Goal: Transaction & Acquisition: Purchase product/service

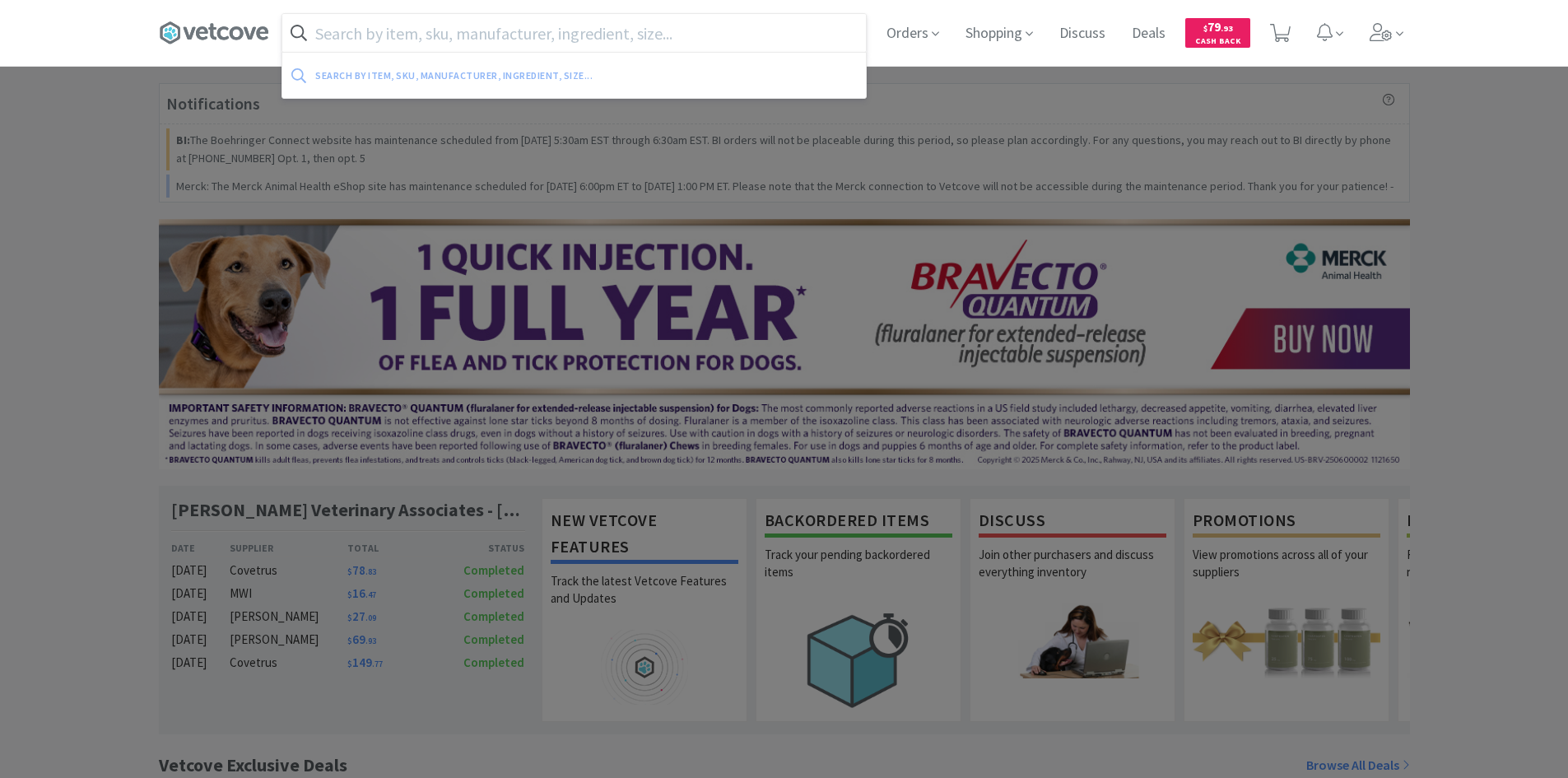
click at [453, 30] on input "text" at bounding box center [574, 32] width 584 height 38
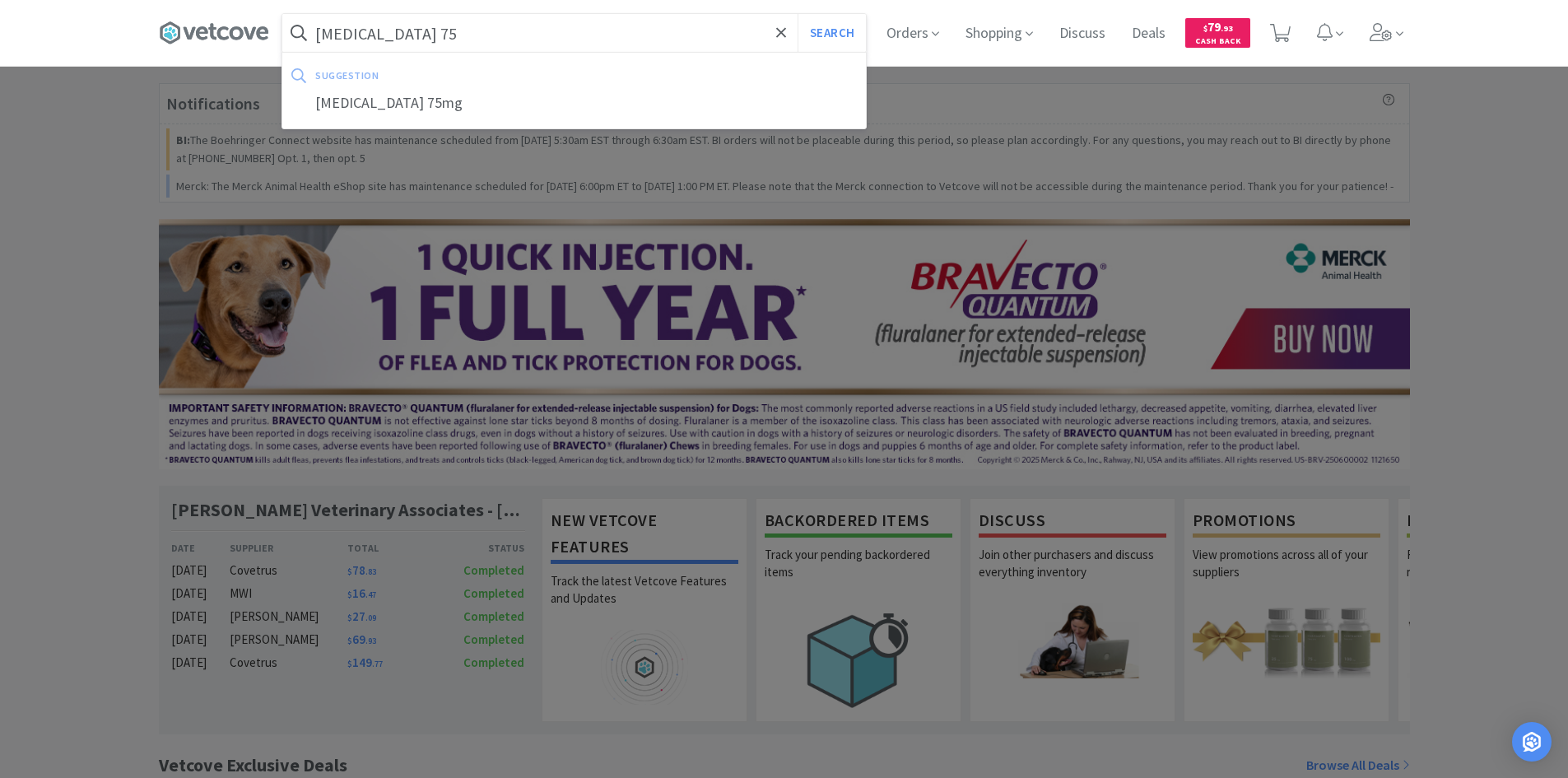
type input "[MEDICAL_DATA] 75"
click at [798, 14] on button "Search" at bounding box center [832, 32] width 68 height 38
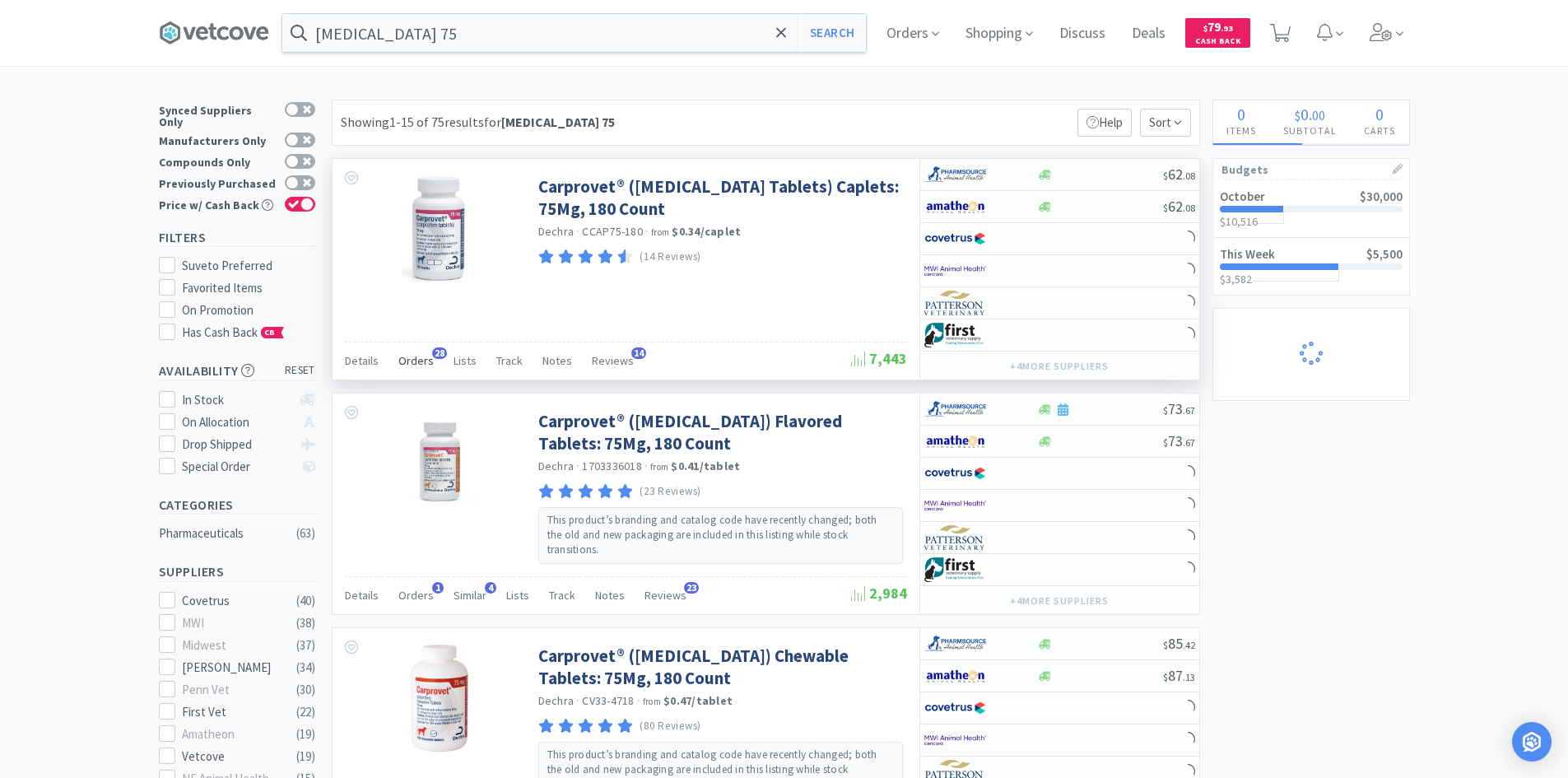
click at [410, 355] on span "Orders" at bounding box center [416, 361] width 35 height 15
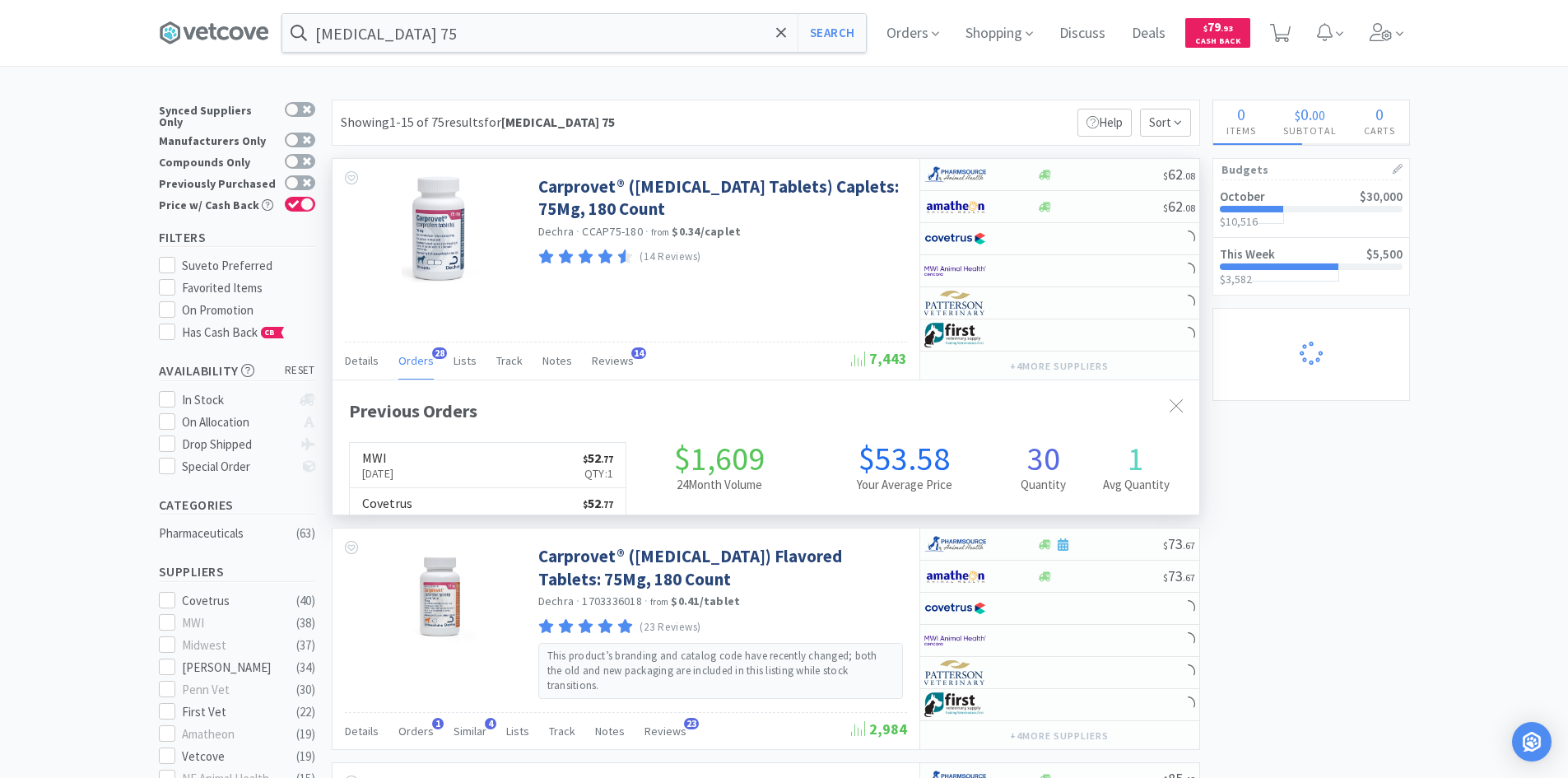
scroll to position [441, 867]
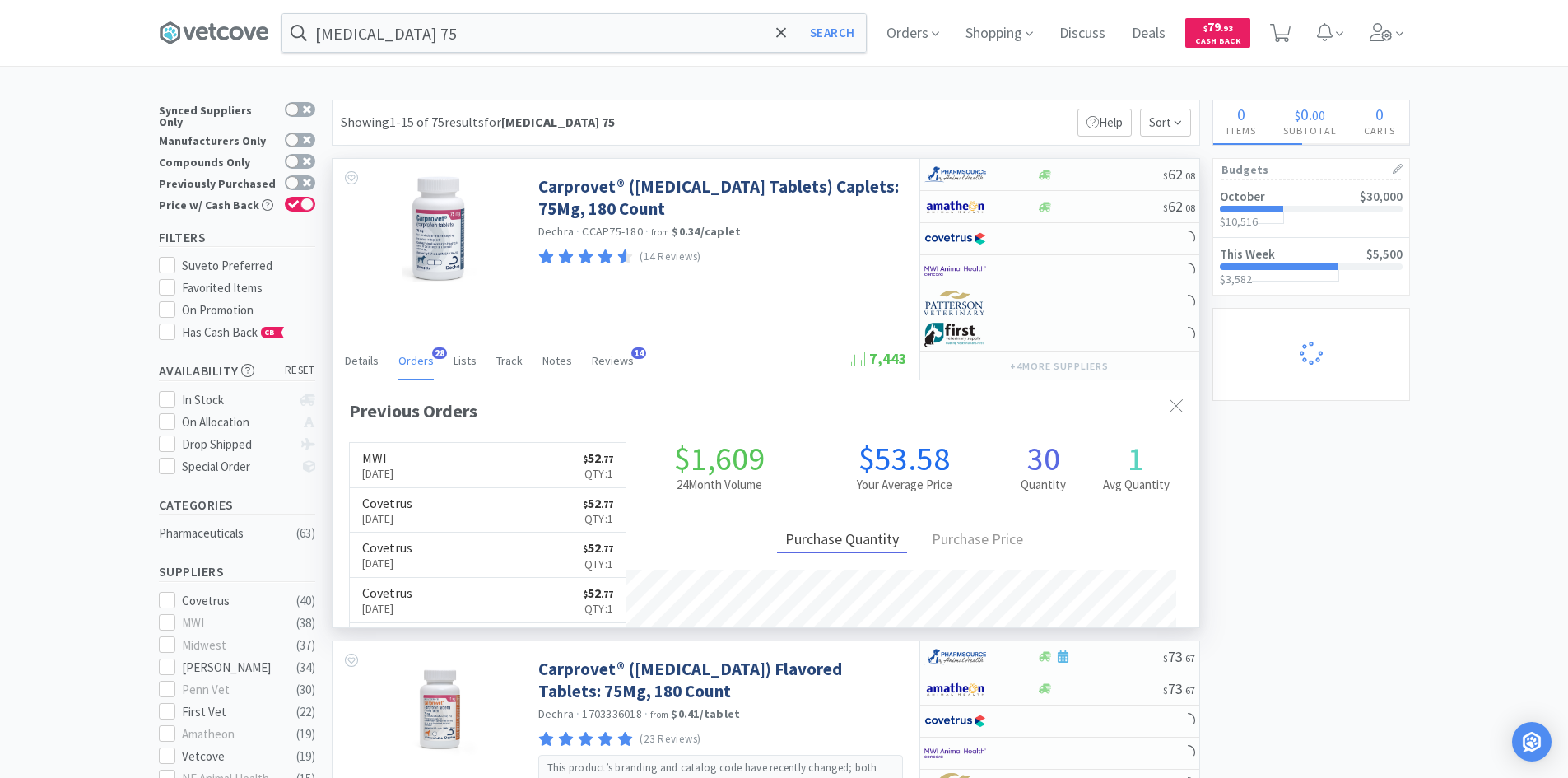
click at [410, 355] on span "Orders" at bounding box center [416, 361] width 35 height 15
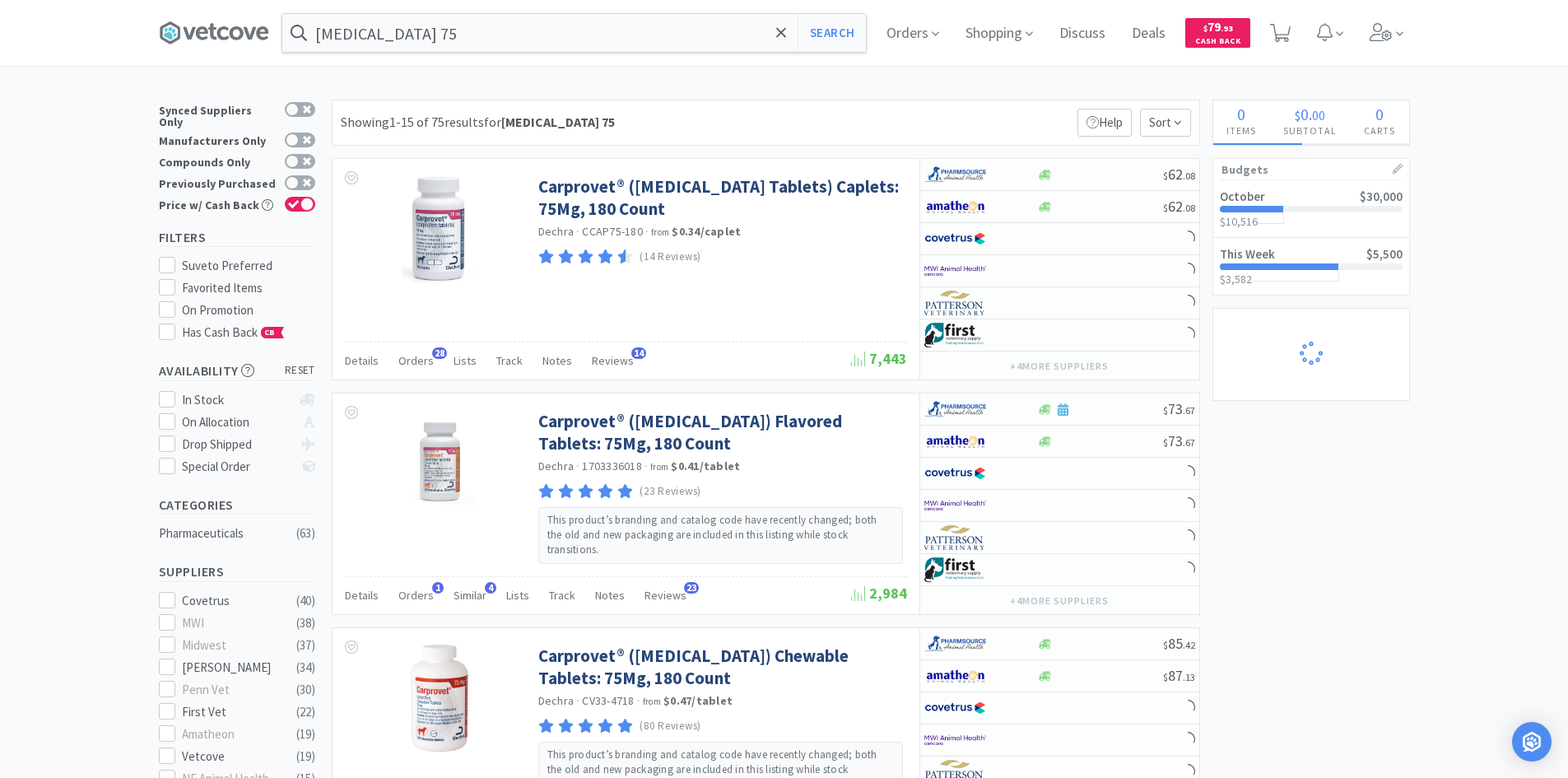
select select "1"
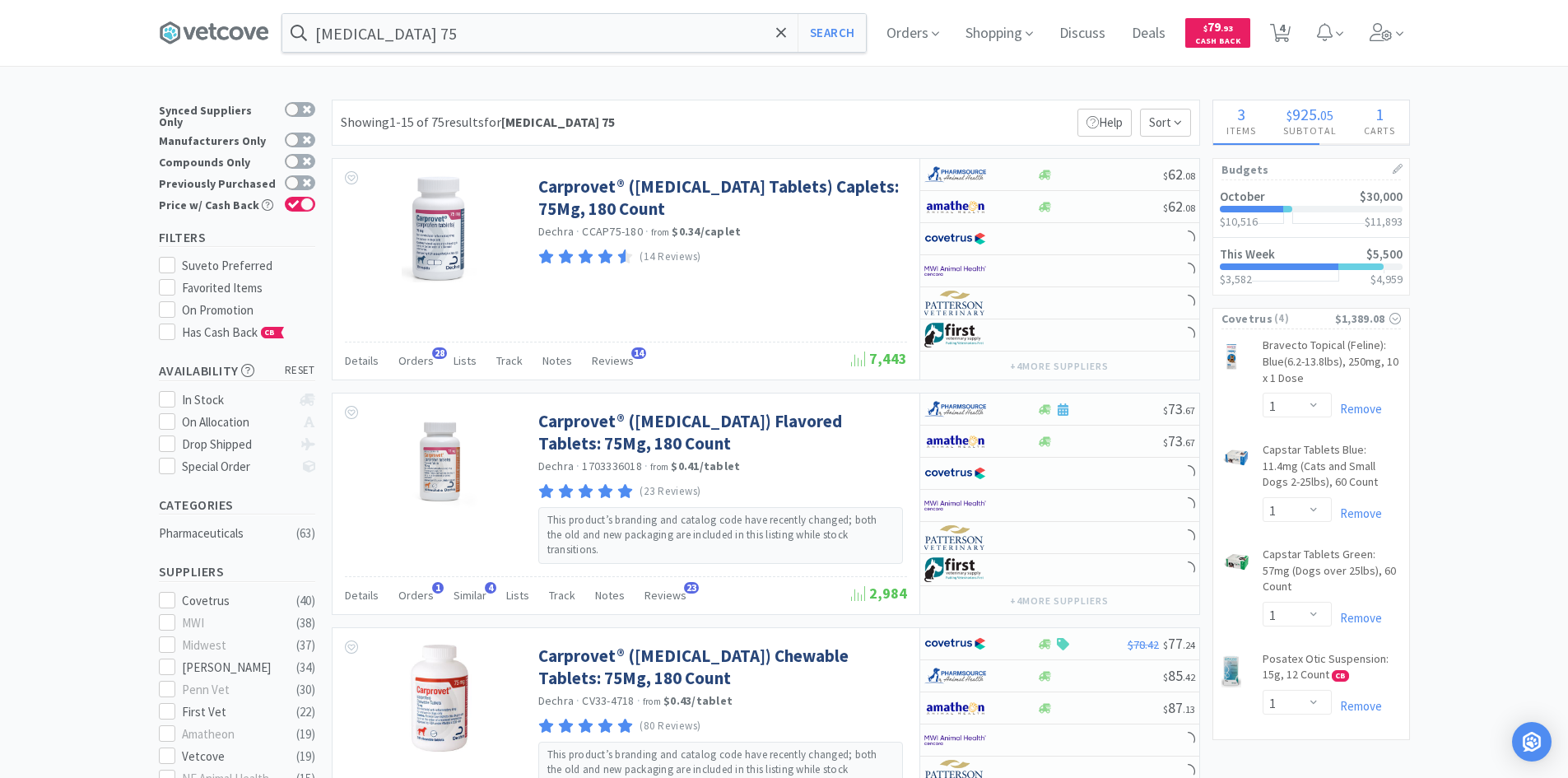
select select "1"
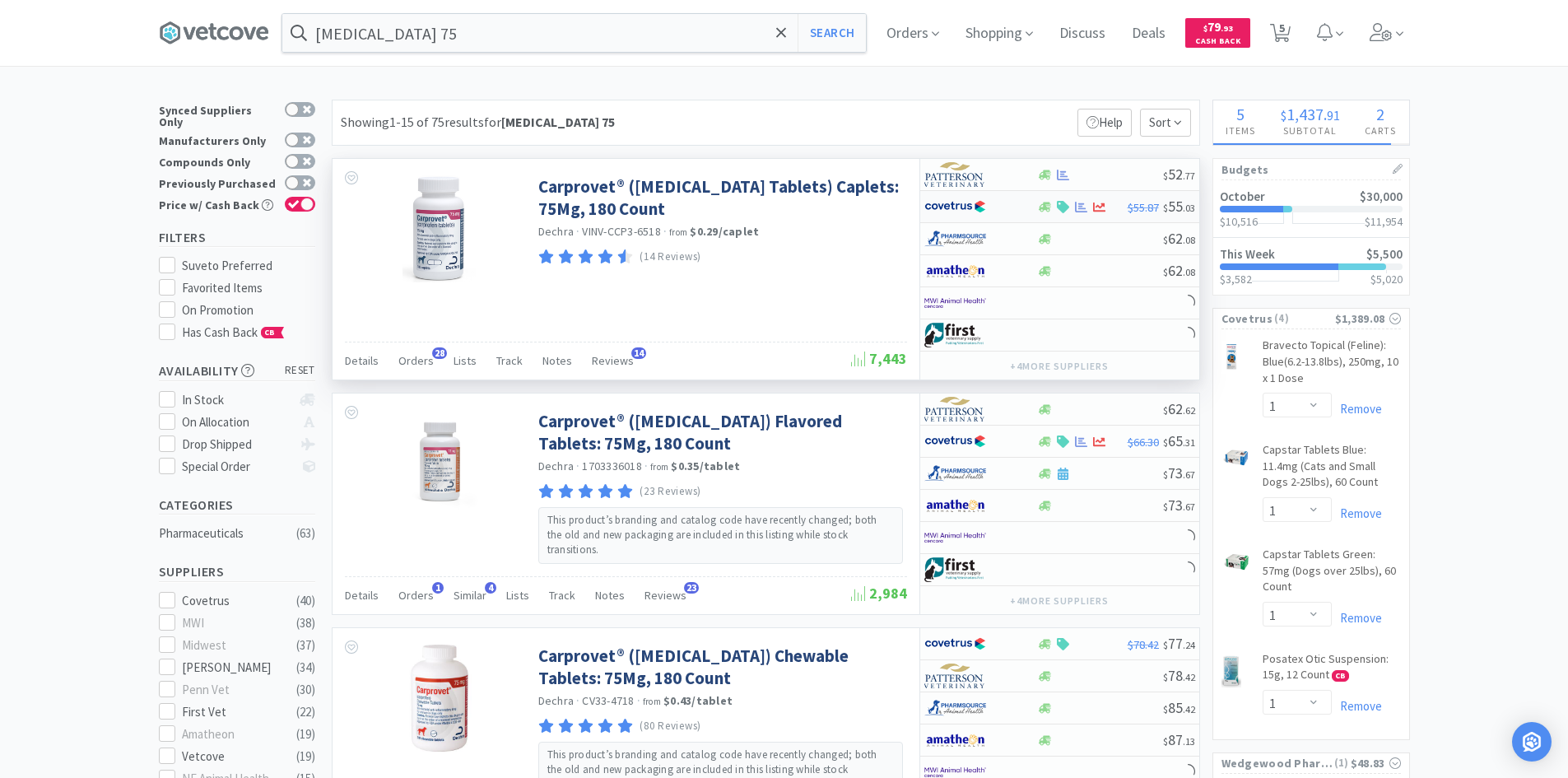
click at [984, 199] on img at bounding box center [955, 207] width 62 height 25
select select "1"
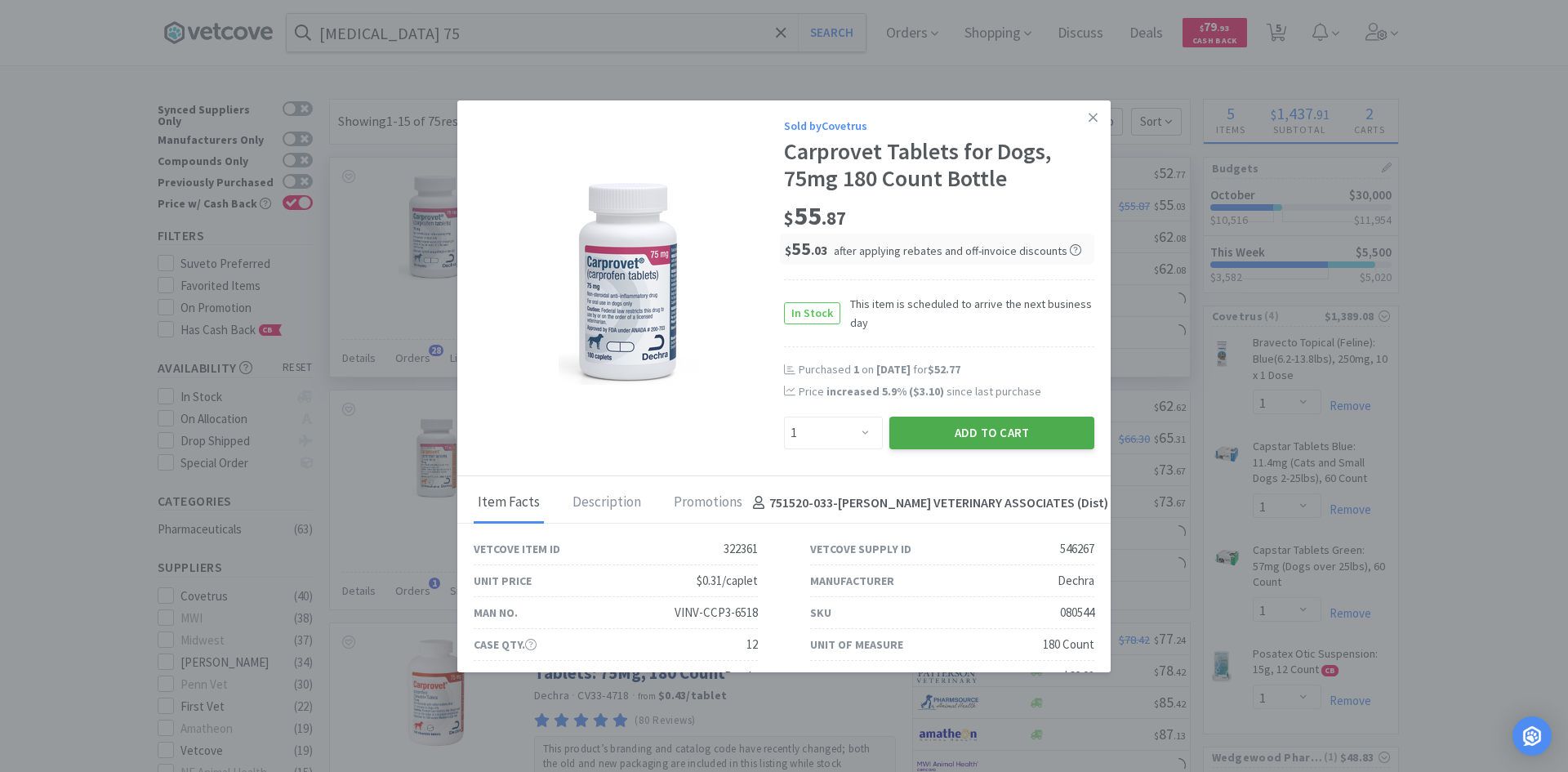
click at [911, 426] on button "Add to Cart" at bounding box center [992, 433] width 205 height 33
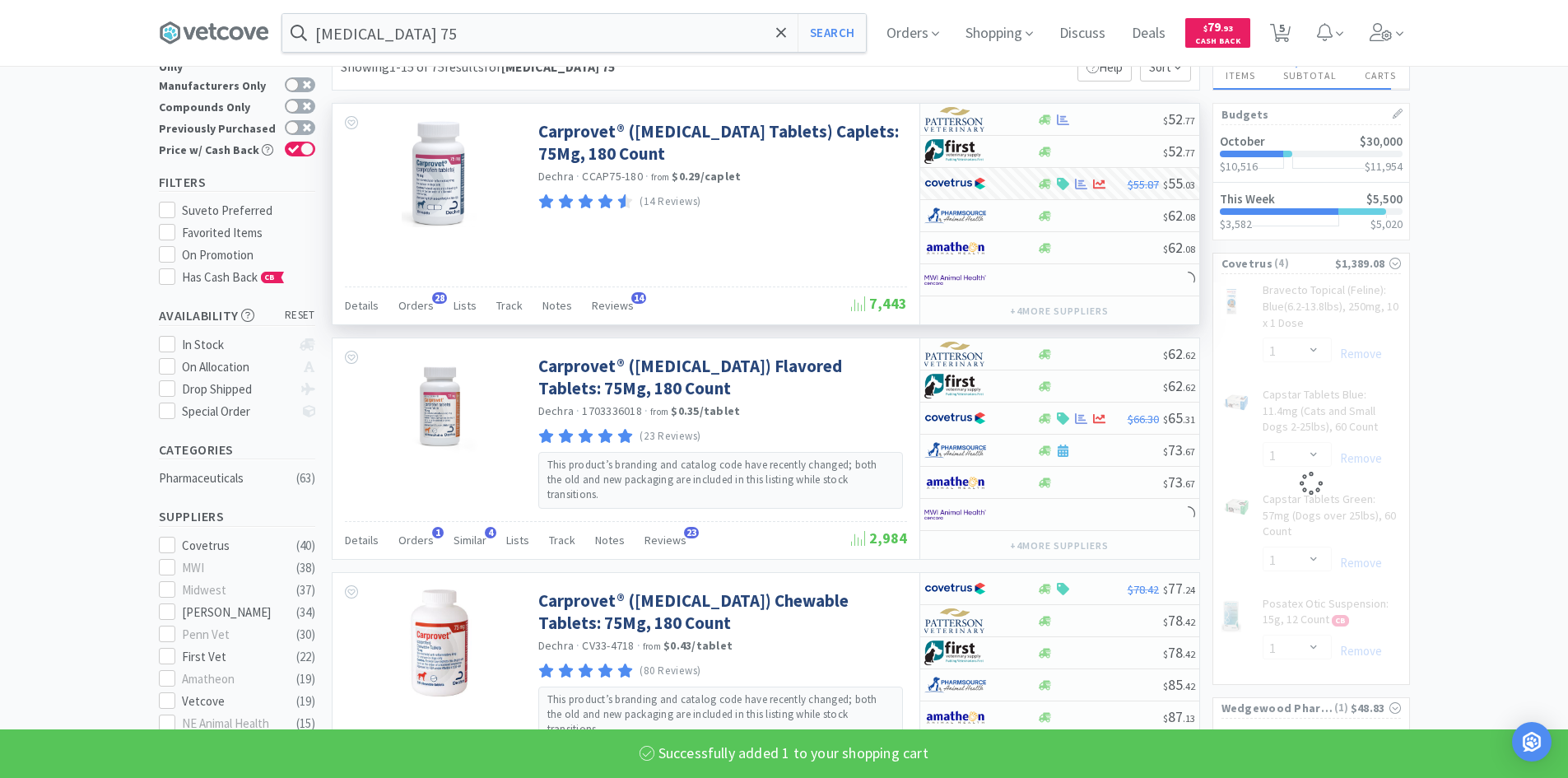
scroll to position [165, 0]
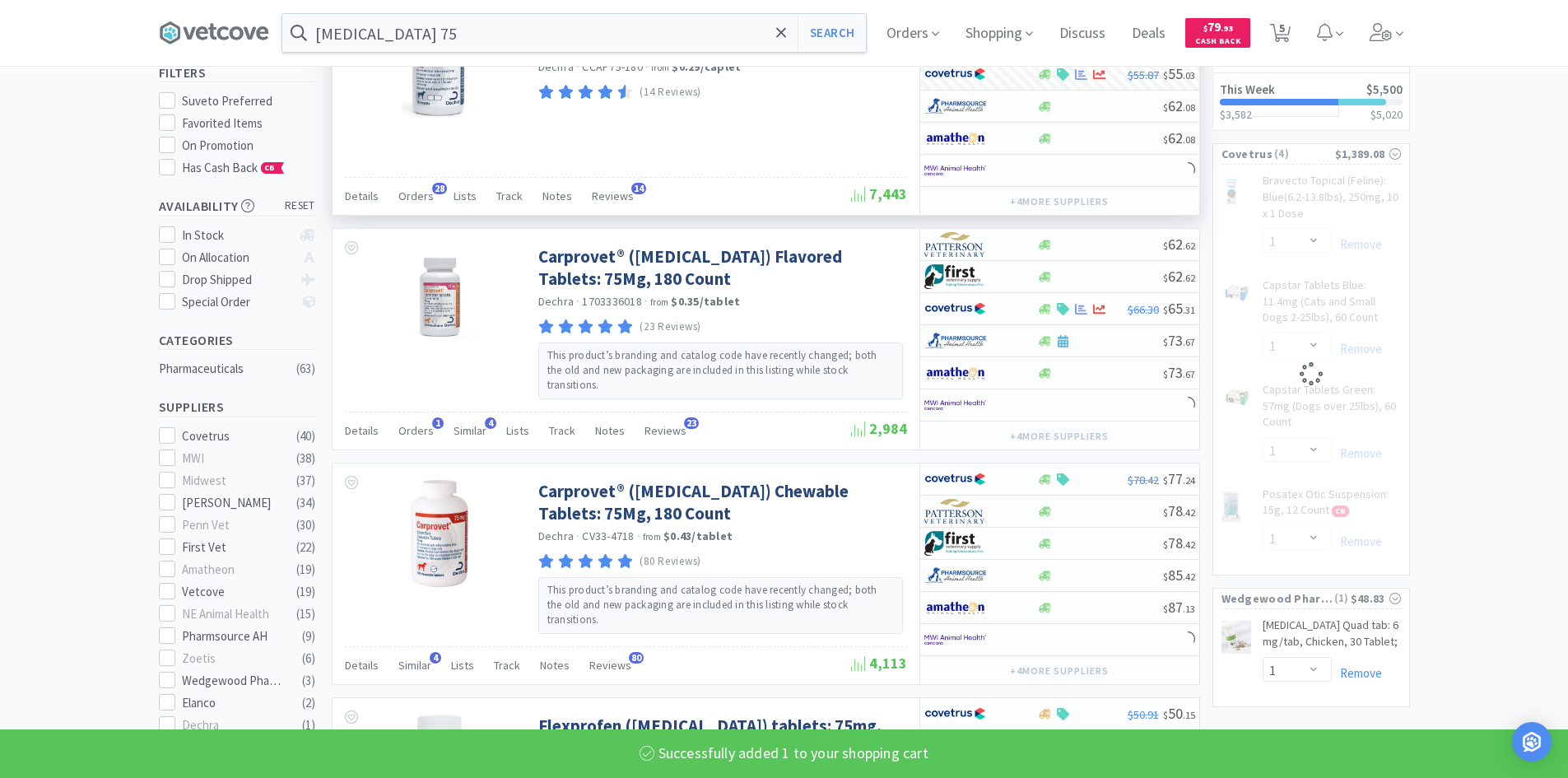
select select "1"
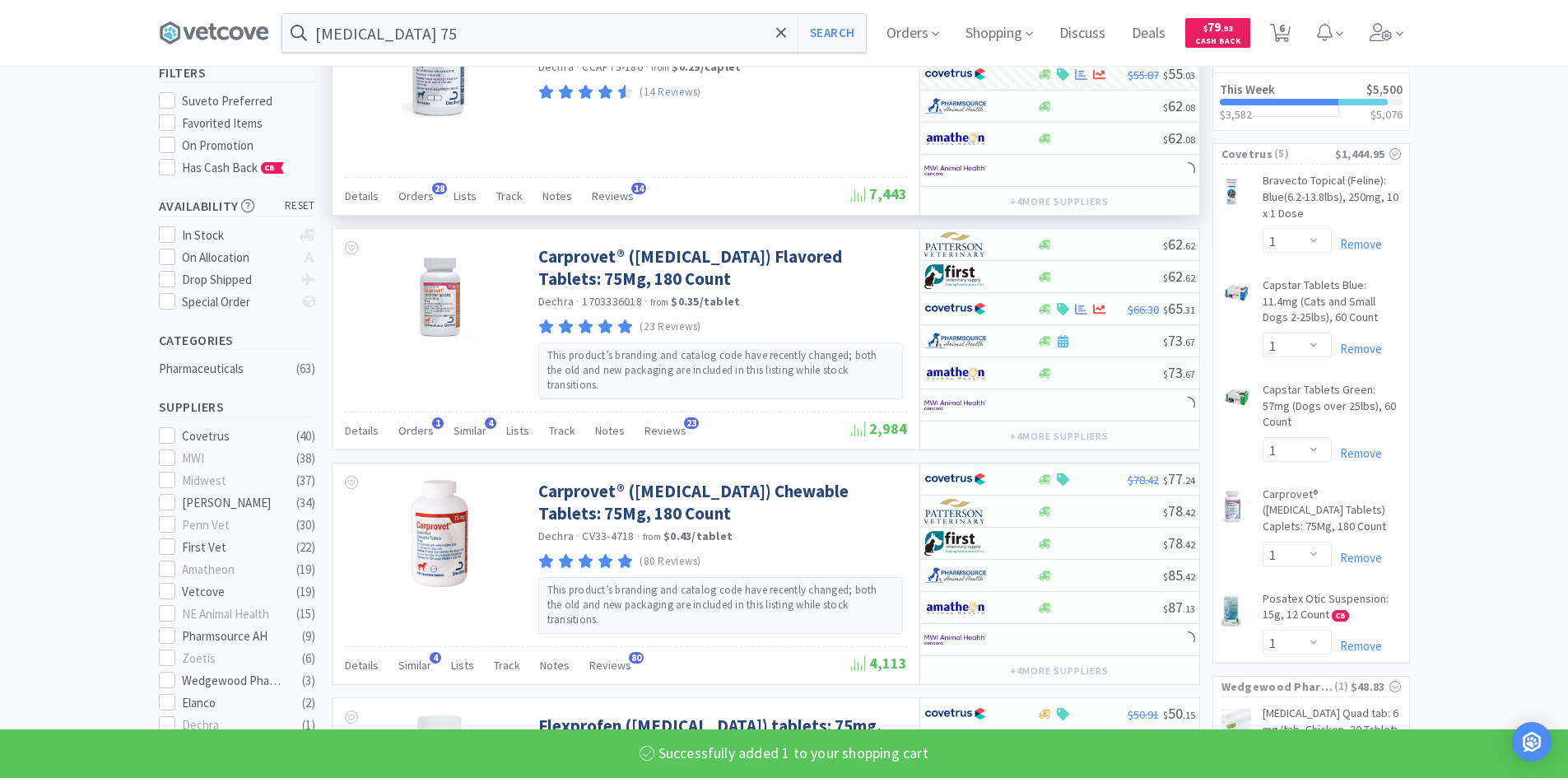
click at [1368, 340] on div "Remove" at bounding box center [1366, 349] width 69 height 20
click at [1368, 346] on link "Remove" at bounding box center [1356, 348] width 50 height 16
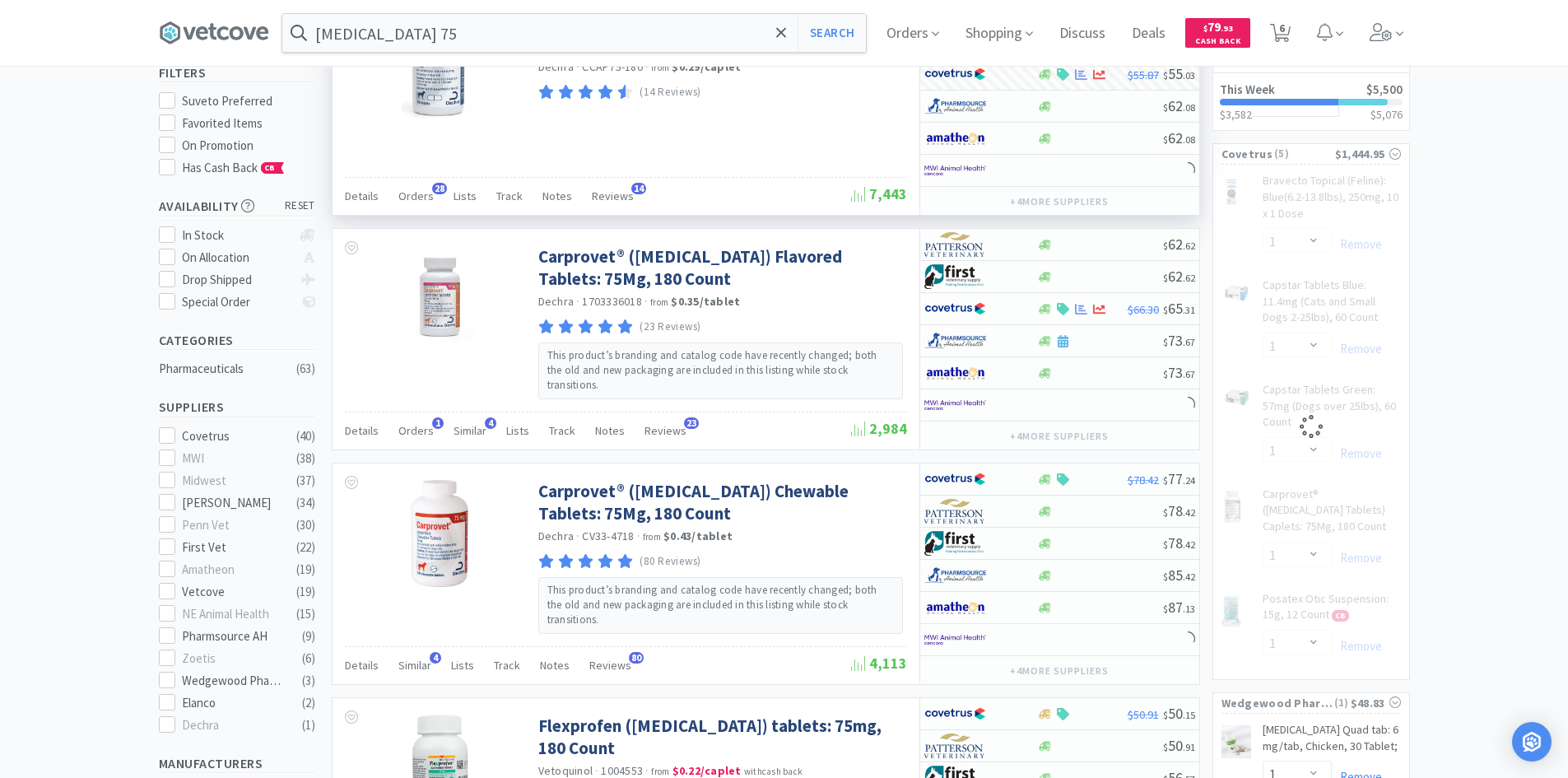
select select "1"
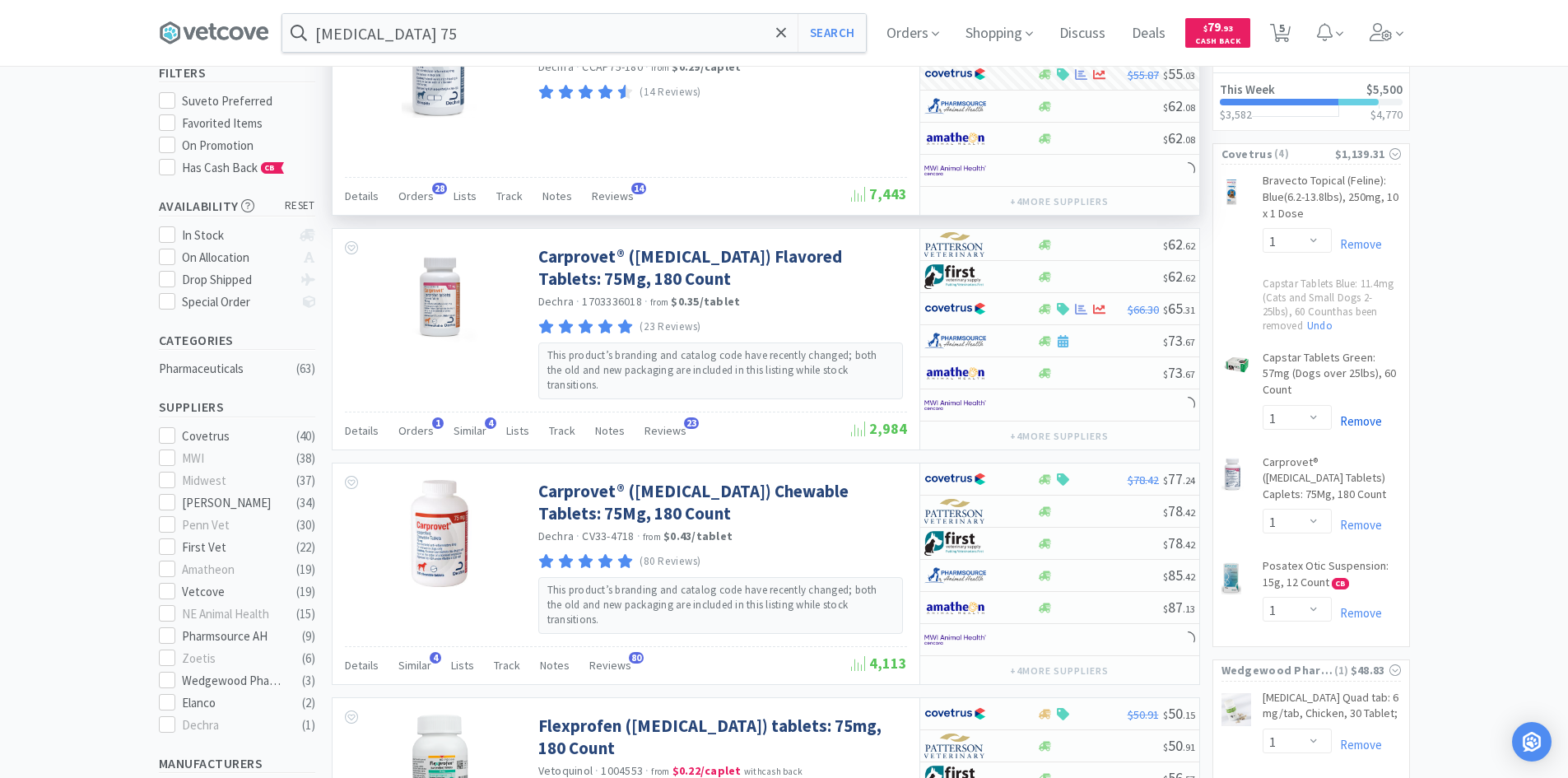
click at [1368, 413] on link "Remove" at bounding box center [1356, 421] width 50 height 16
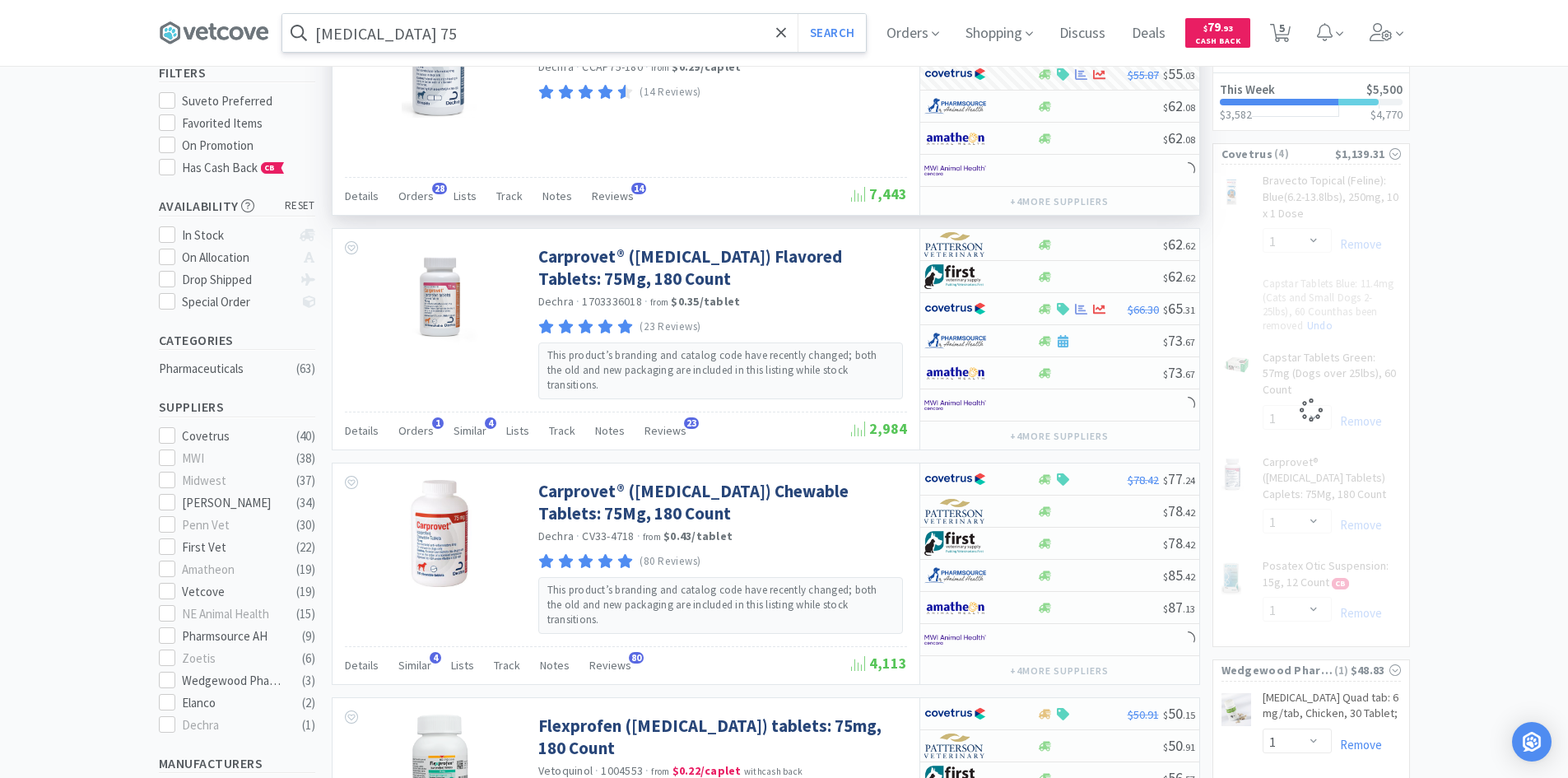
click at [438, 35] on input "[MEDICAL_DATA] 75" at bounding box center [574, 32] width 584 height 38
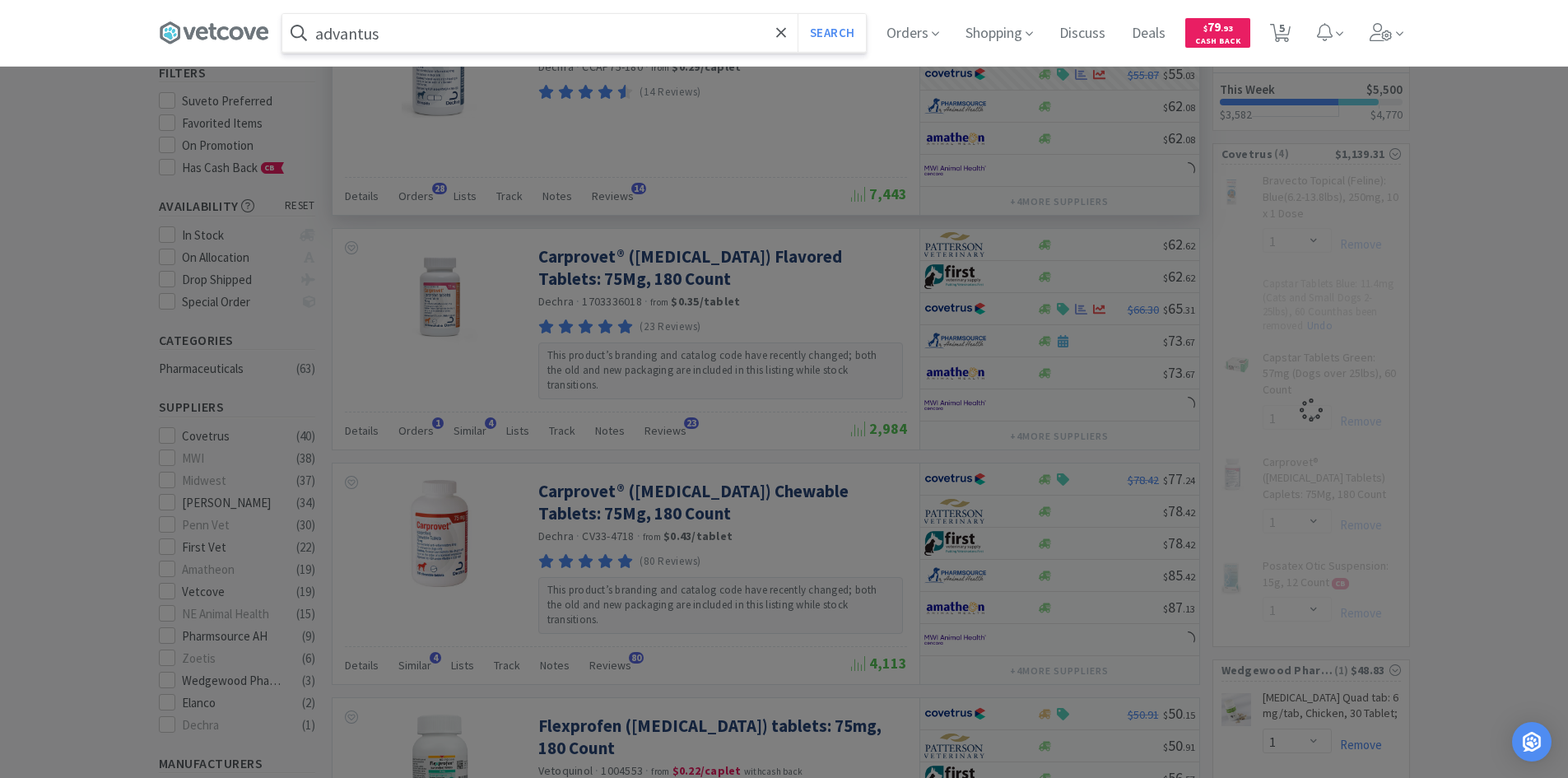
type input "advantus"
click at [798, 14] on button "Search" at bounding box center [832, 32] width 68 height 38
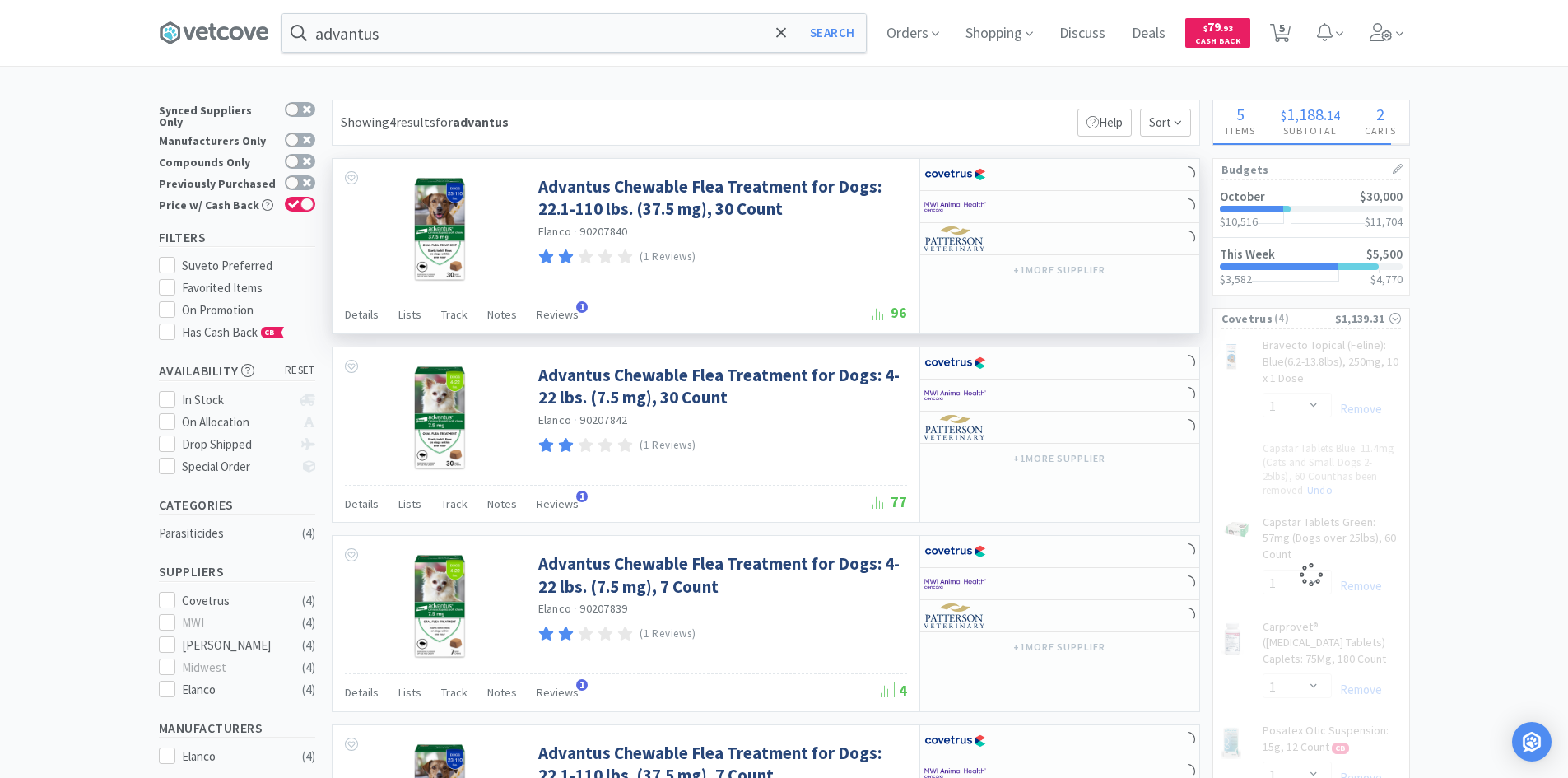
select select "1"
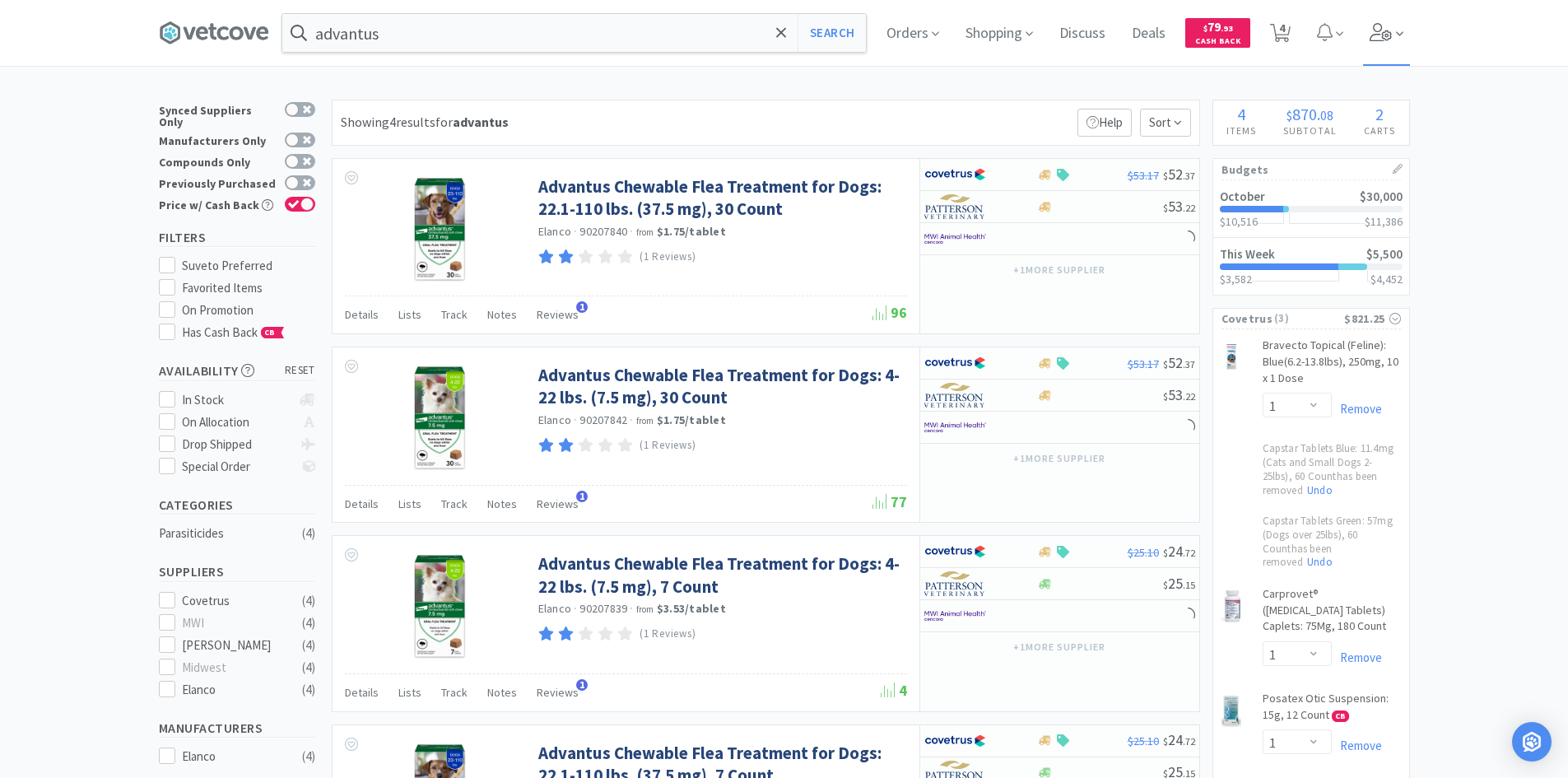
click at [1376, 41] on span at bounding box center [1387, 32] width 47 height 66
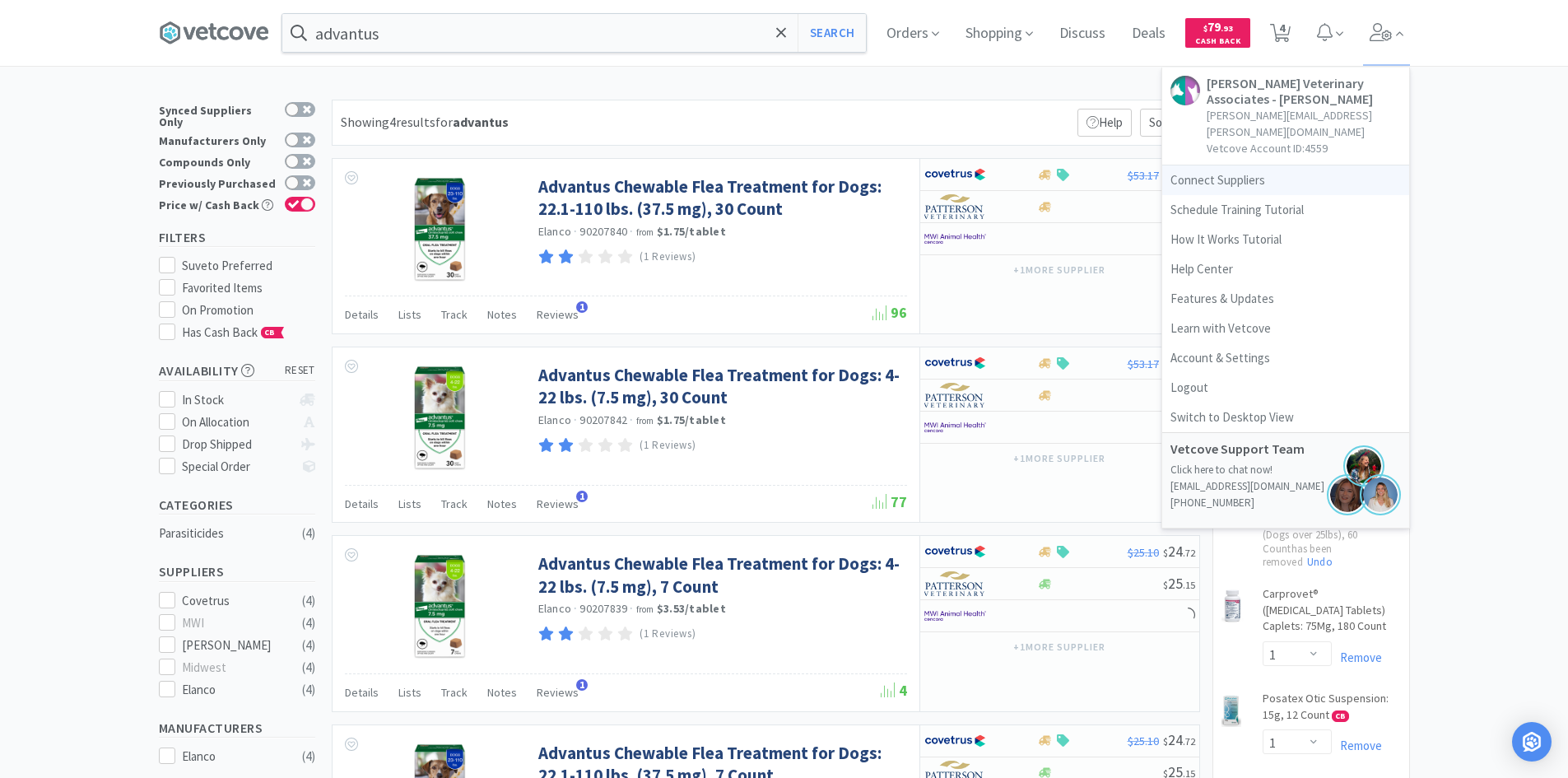
click at [1218, 165] on link "Connect Suppliers" at bounding box center [1285, 180] width 247 height 30
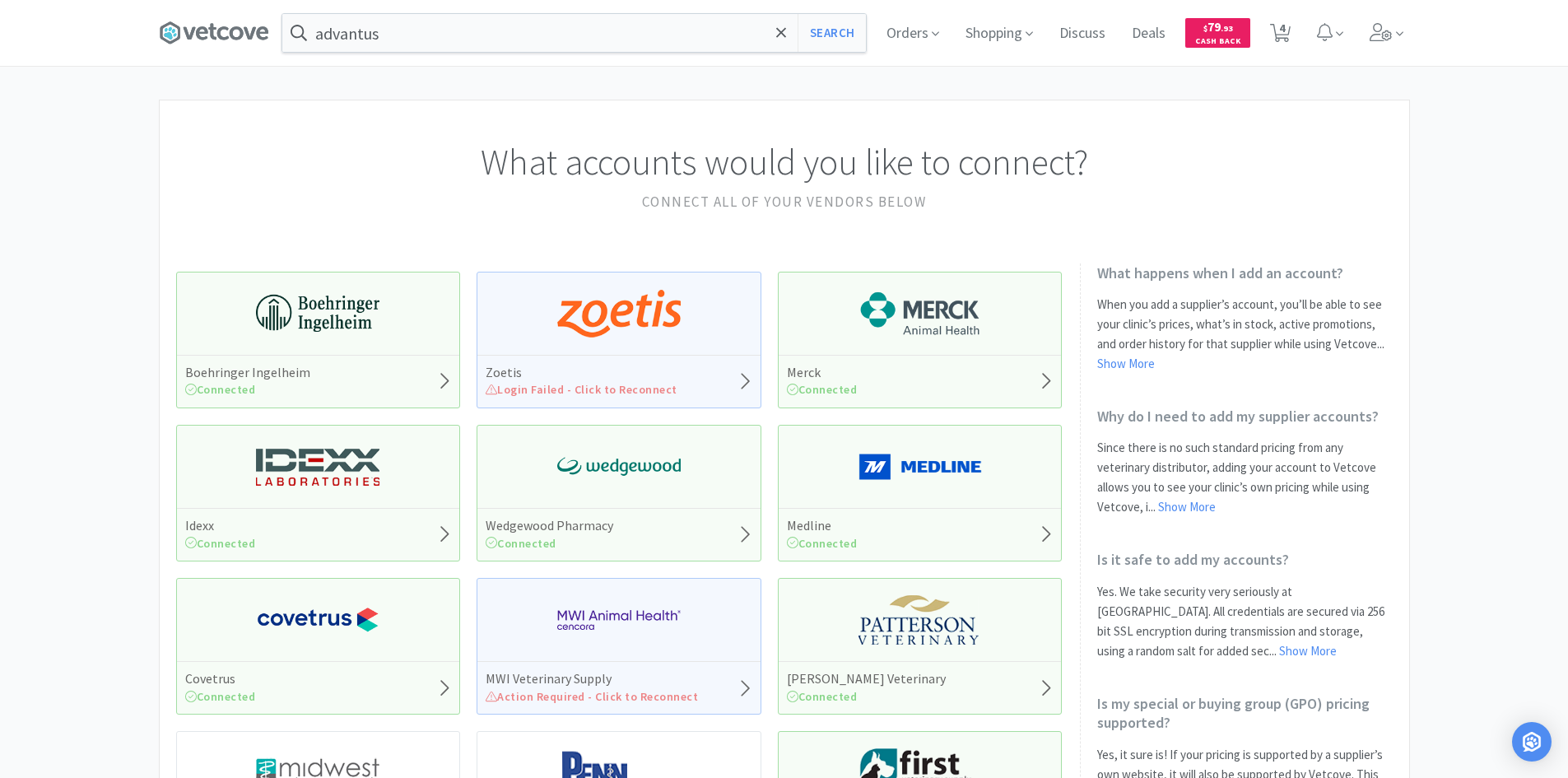
click at [563, 348] on div "Zoetis Login Failed - Click to Reconnect" at bounding box center [619, 340] width 284 height 137
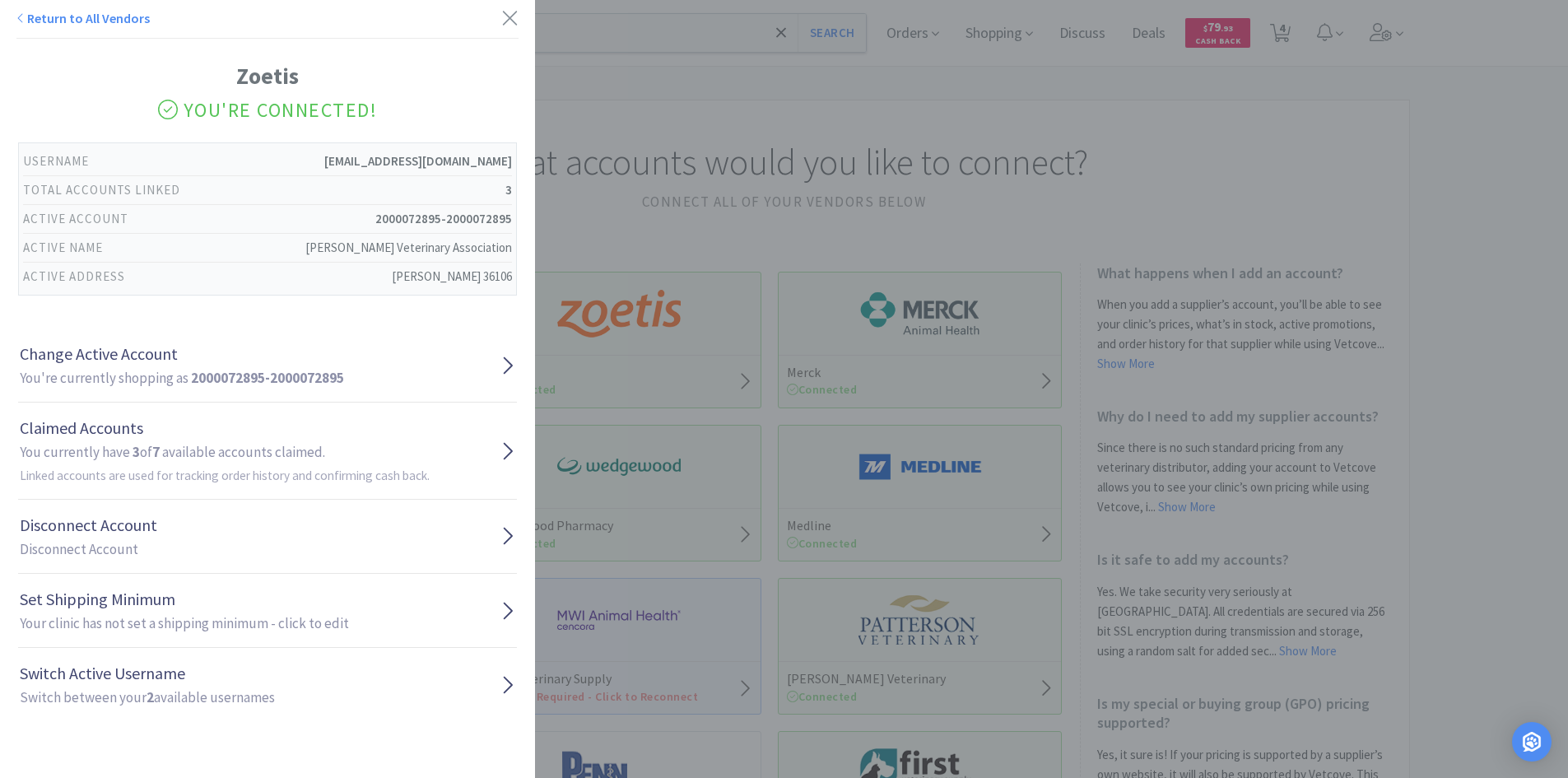
click at [704, 263] on div "Return to All Vendors Zoetis You're Connected! Username [EMAIL_ADDRESS][DOMAIN_…" at bounding box center [784, 389] width 1568 height 778
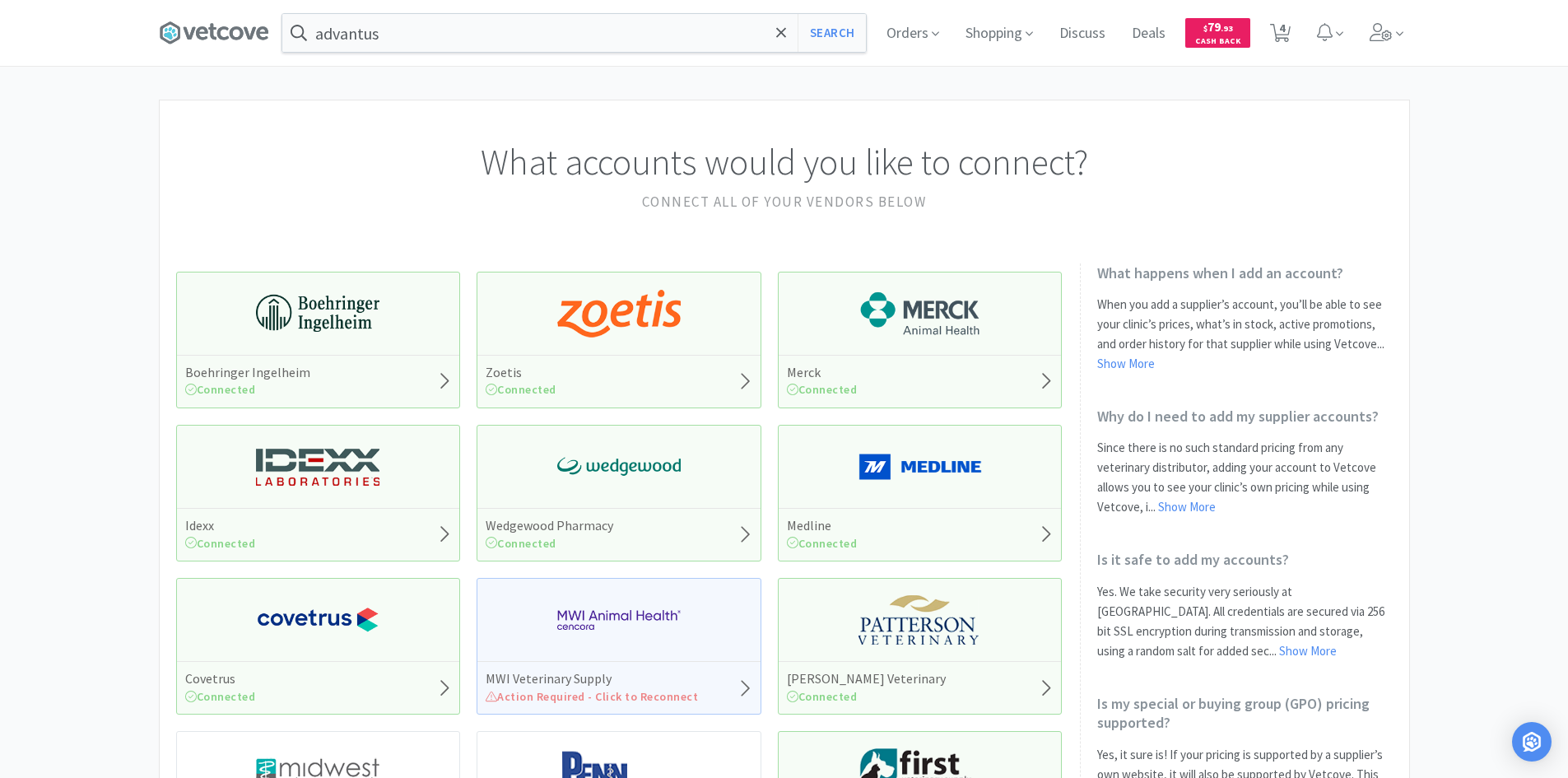
click at [627, 618] on img at bounding box center [619, 620] width 123 height 49
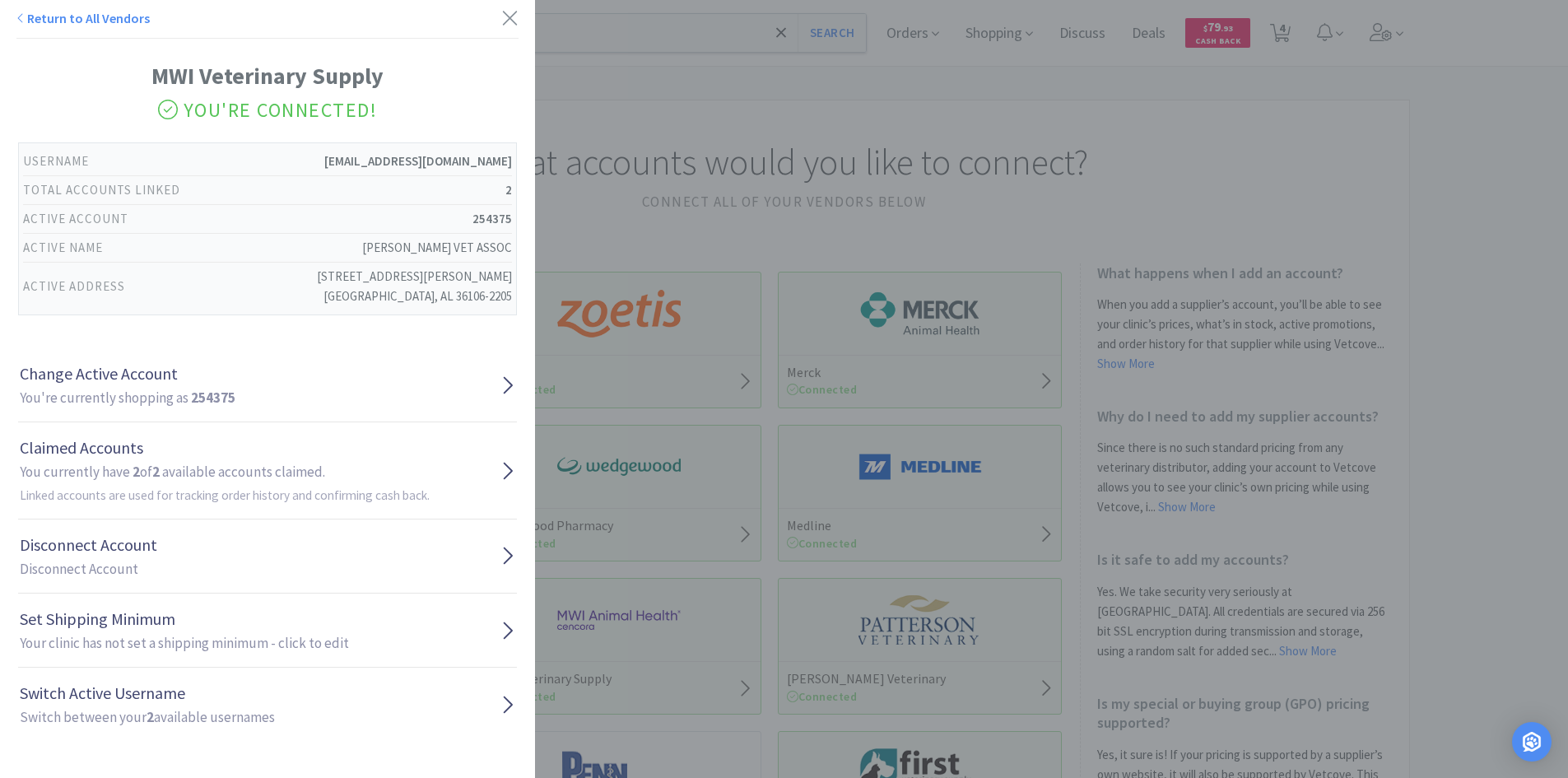
click at [934, 366] on div "Return to All Vendors MWI Veterinary Supply You're Connected! Username [EMAIL_A…" at bounding box center [784, 389] width 1568 height 778
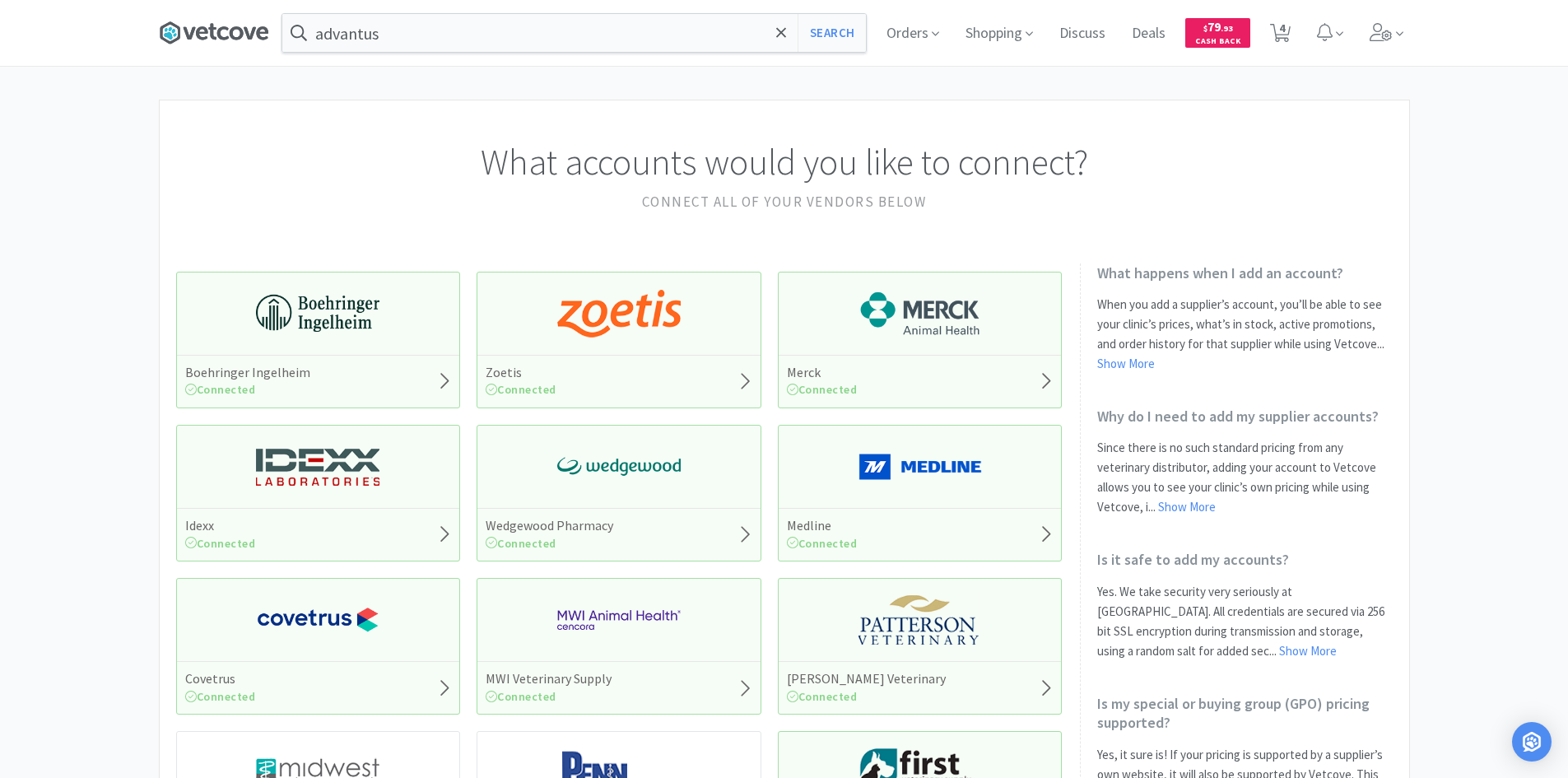
click at [201, 41] on icon at bounding box center [214, 33] width 110 height 25
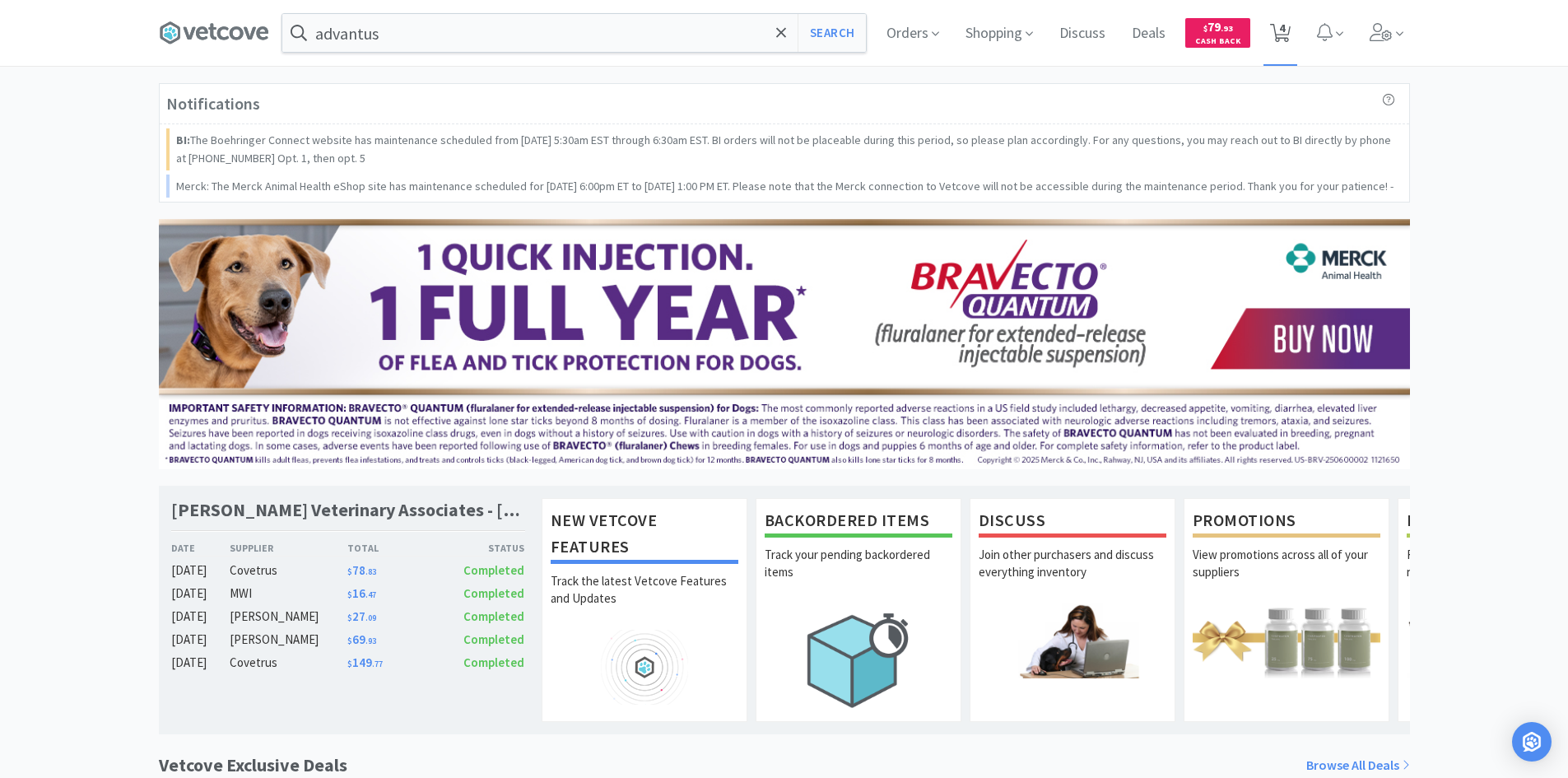
click at [1284, 32] on span "4" at bounding box center [1282, 27] width 6 height 66
select select "1"
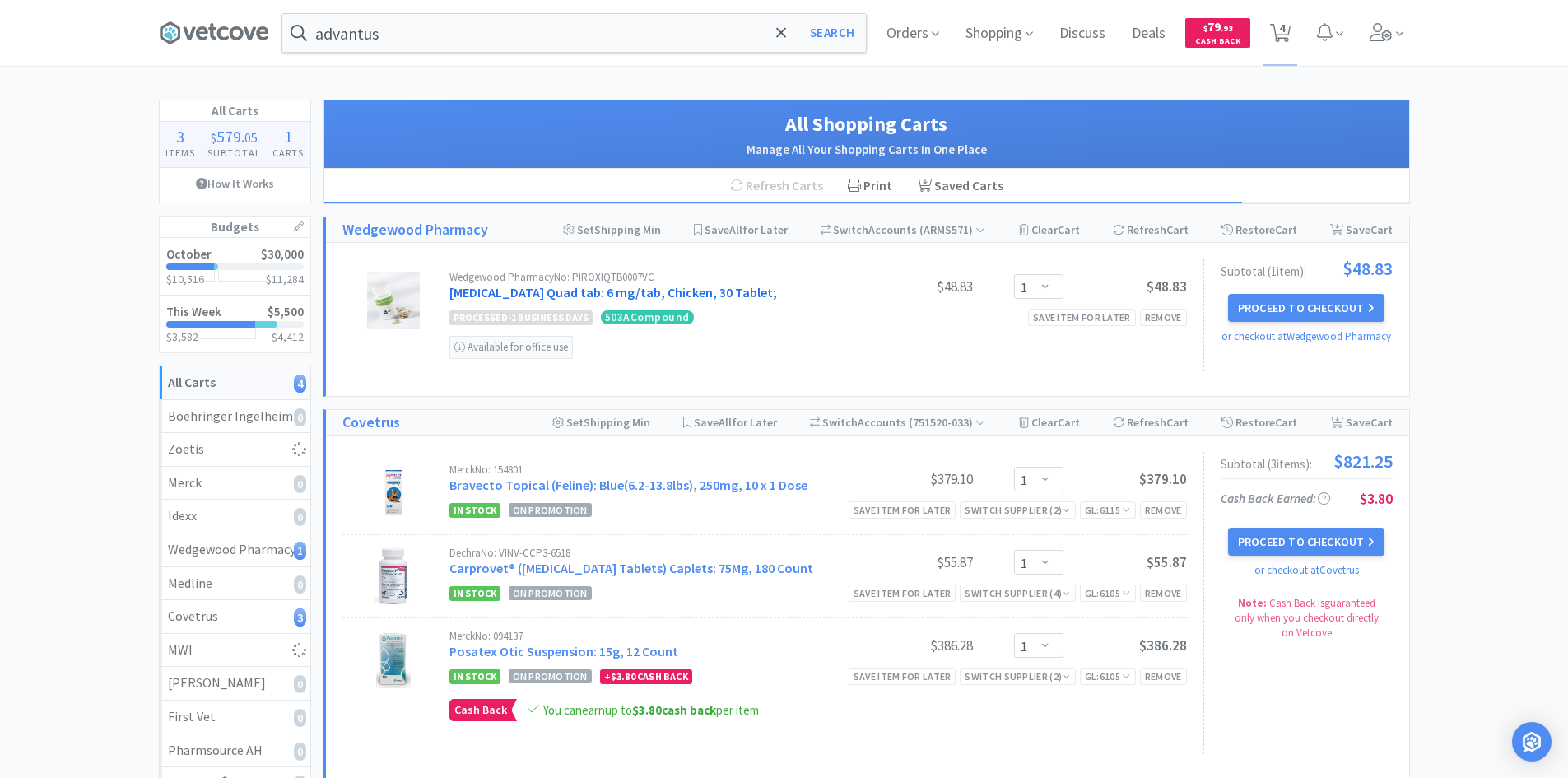
select select "5"
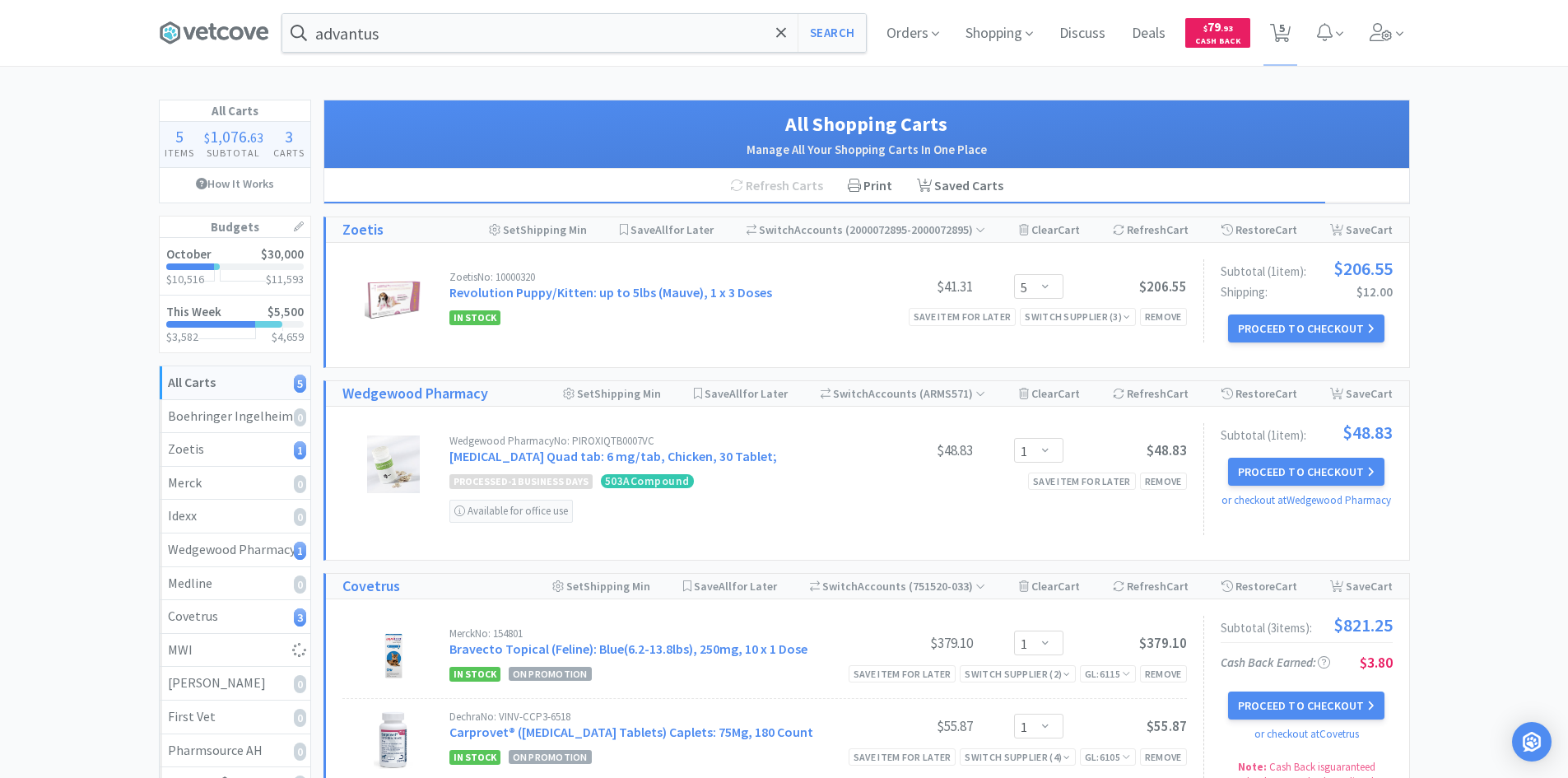
click at [243, 48] on span at bounding box center [220, 32] width 123 height 66
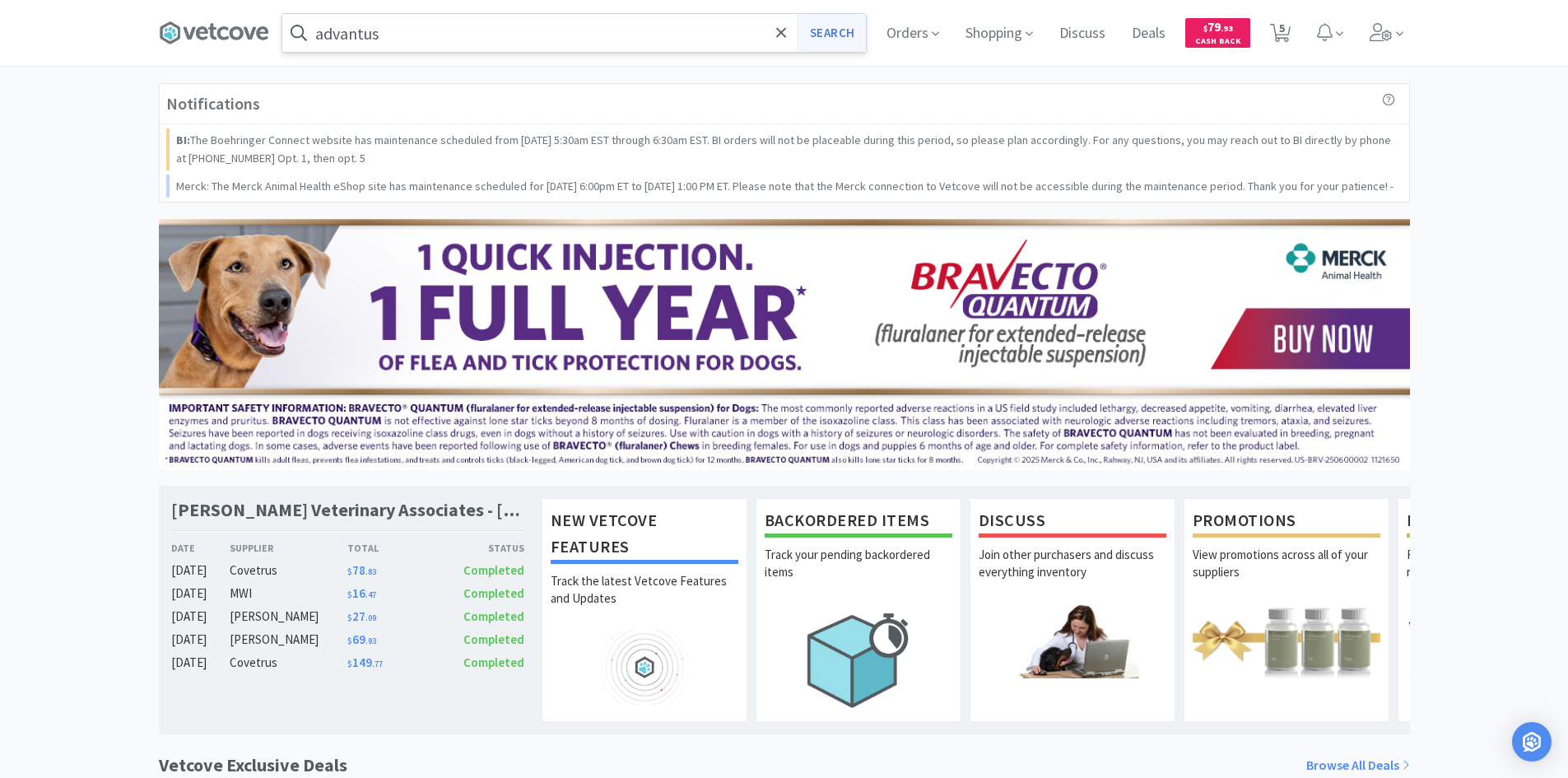
click at [853, 32] on button "Search" at bounding box center [832, 32] width 68 height 38
select select "1"
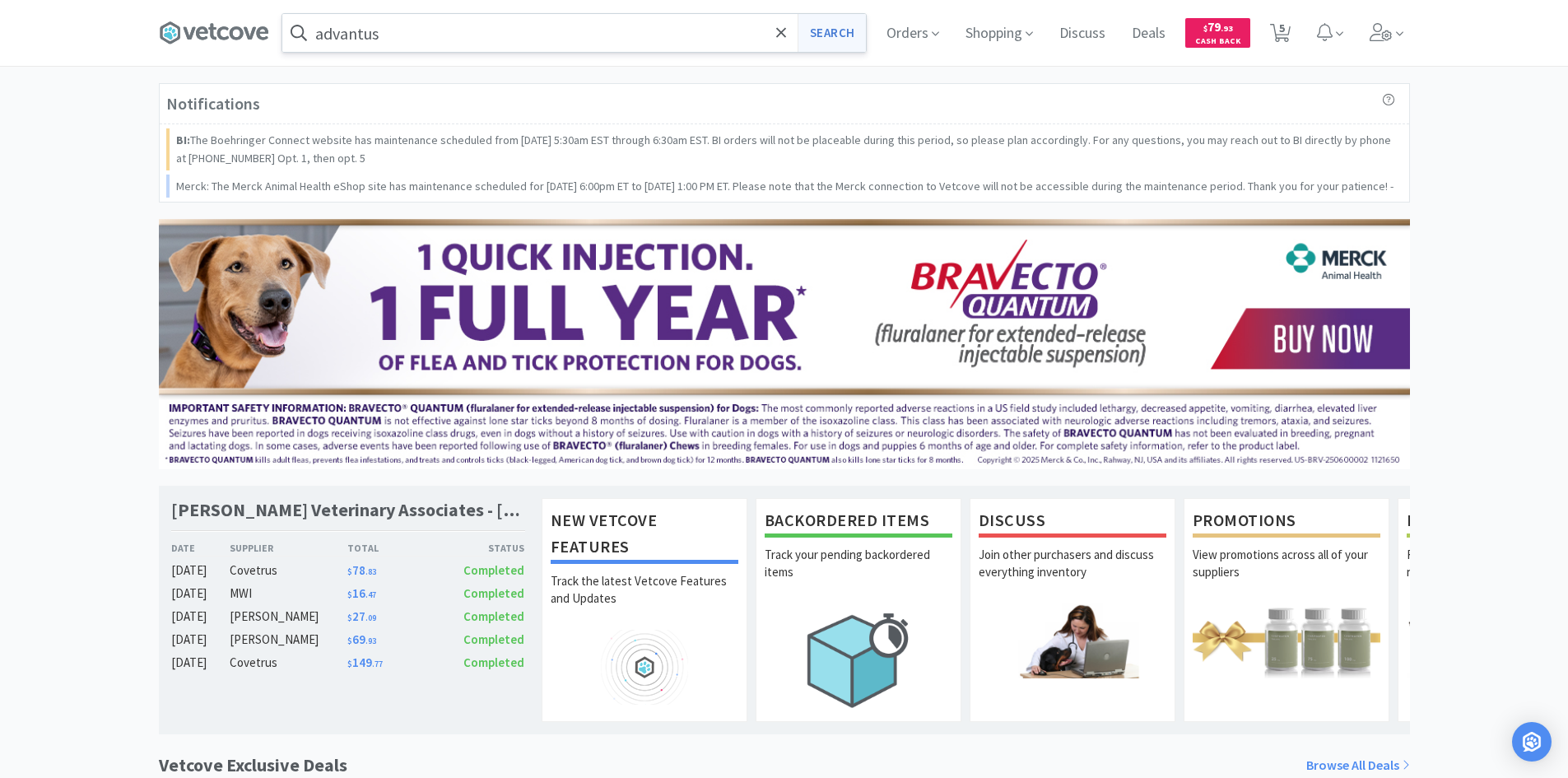
select select "5"
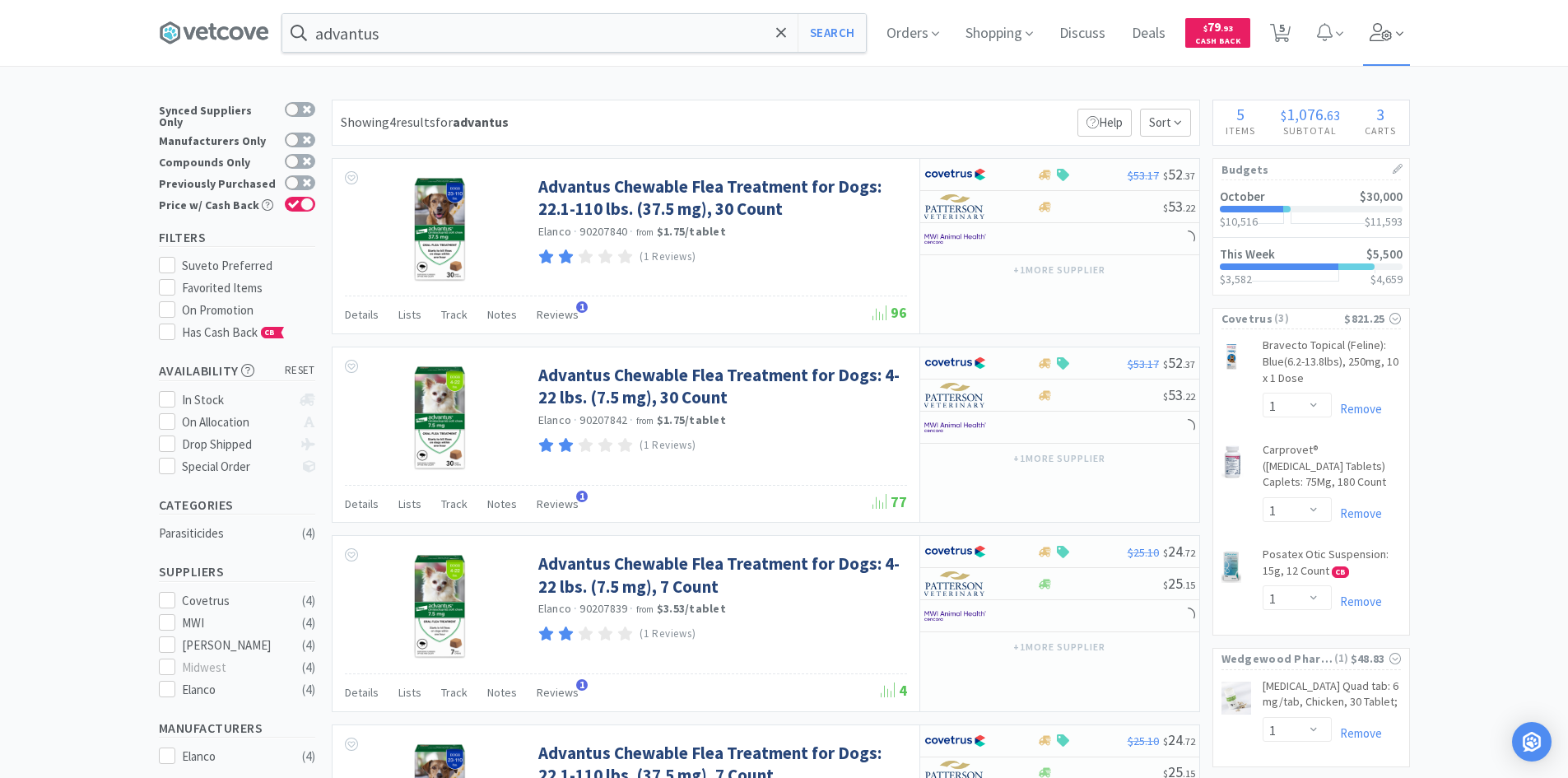
click at [1393, 28] on icon at bounding box center [1381, 32] width 23 height 18
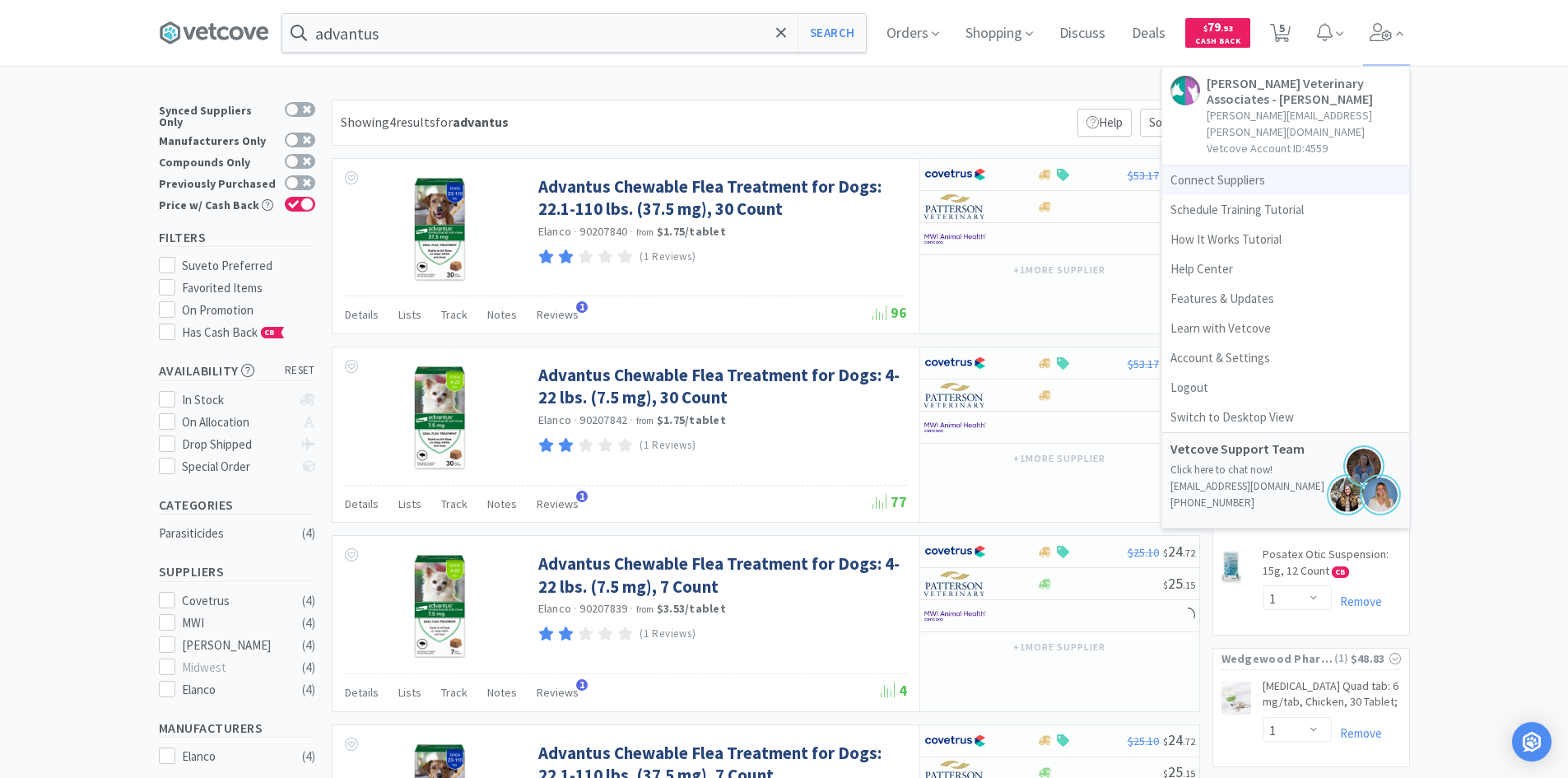
click at [1266, 165] on link "Connect Suppliers" at bounding box center [1285, 180] width 247 height 30
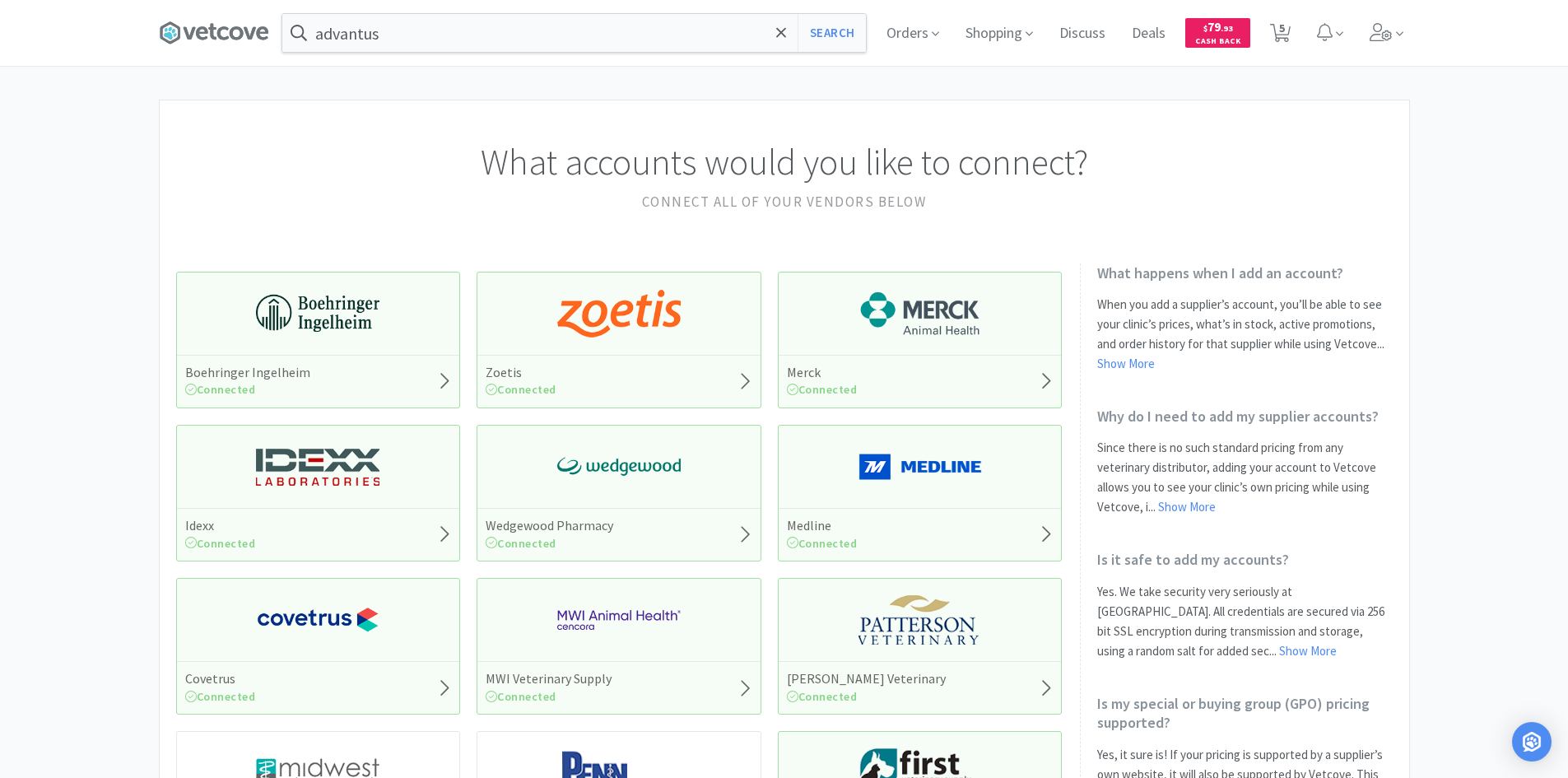
click at [587, 632] on img at bounding box center [619, 620] width 123 height 49
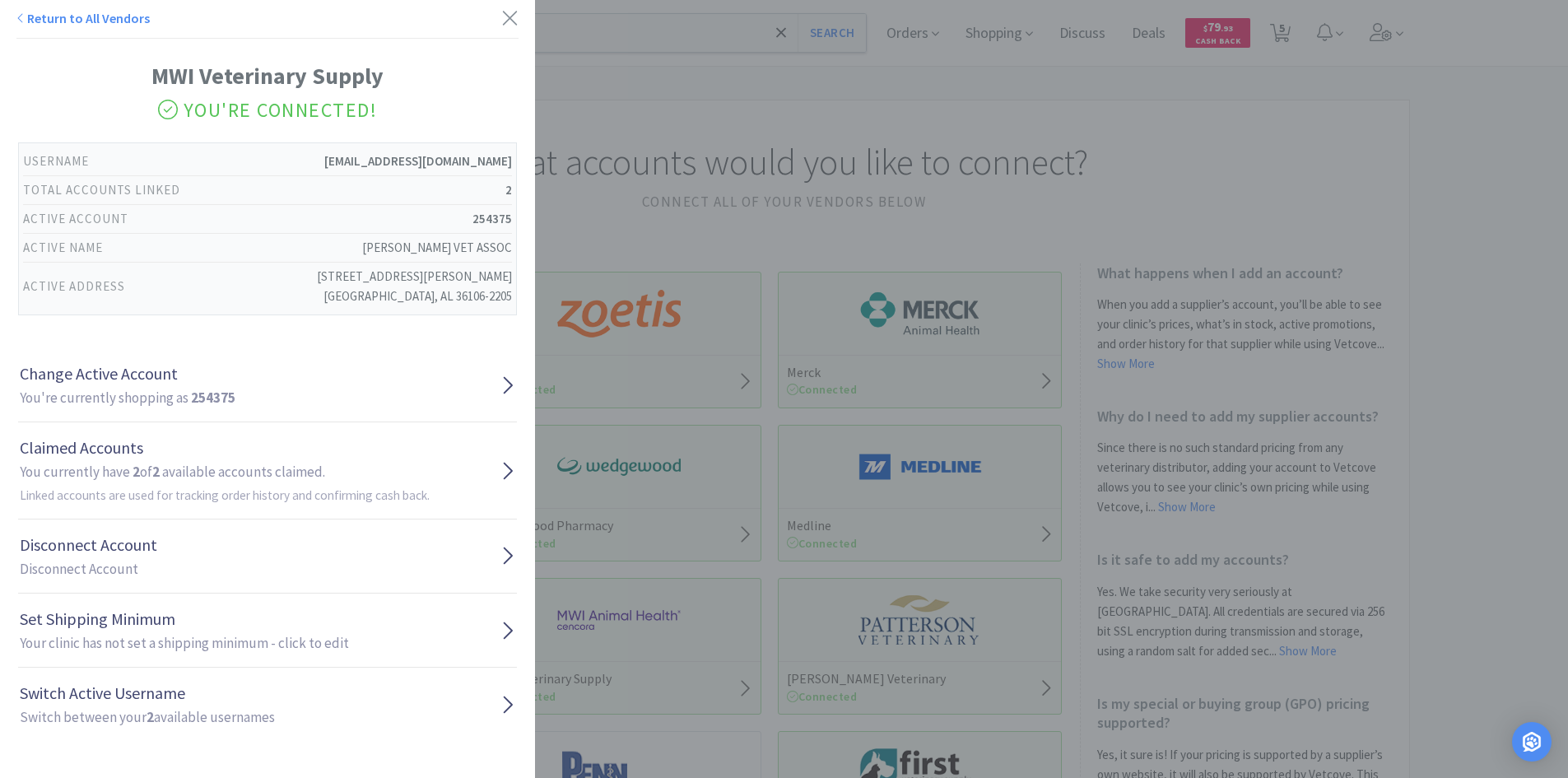
click at [644, 570] on div "Return to All Vendors MWI Veterinary Supply You're Connected! Username [EMAIL_A…" at bounding box center [784, 389] width 1568 height 778
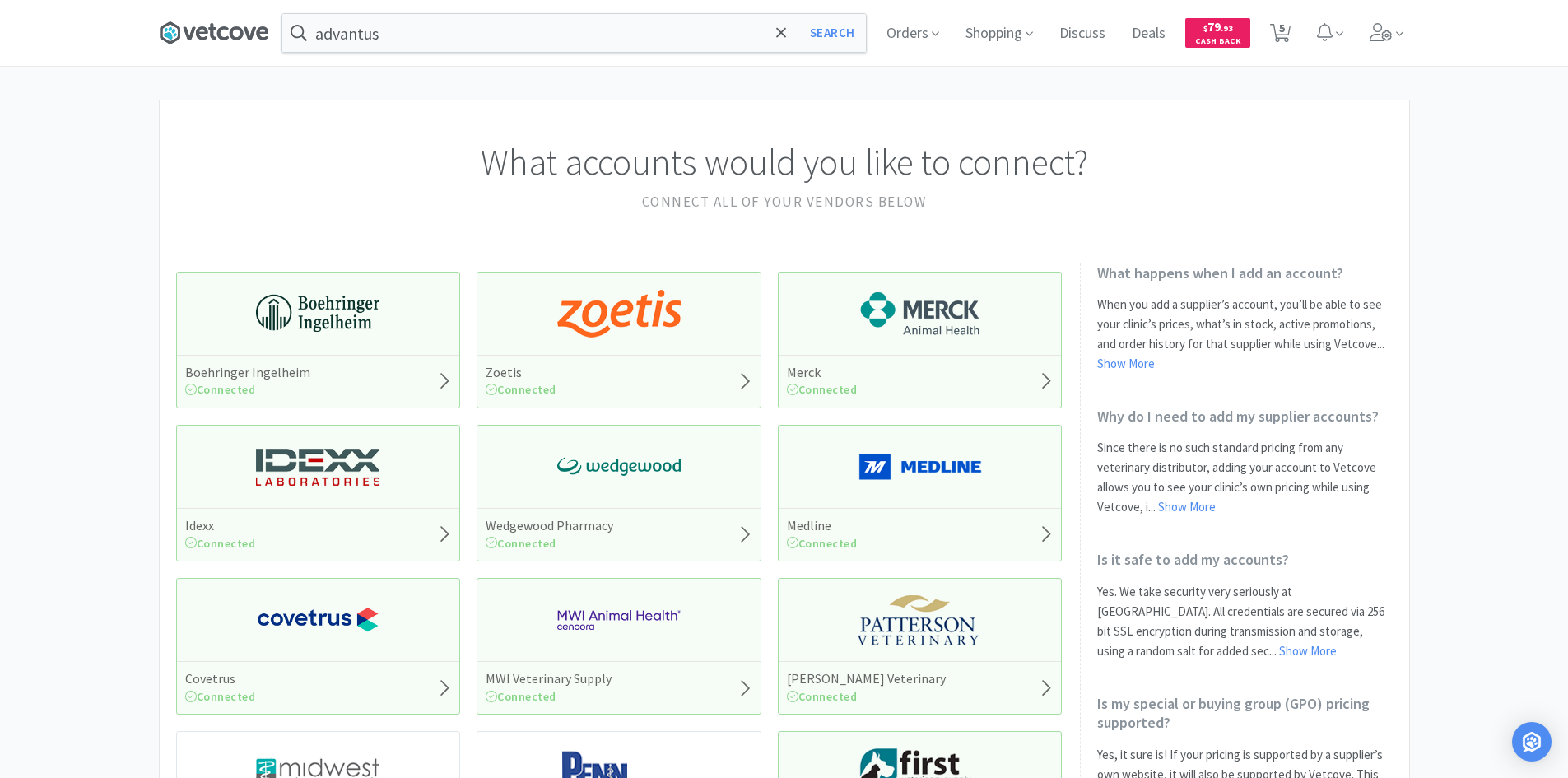
click at [234, 40] on icon at bounding box center [214, 33] width 110 height 25
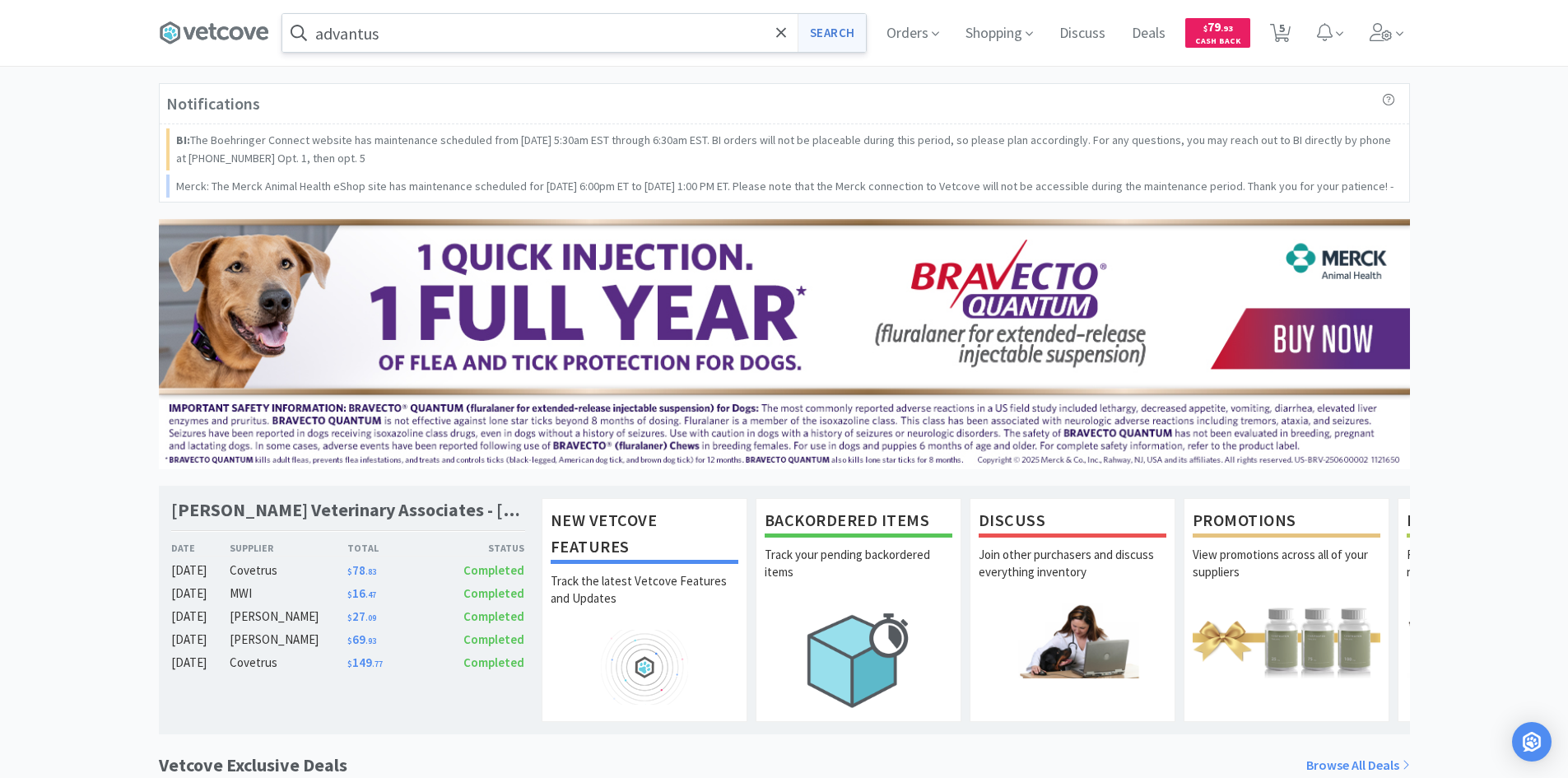
click at [812, 34] on button "Search" at bounding box center [832, 32] width 68 height 38
select select "1"
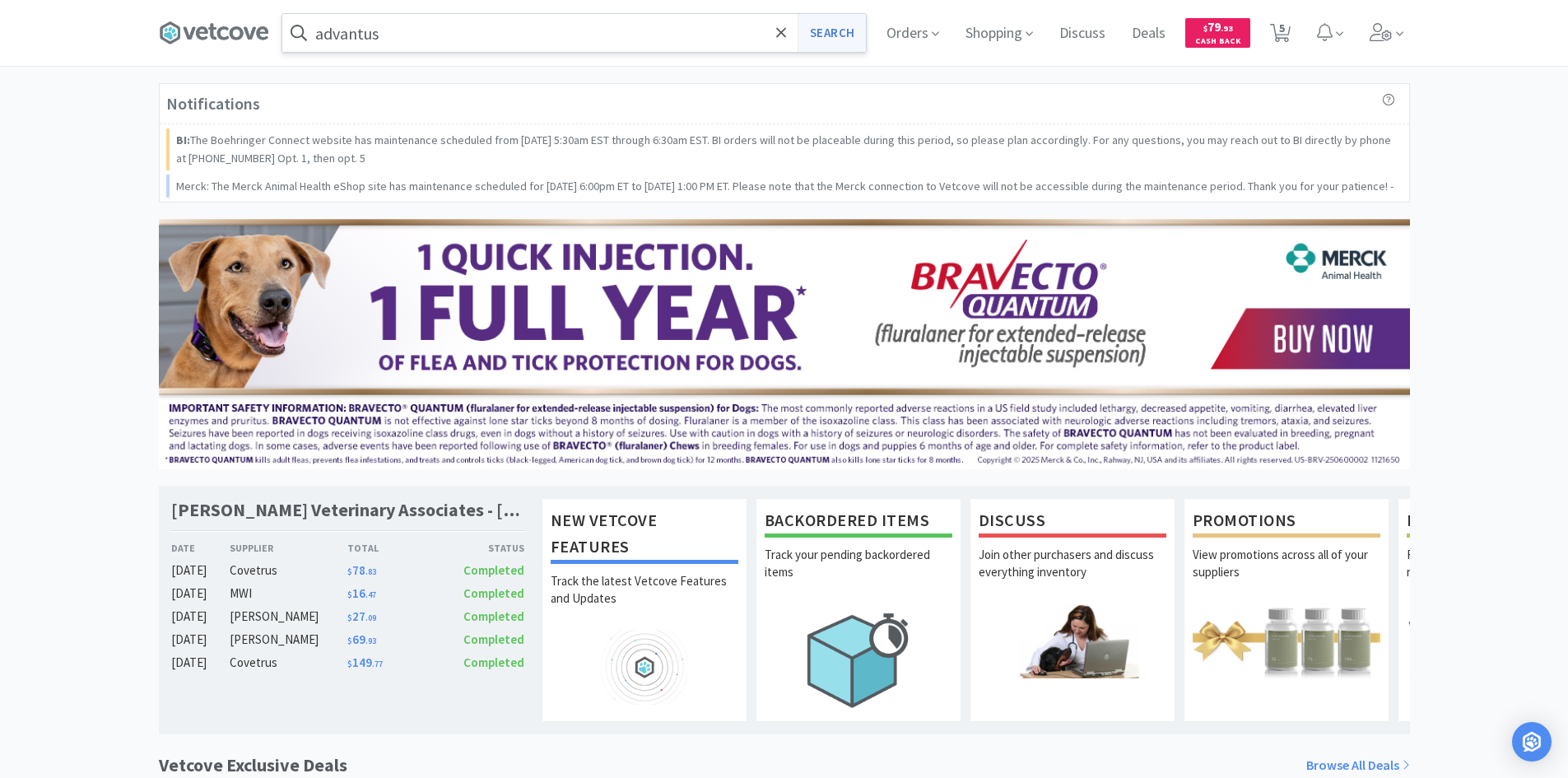
select select "5"
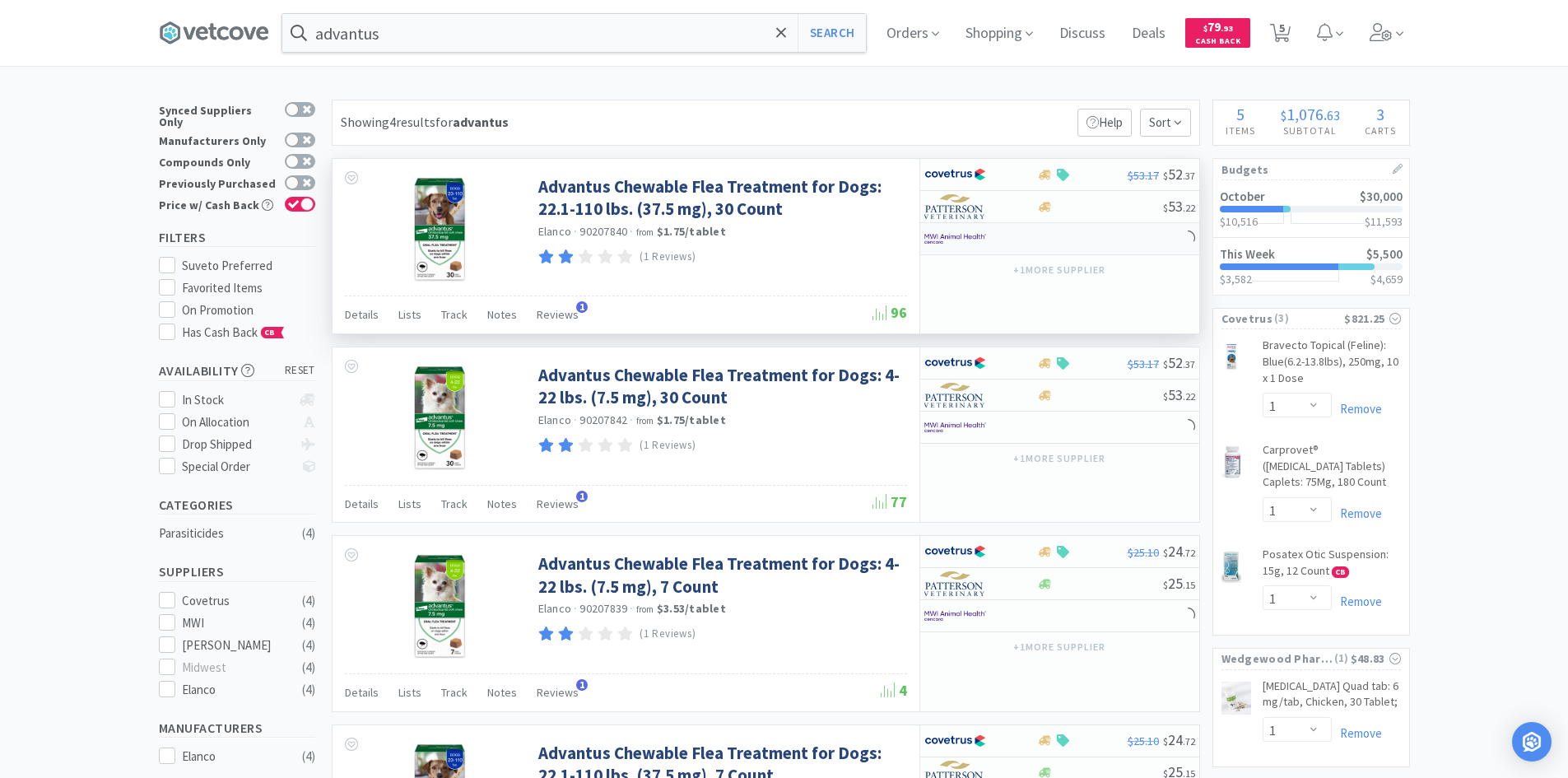
click at [1026, 231] on div at bounding box center [980, 239] width 113 height 28
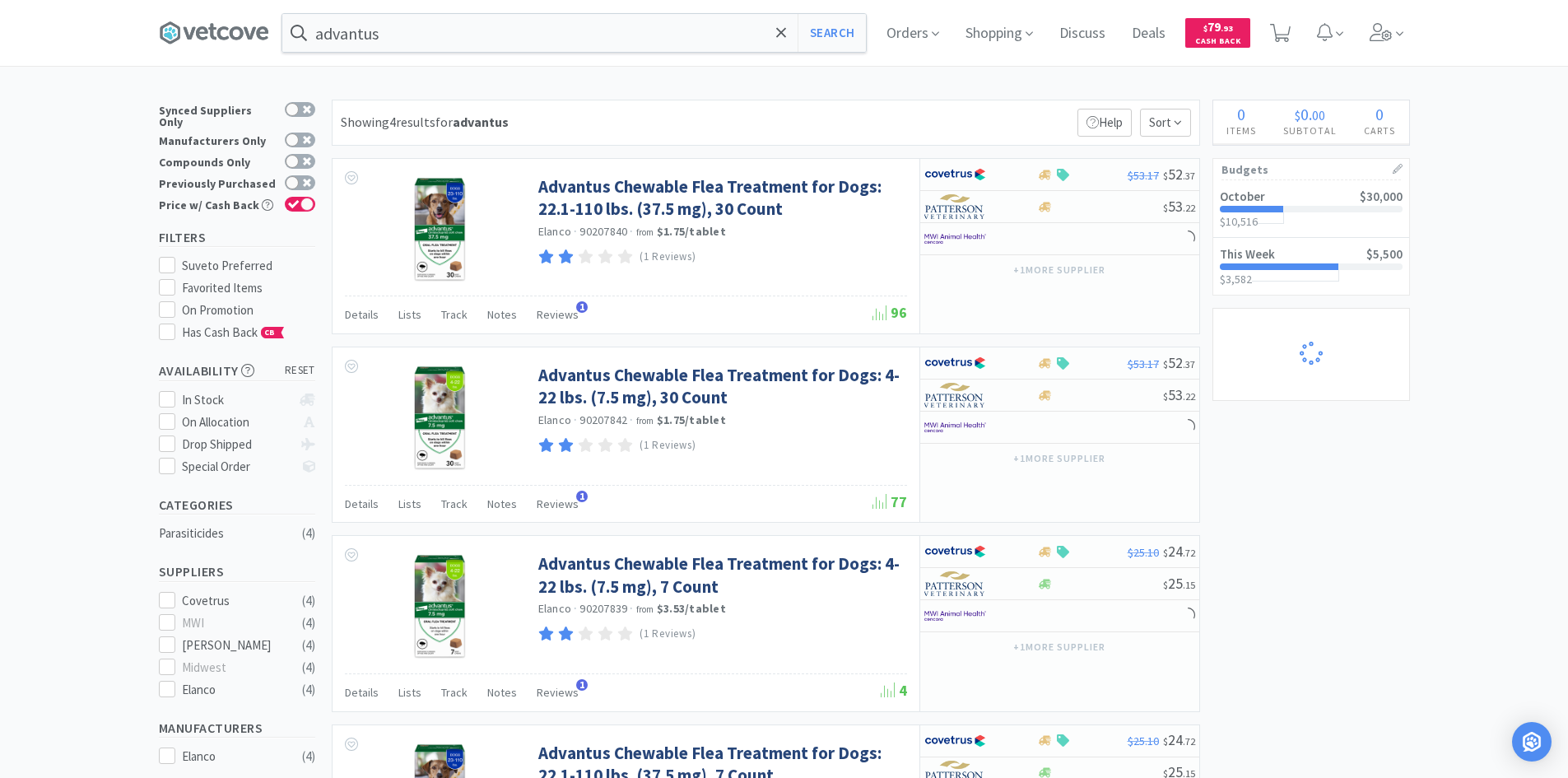
select select "1"
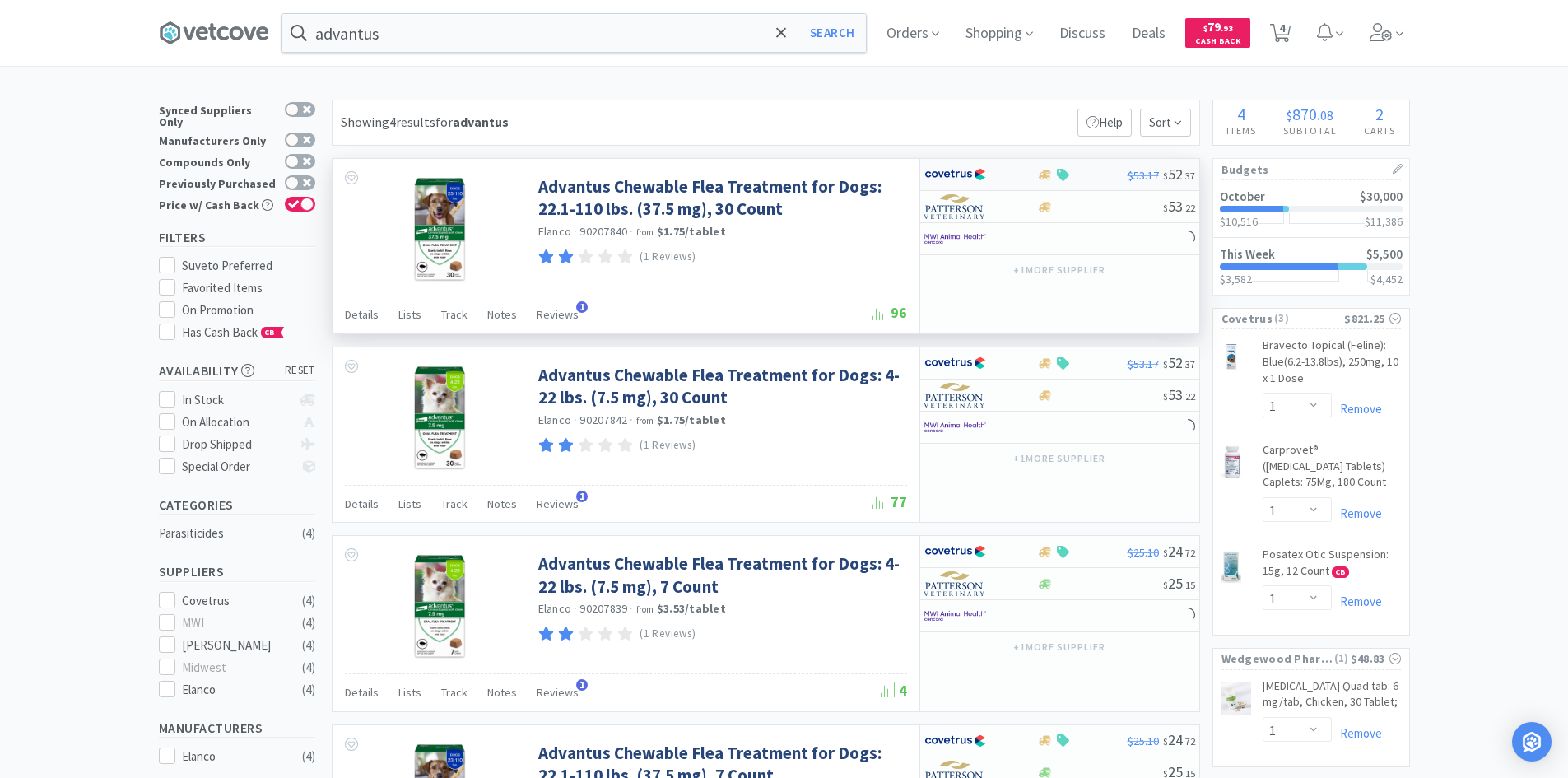
click at [1001, 172] on div at bounding box center [969, 174] width 90 height 28
select select "1"
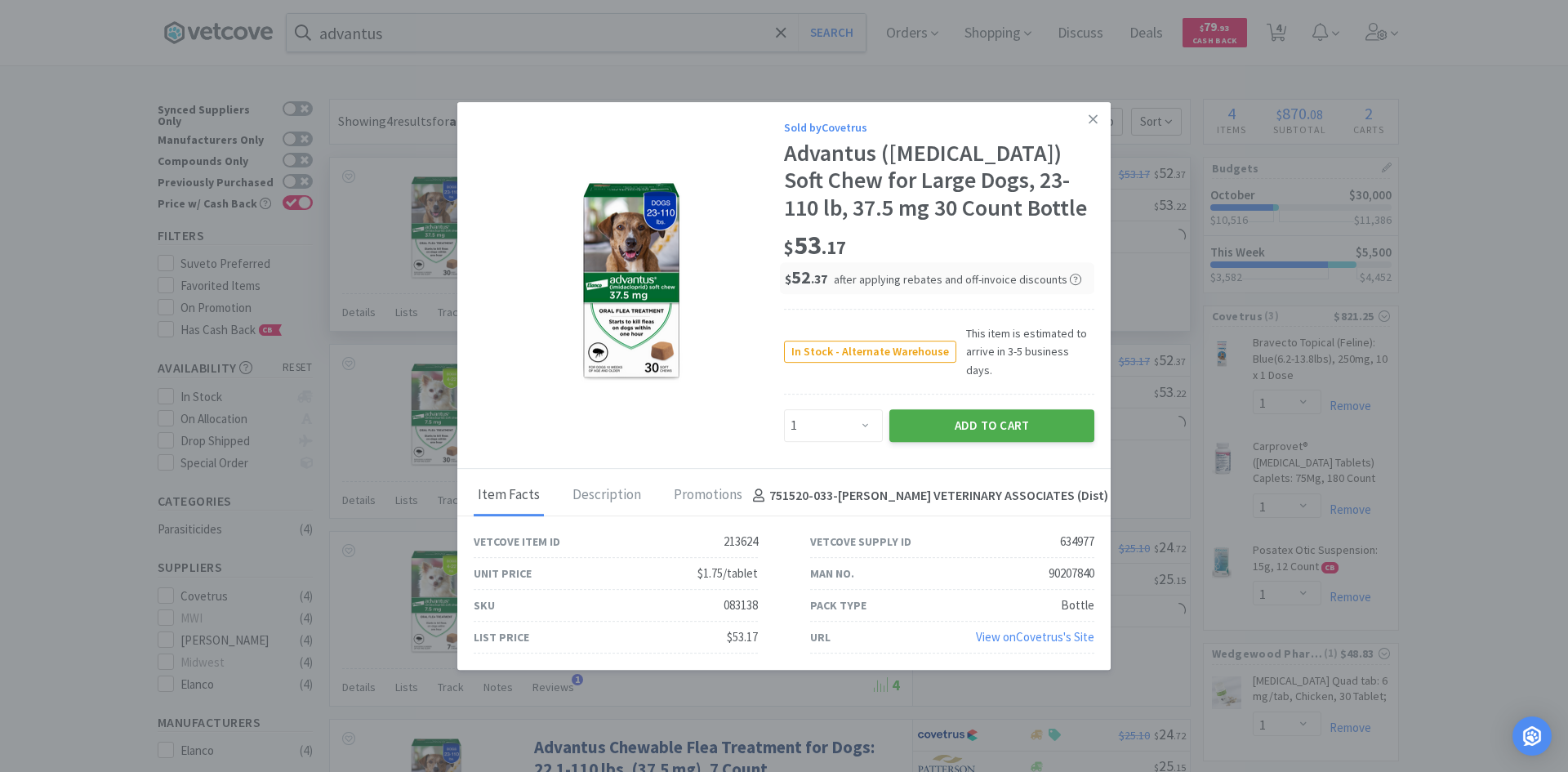
click at [936, 409] on button "Add to Cart" at bounding box center [992, 426] width 205 height 33
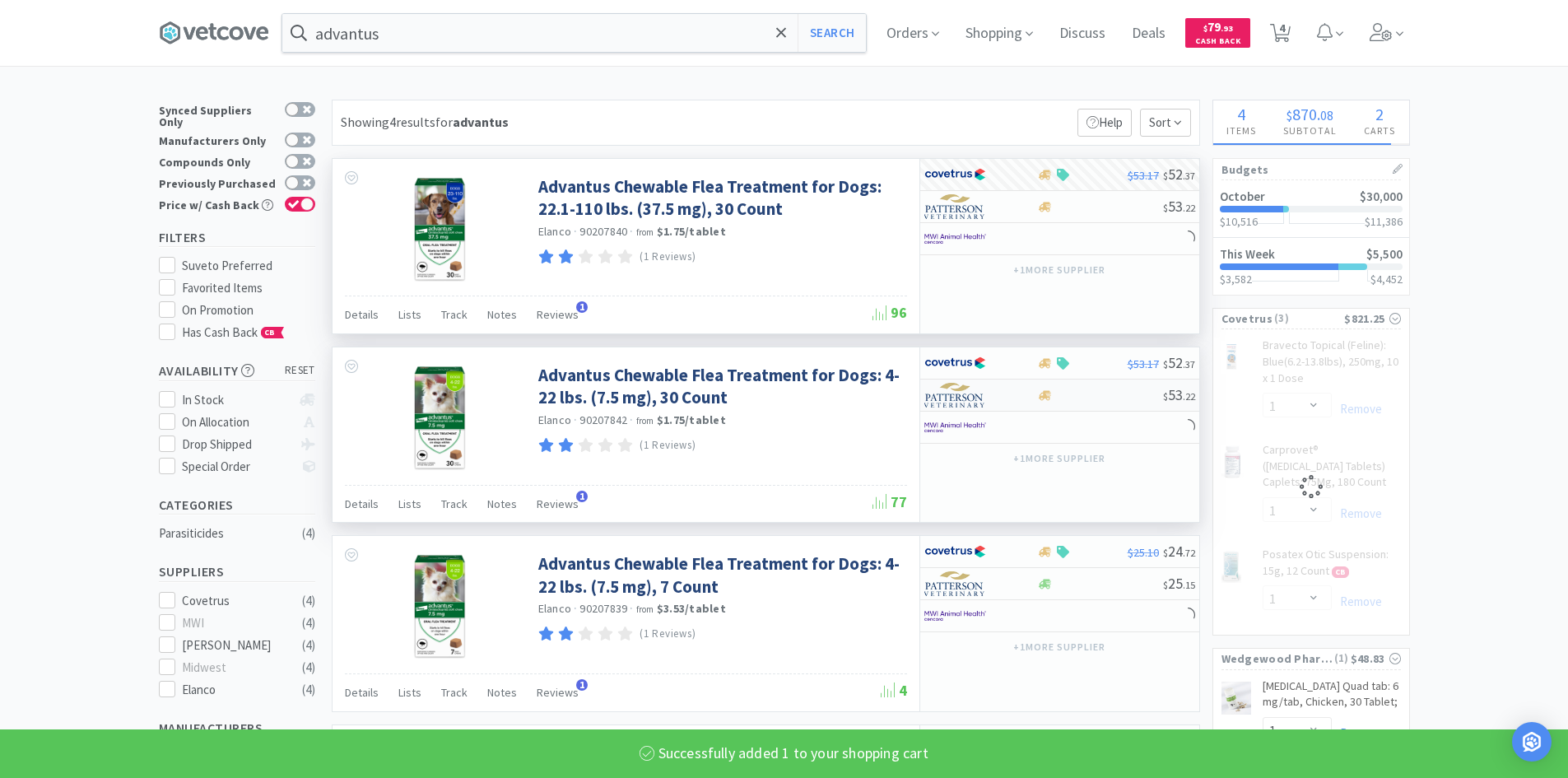
select select "1"
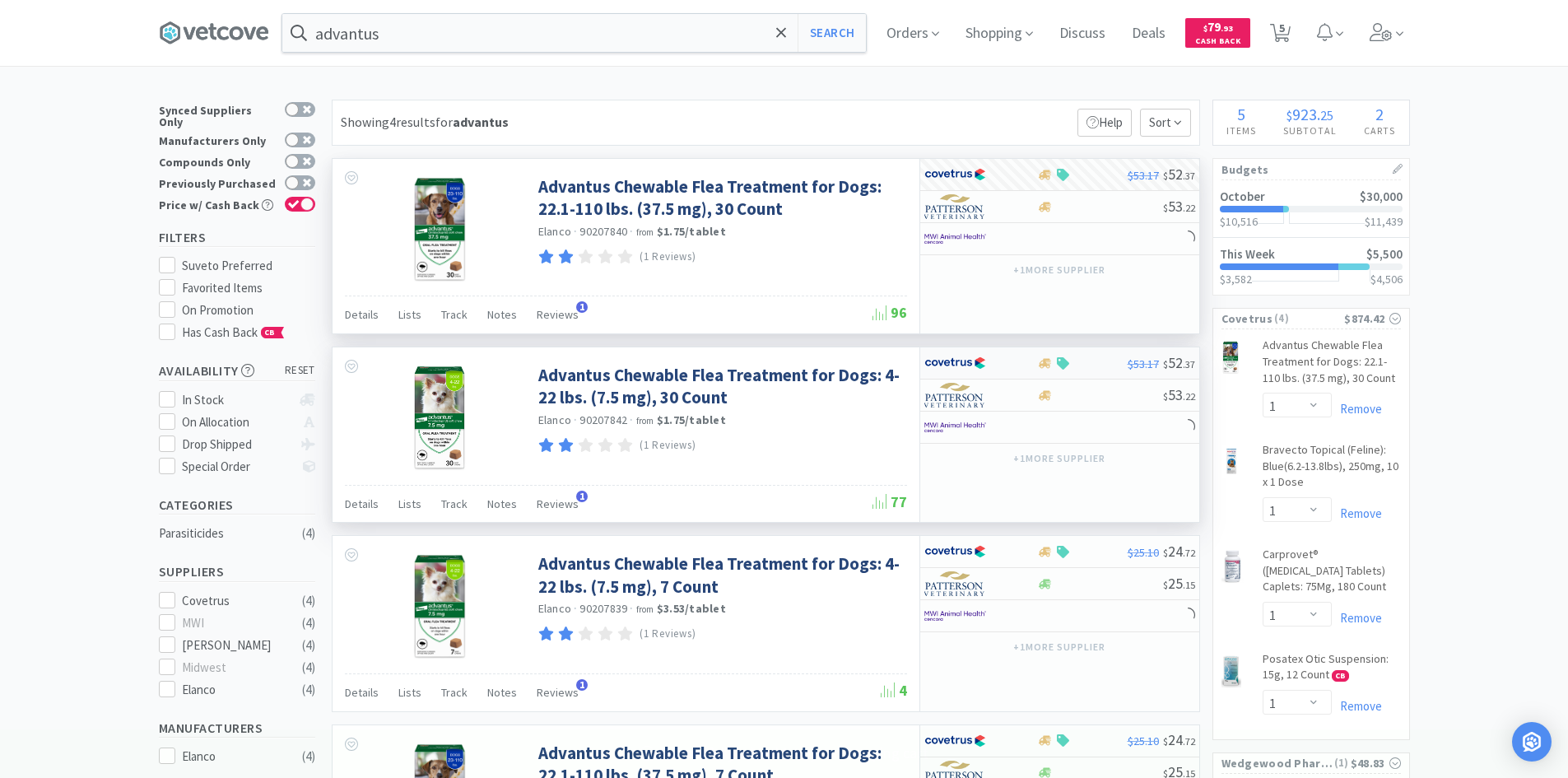
click at [997, 358] on div at bounding box center [969, 363] width 90 height 28
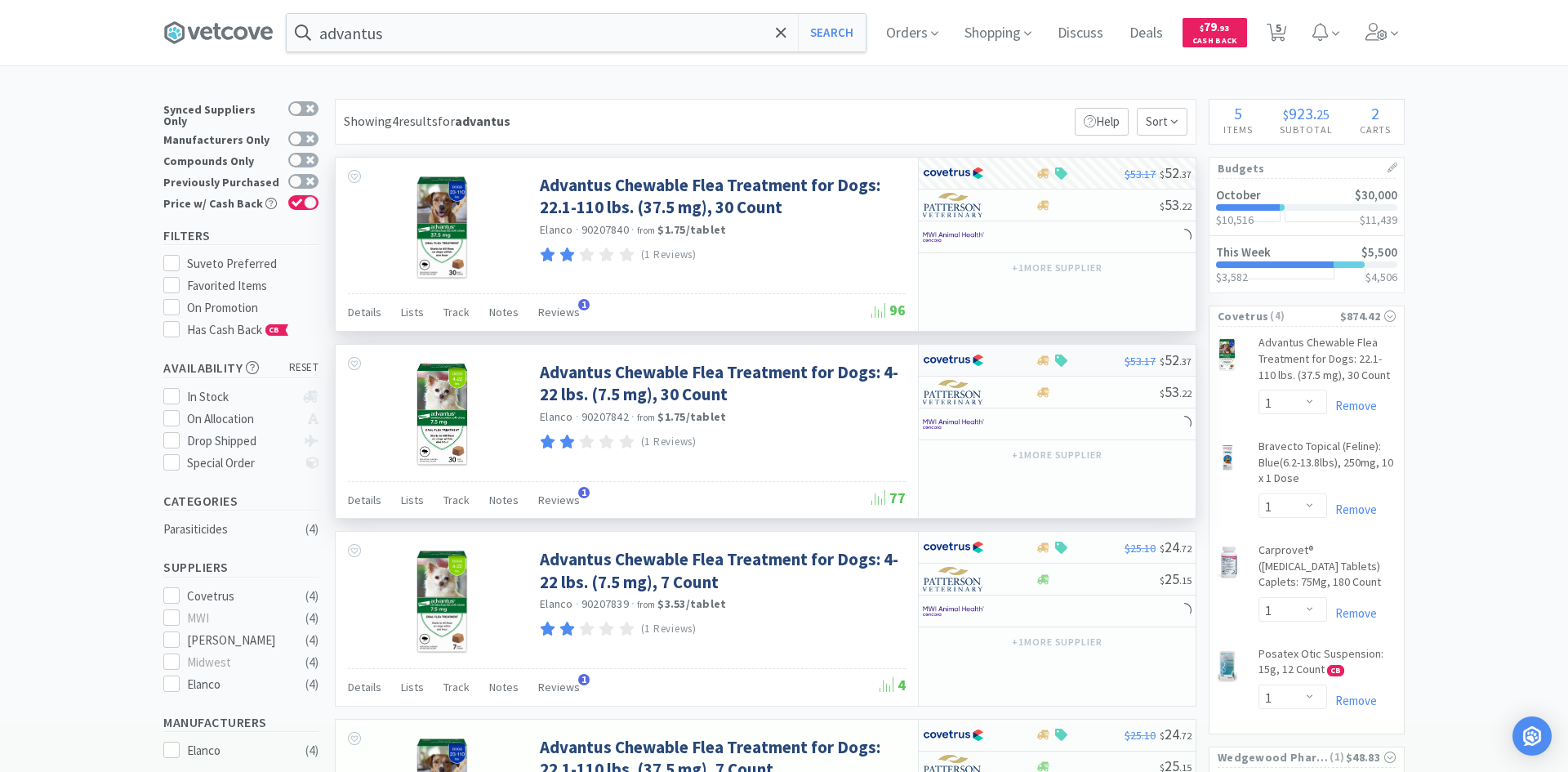
select select "1"
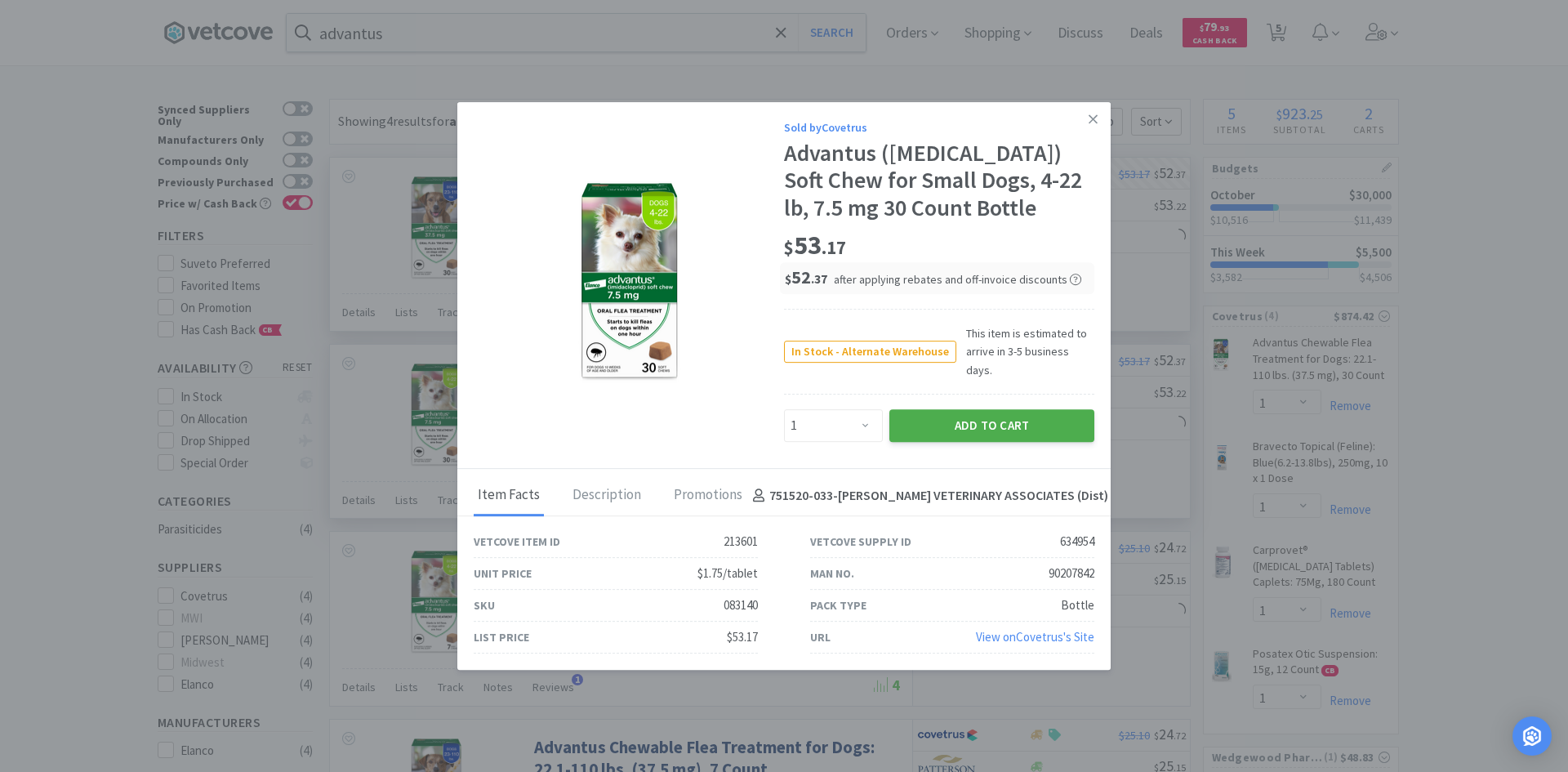
click at [1024, 412] on button "Add to Cart" at bounding box center [992, 426] width 205 height 33
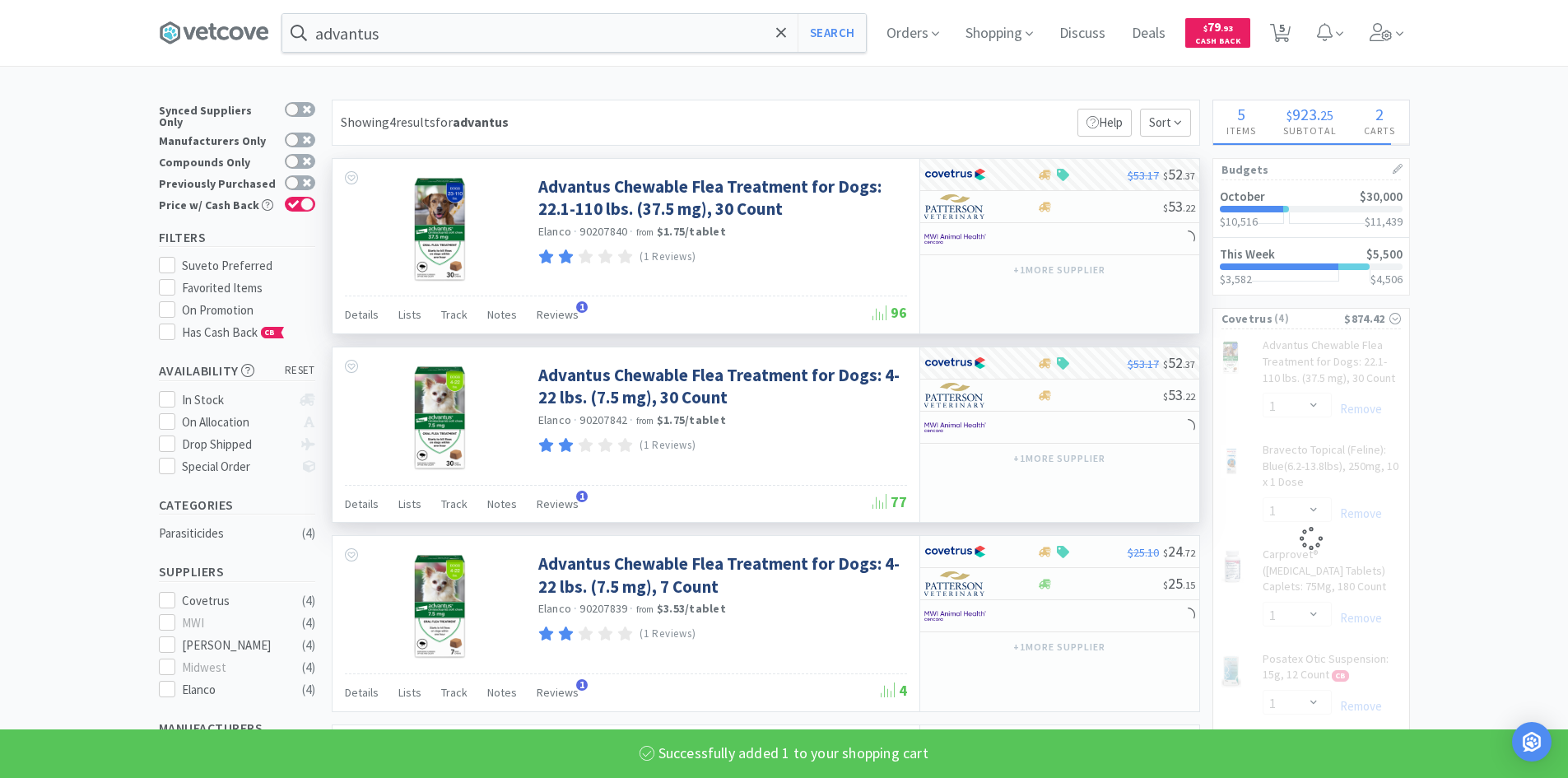
select select "1"
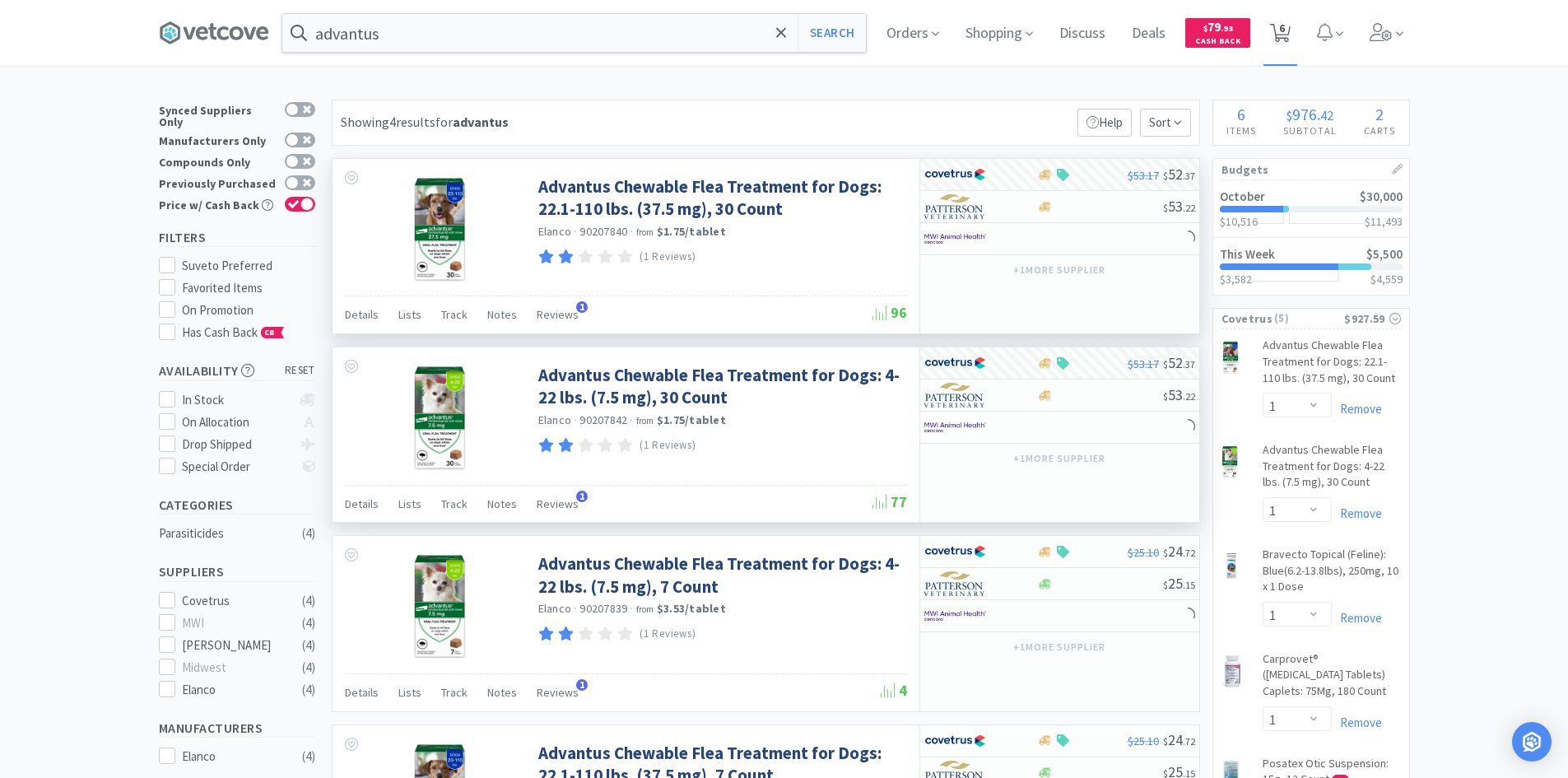
click at [1283, 27] on icon at bounding box center [1281, 32] width 21 height 18
select select "1"
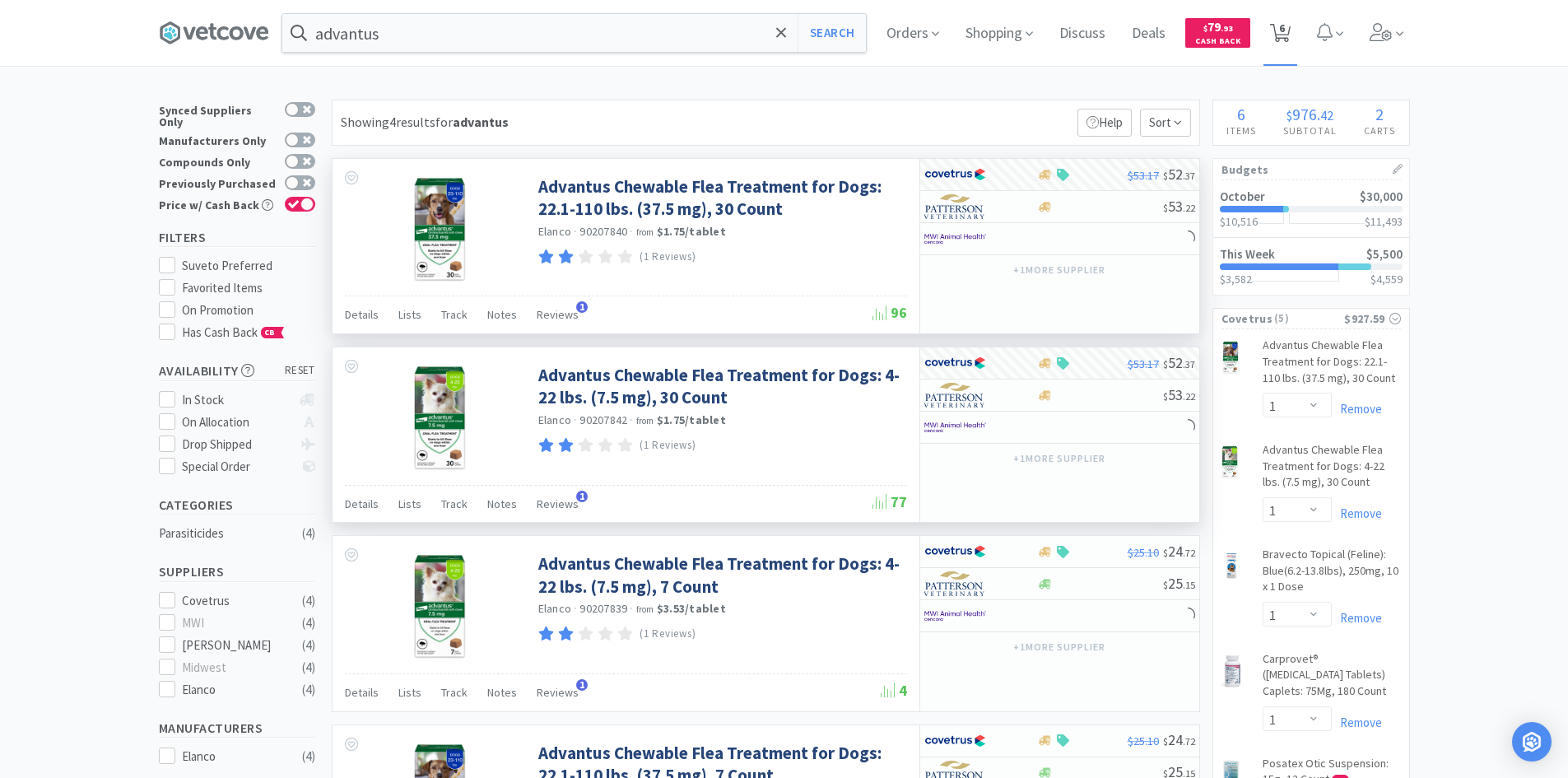
select select "1"
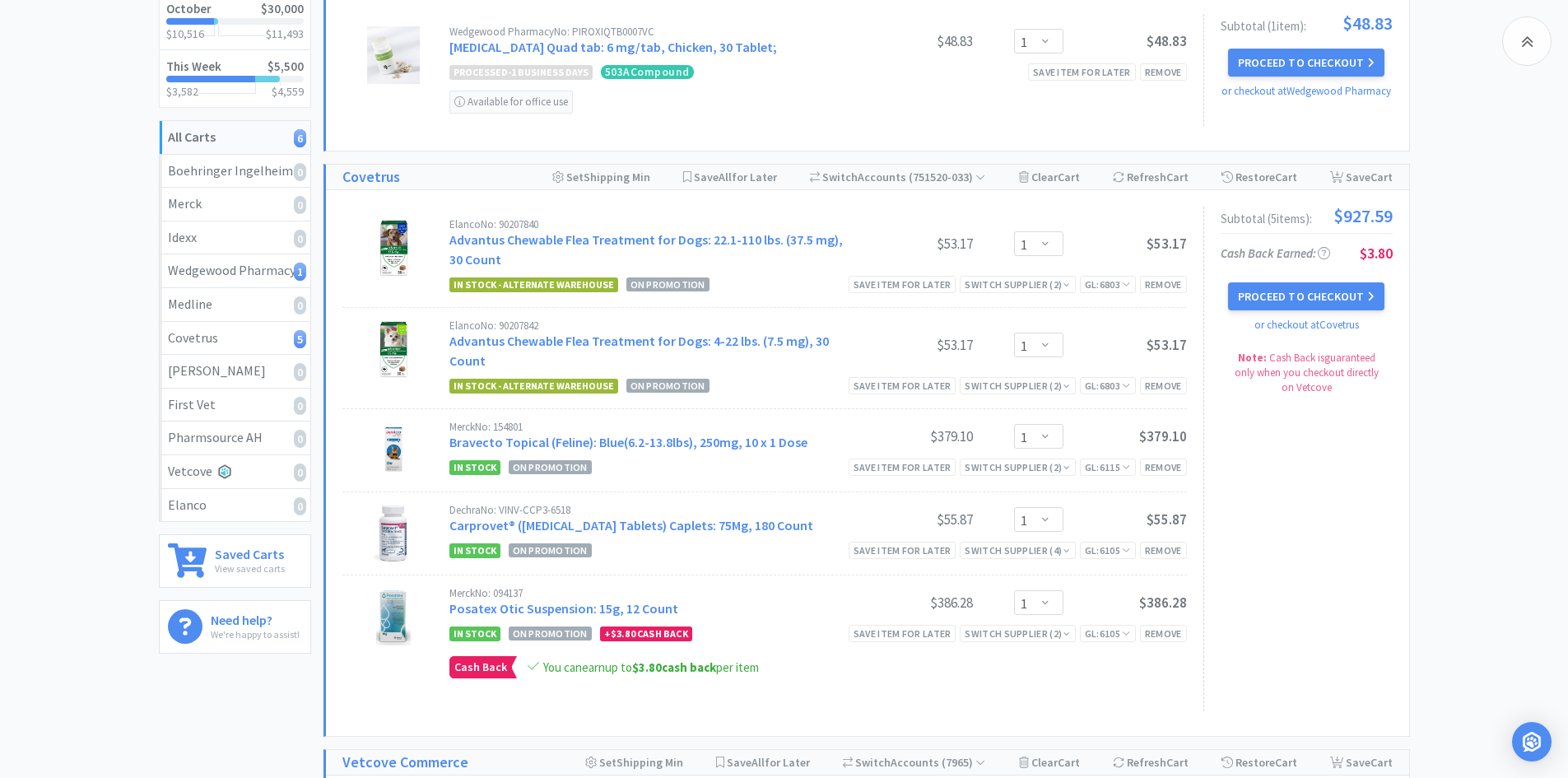
scroll to position [247, 0]
click at [1019, 342] on select "Enter Quantity 1 2 3 4 5 6 7 8 9 10 11 12 13 14 15 16 17 18 19 20 Enter Quantity" at bounding box center [1039, 343] width 49 height 25
click at [1014, 331] on select "Enter Quantity 1 2 3 4 5 6 7 8 9 10 11 12 13 14 15 16 17 18 19 20 Enter Quantity" at bounding box center [1039, 343] width 49 height 25
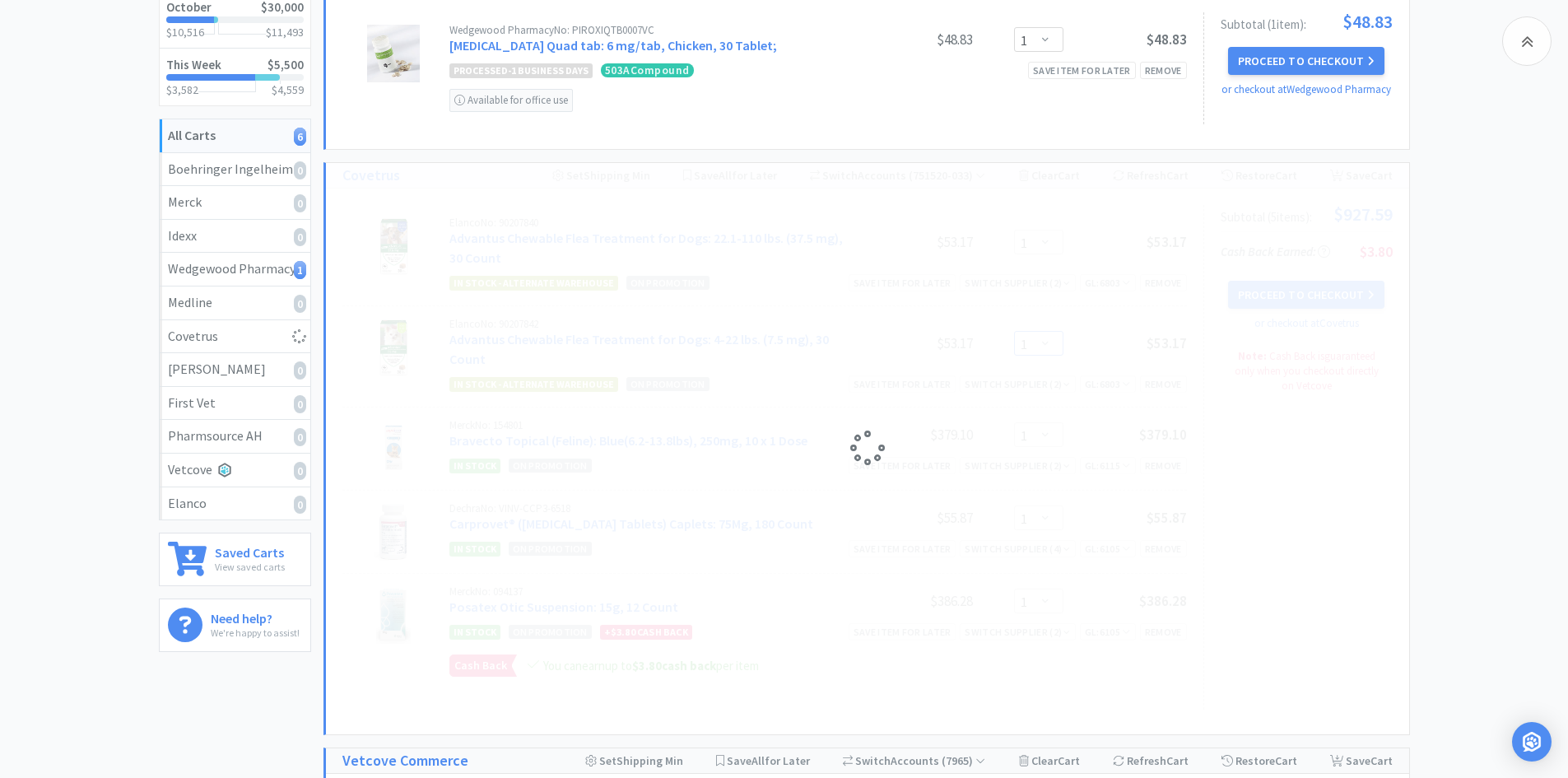
select select "2"
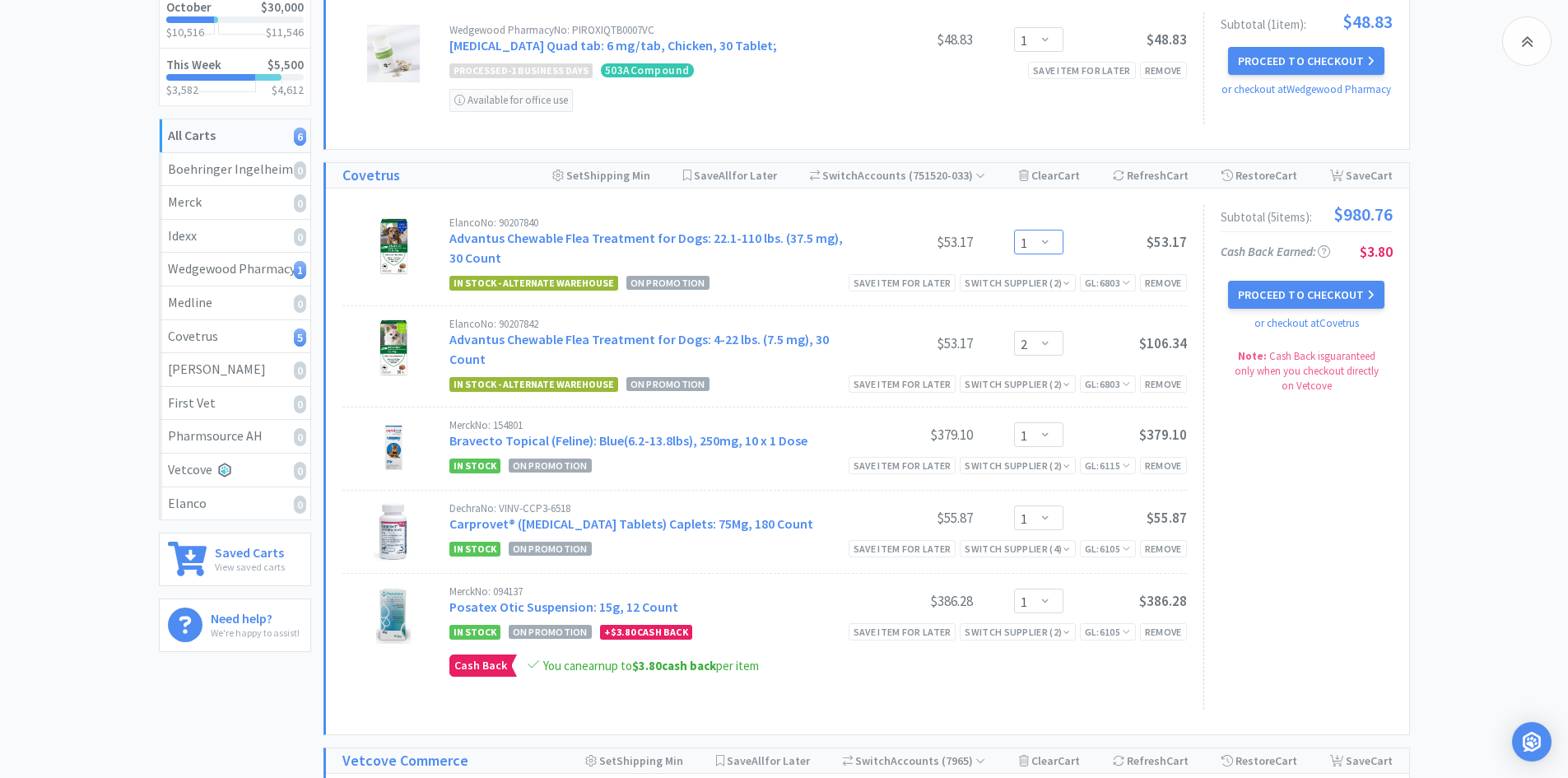
click at [1049, 245] on select "Enter Quantity 1 2 3 4 5 6 7 8 9 10 11 12 13 14 15 16 17 18 19 20 Enter Quantity" at bounding box center [1039, 242] width 49 height 25
click at [1014, 229] on select "Enter Quantity 1 2 3 4 5 6 7 8 9 10 11 12 13 14 15 16 17 18 19 20 Enter Quantity" at bounding box center [1039, 242] width 49 height 25
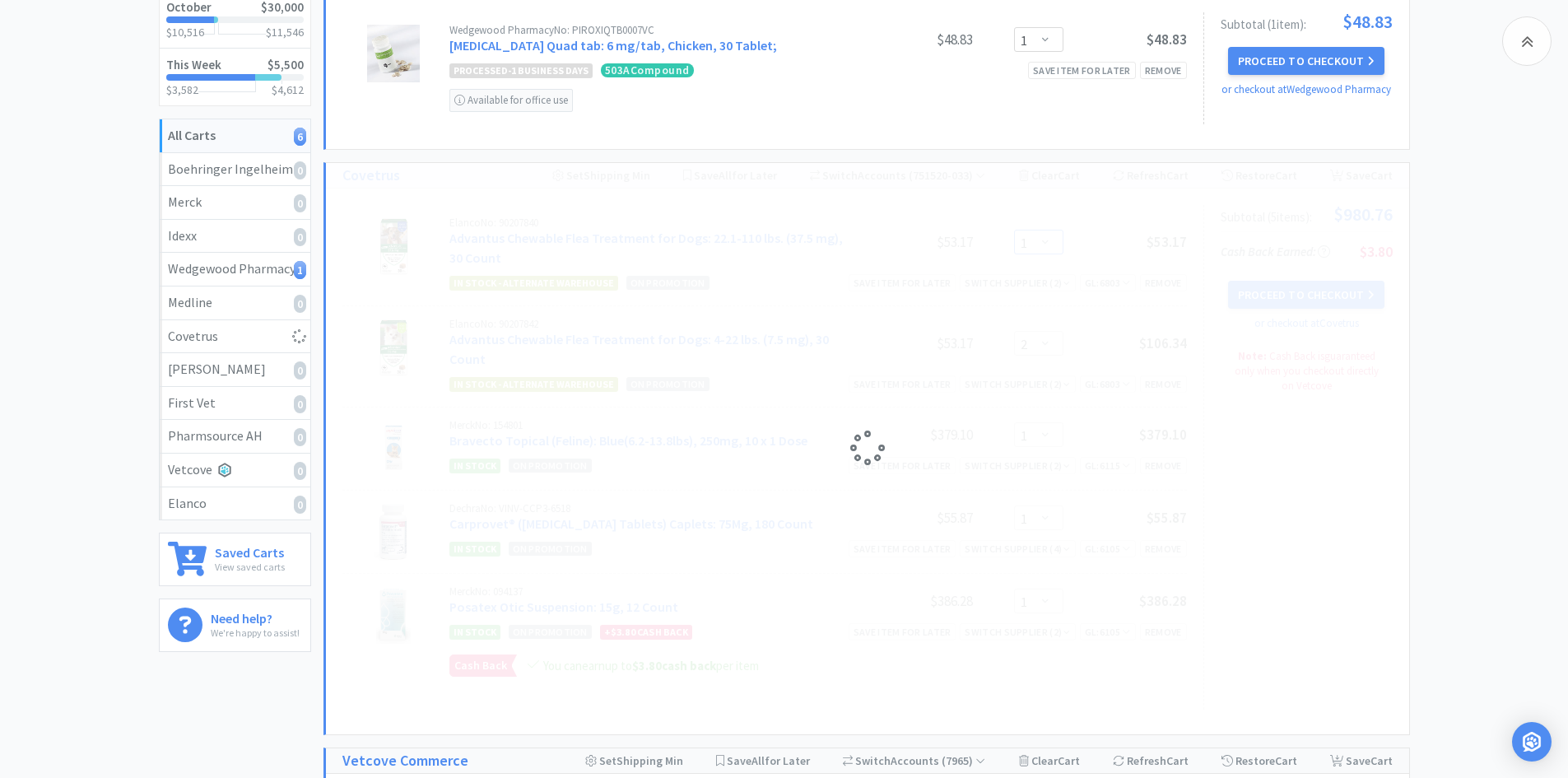
select select "2"
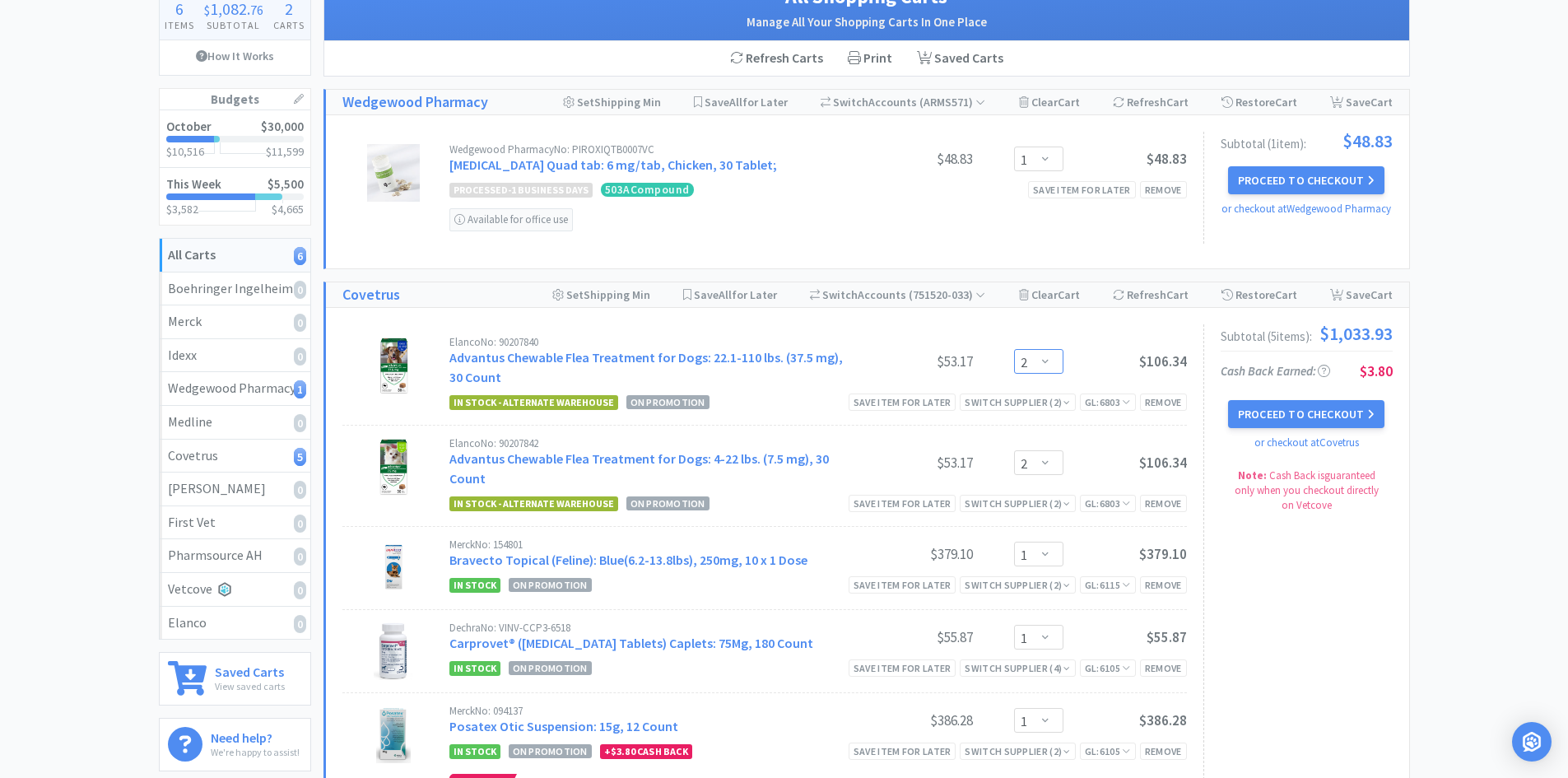
scroll to position [0, 0]
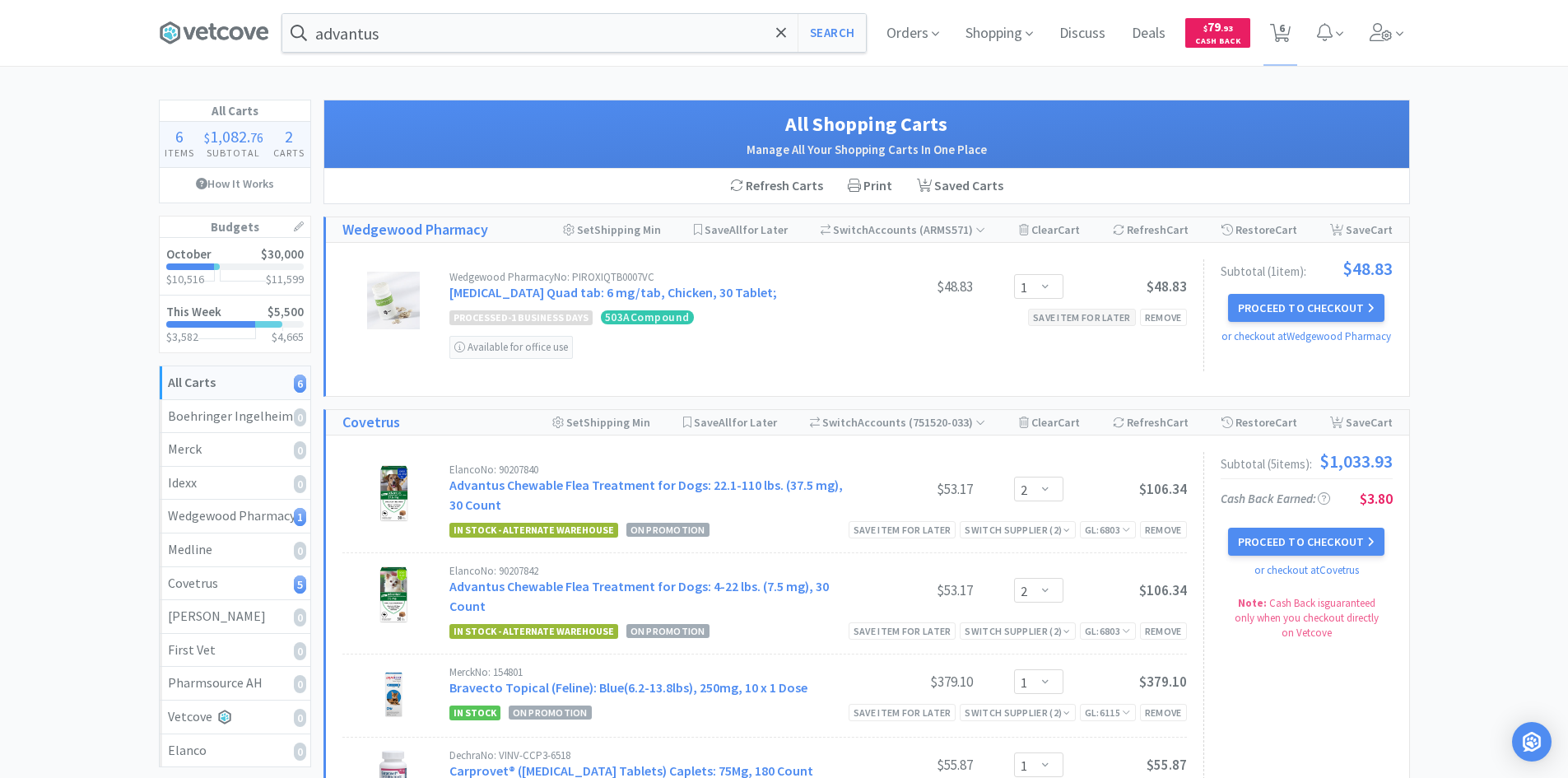
click at [1095, 309] on div "Save item for later" at bounding box center [1082, 318] width 108 height 18
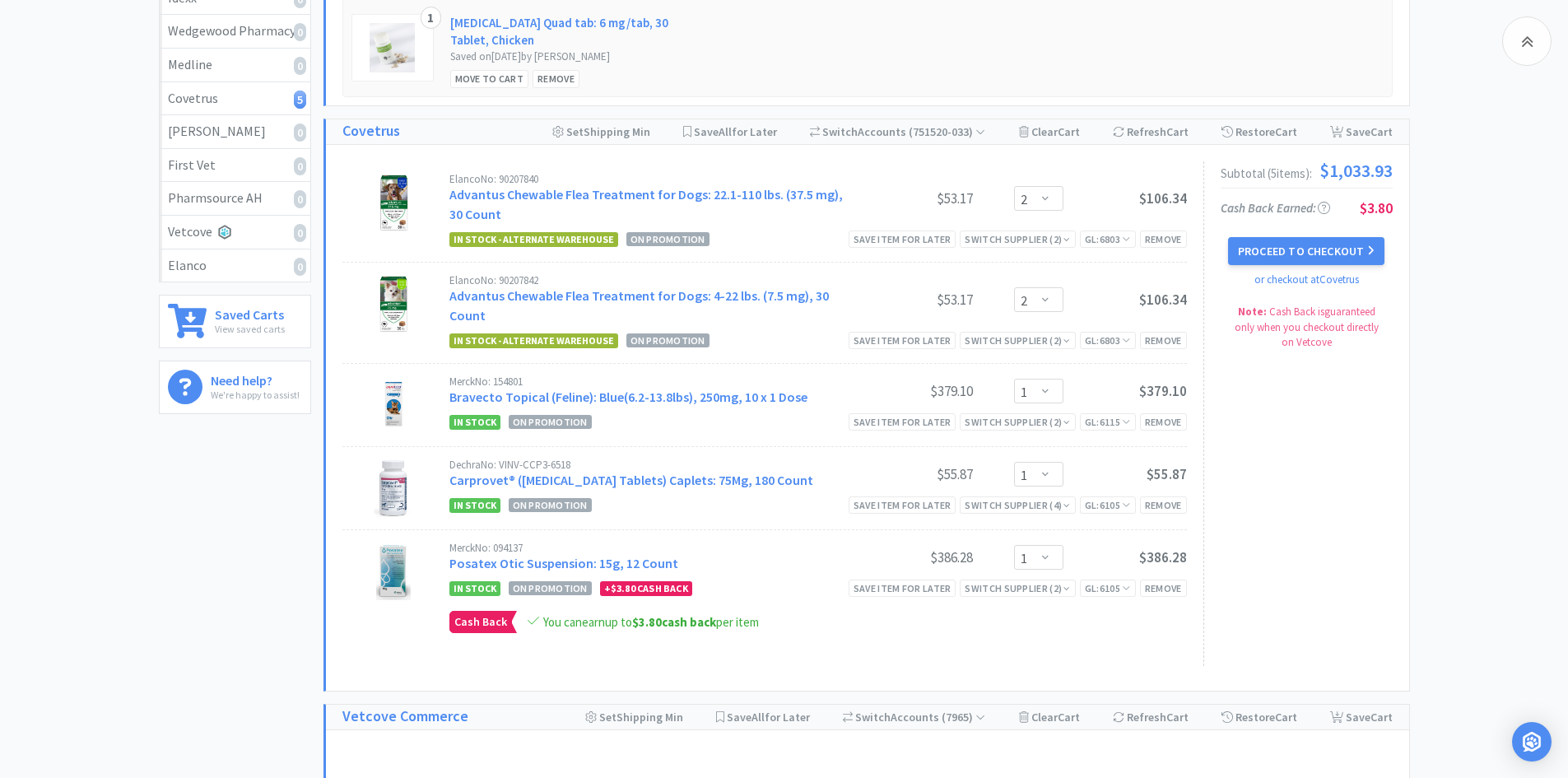
scroll to position [238, 0]
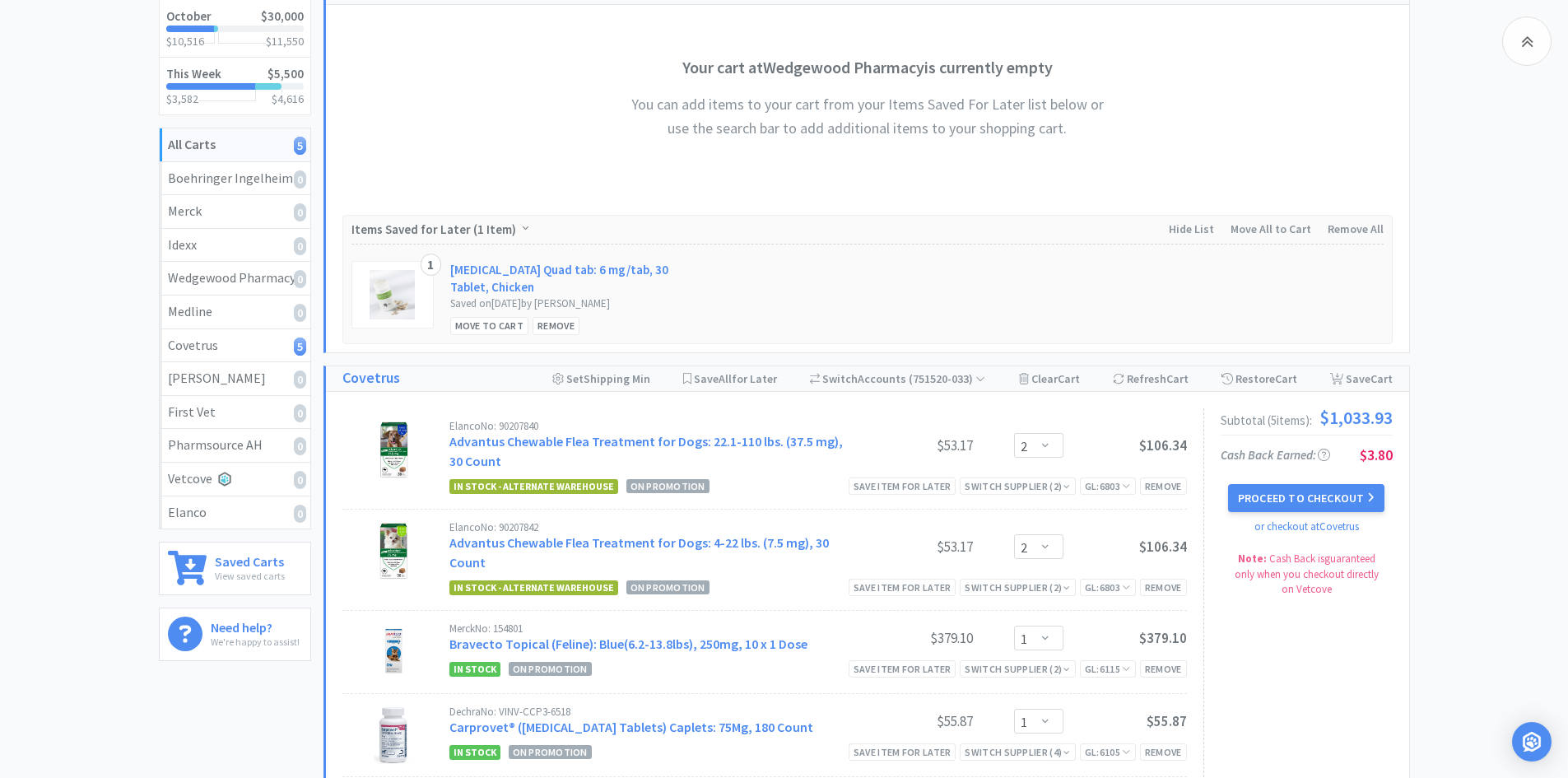
click at [1339, 496] on button "Proceed to Checkout" at bounding box center [1306, 498] width 157 height 28
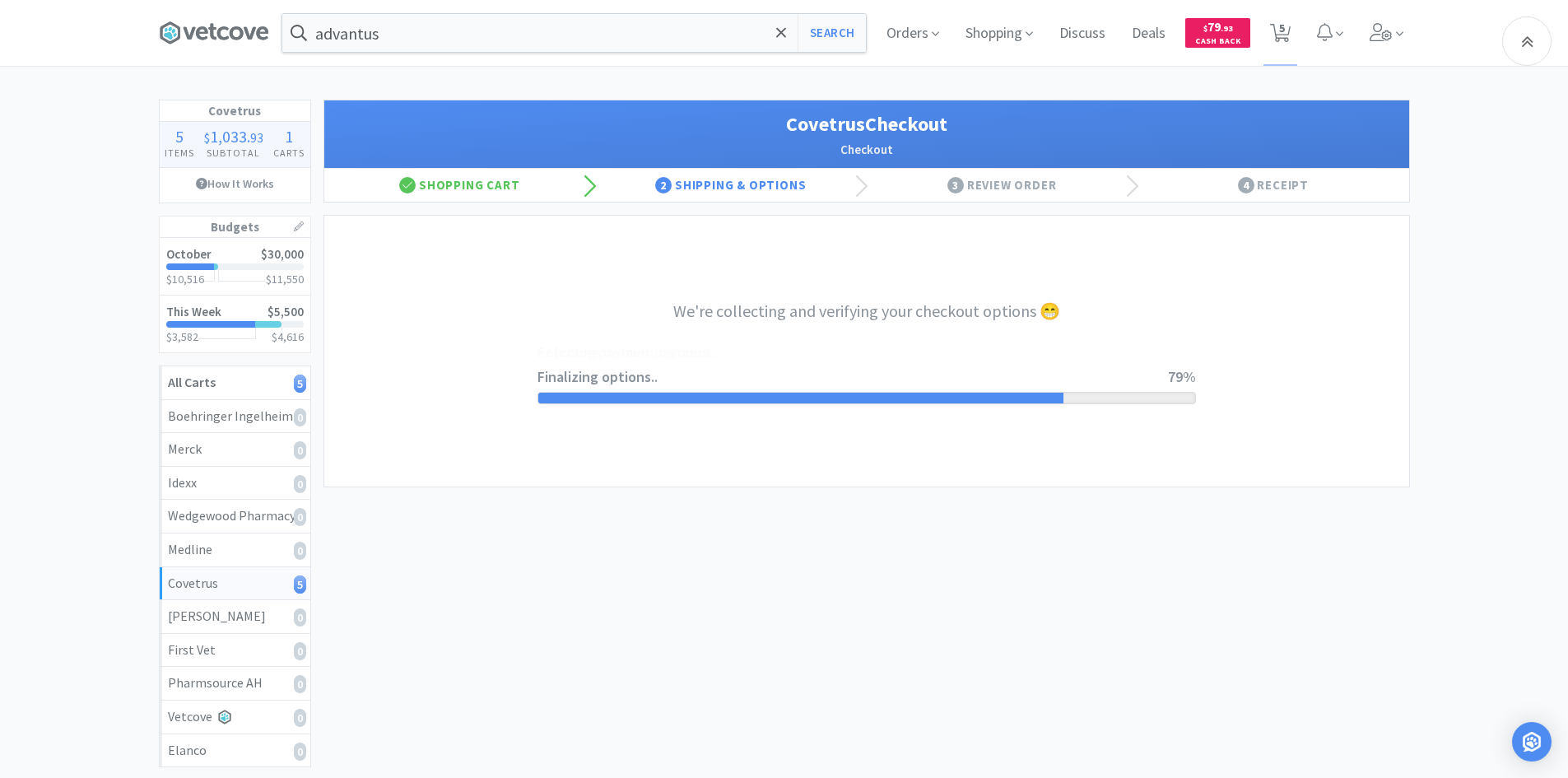
select select "ACCOUNT"
select select "cvt-standard-net"
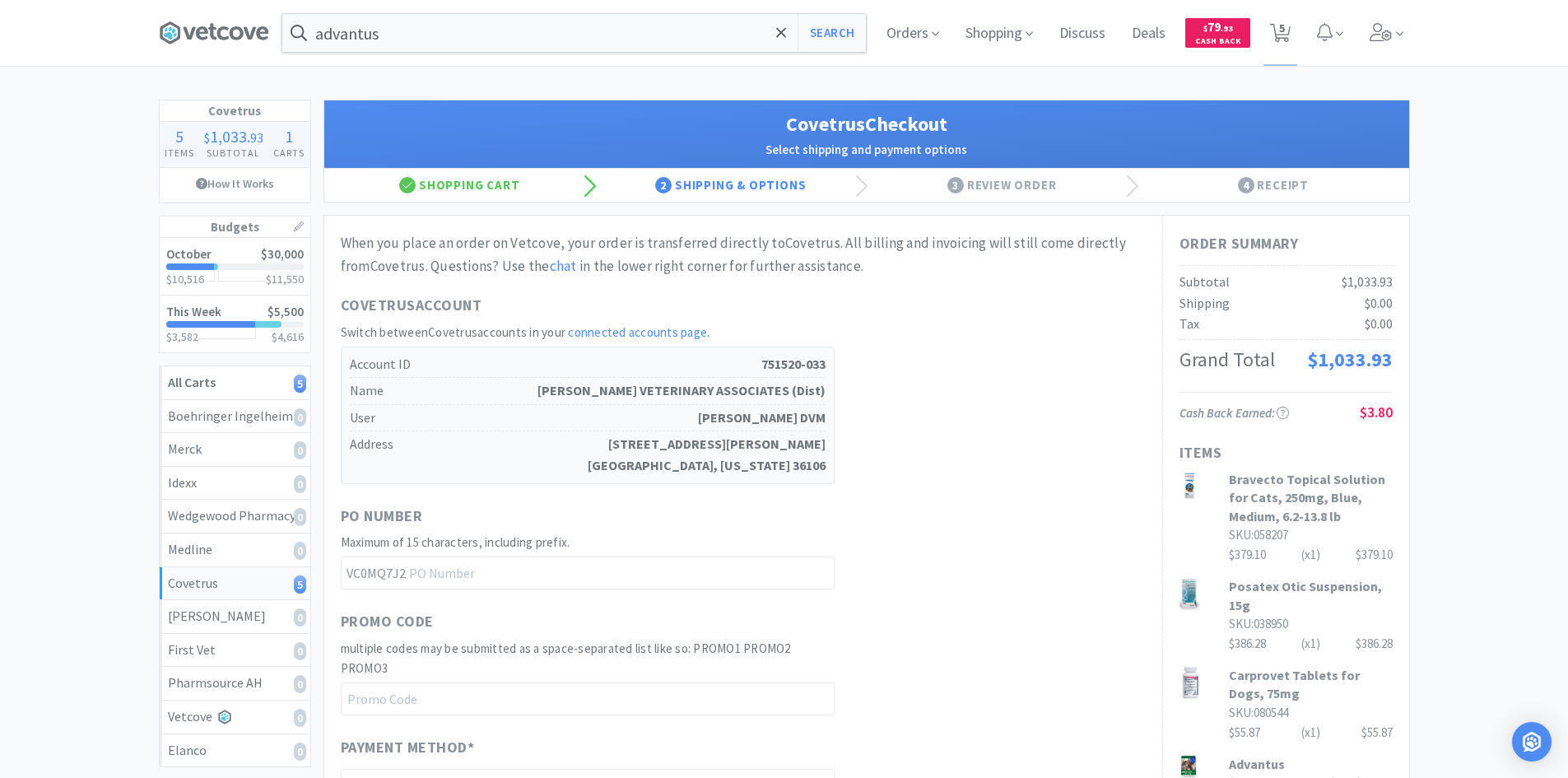
scroll to position [576, 0]
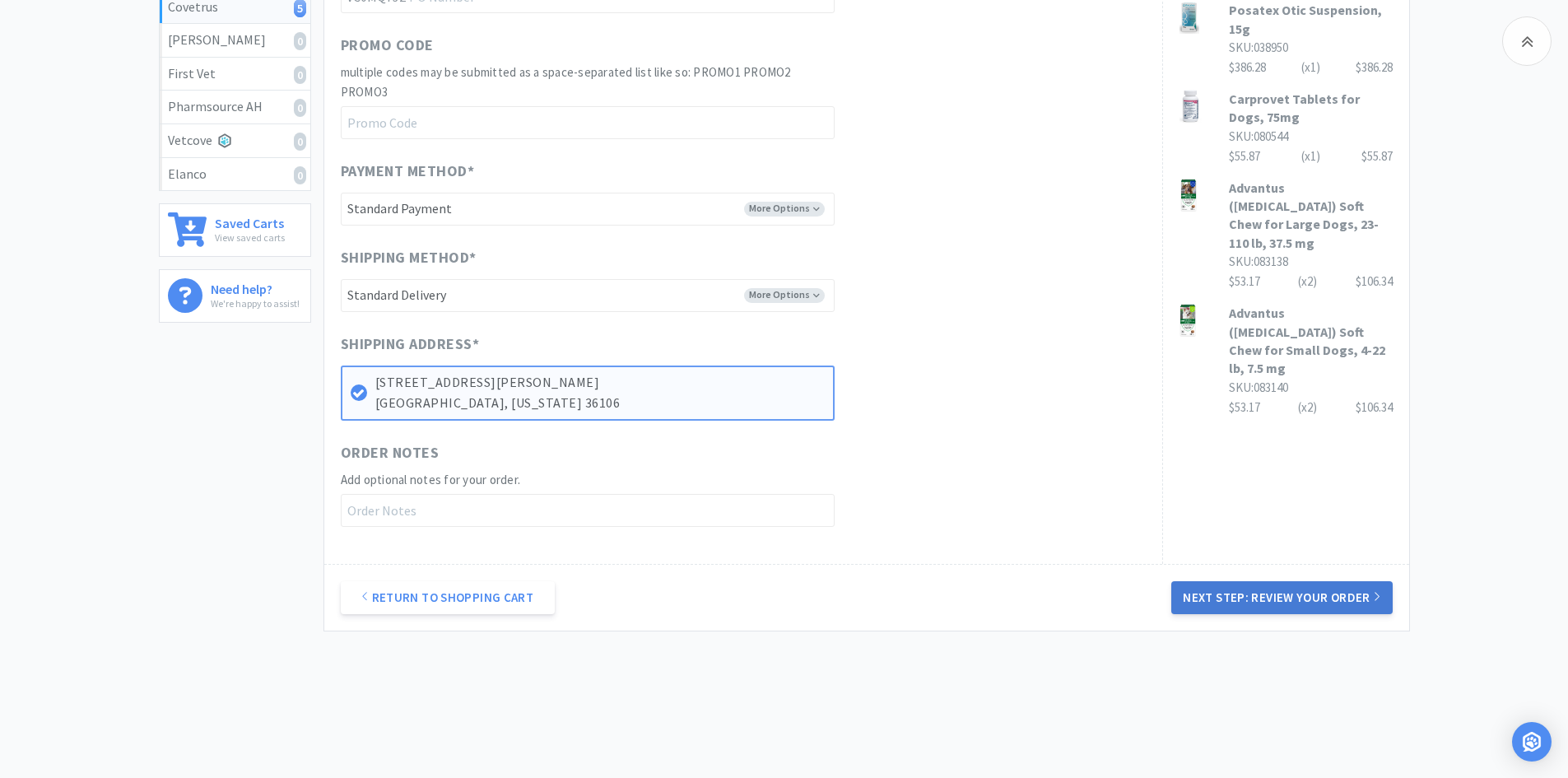
click at [1284, 591] on button "Next Step: Review Your Order" at bounding box center [1282, 598] width 220 height 33
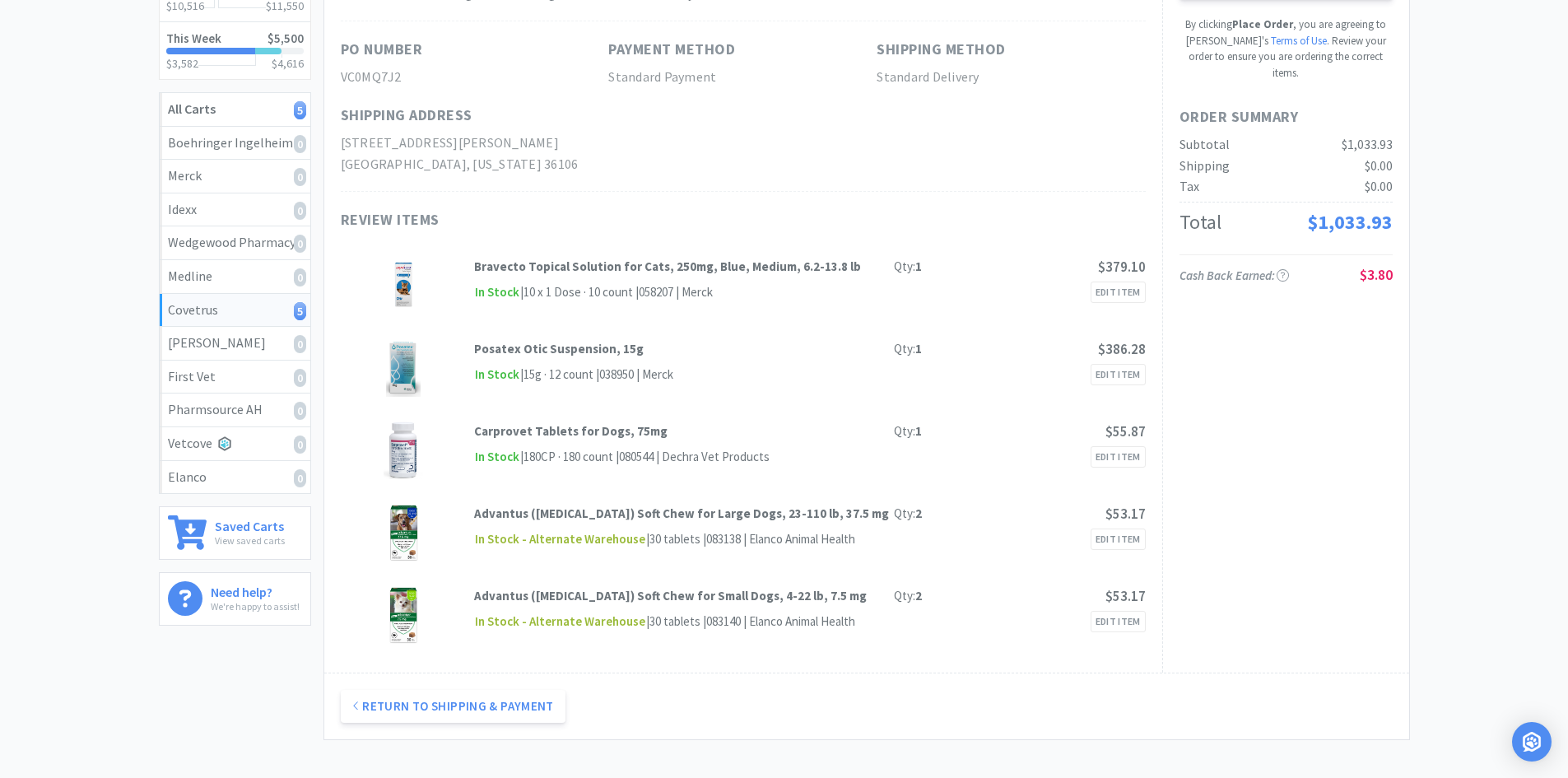
scroll to position [0, 0]
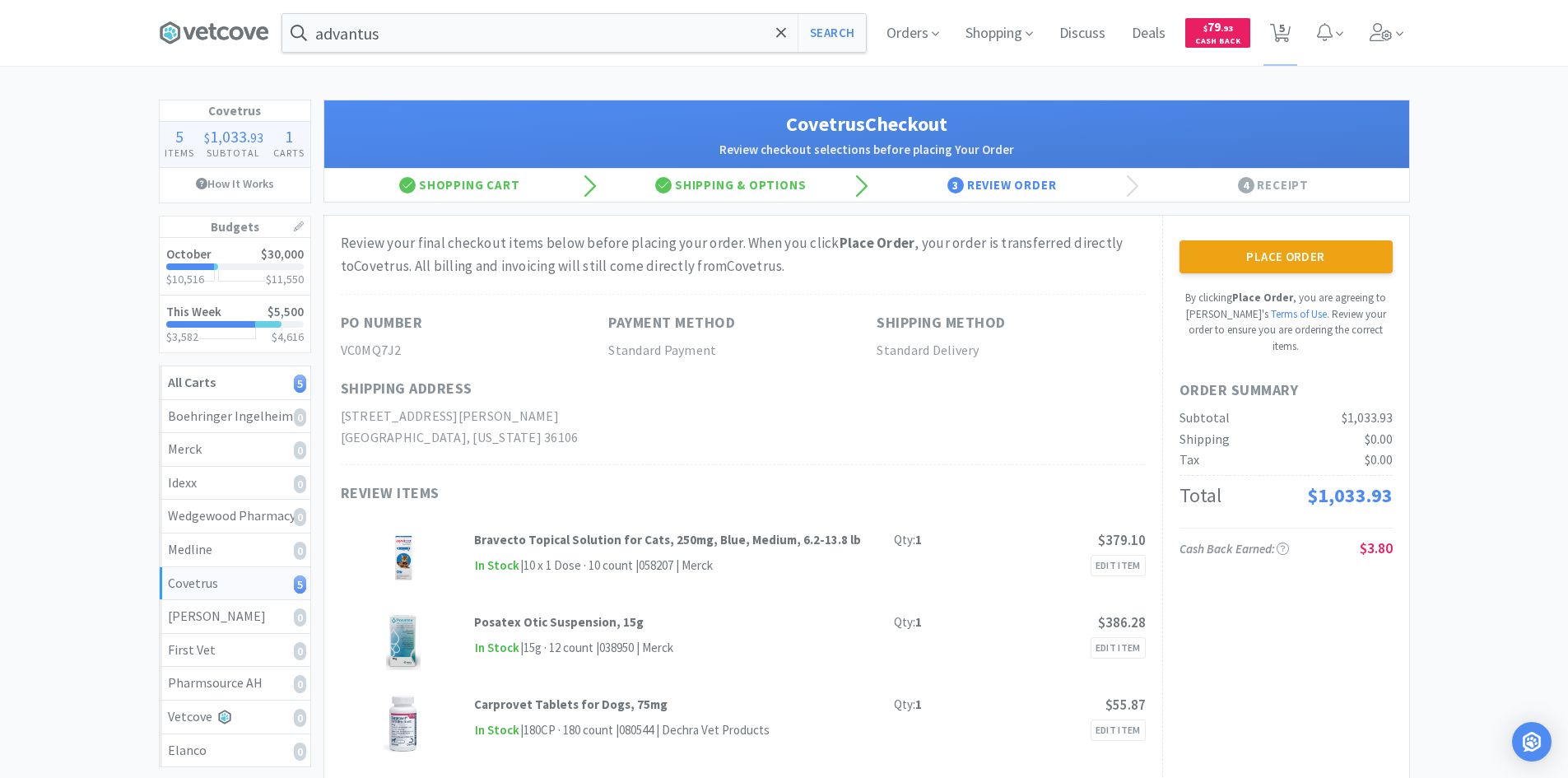
click at [1280, 229] on div "Place Order By clicking Place Order , you are agreeing to Vetcove's Terms of Us…" at bounding box center [1285, 580] width 247 height 730
click at [1293, 245] on button "Place Order" at bounding box center [1286, 257] width 214 height 33
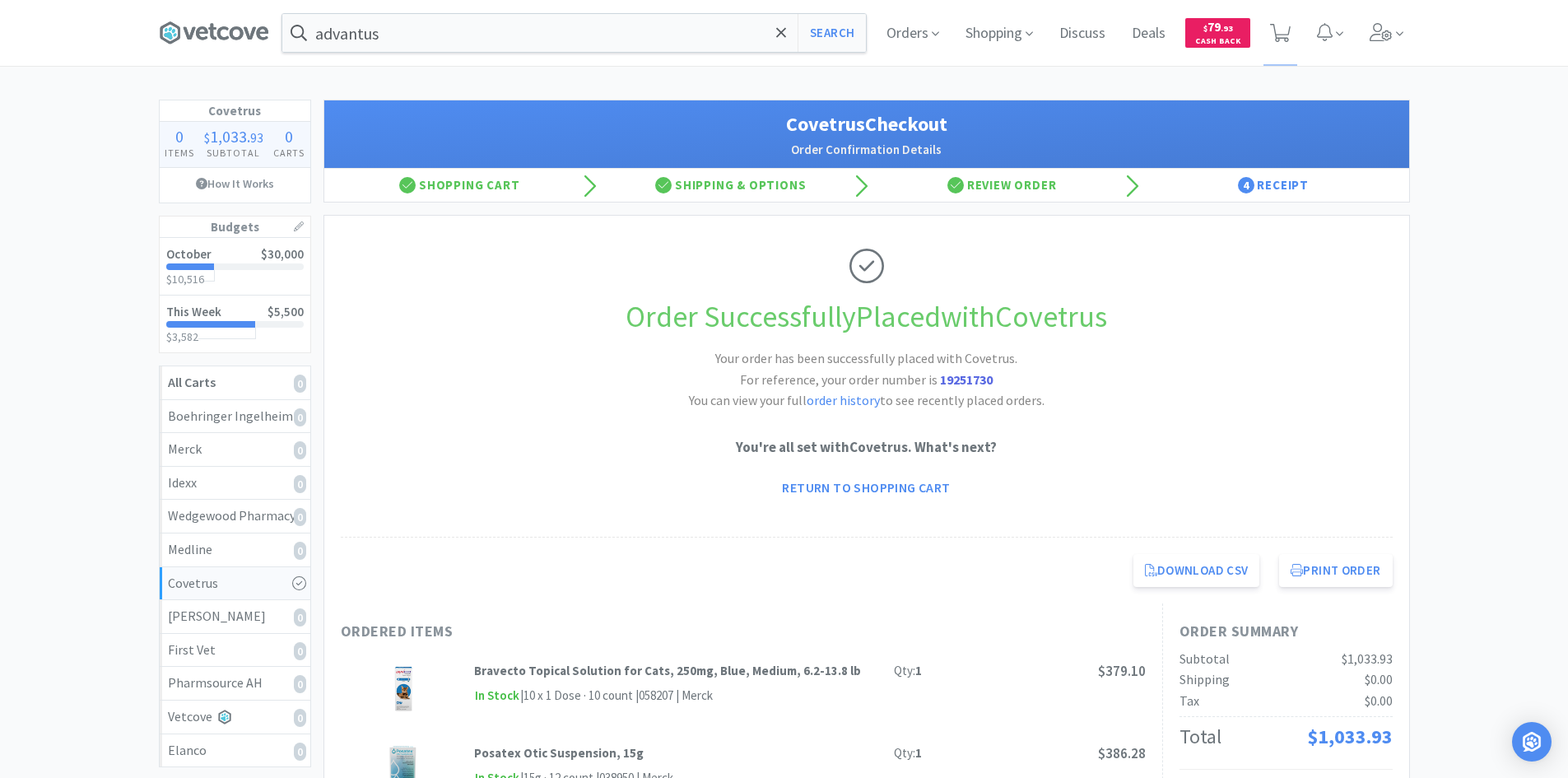
click at [209, 19] on span at bounding box center [220, 32] width 123 height 66
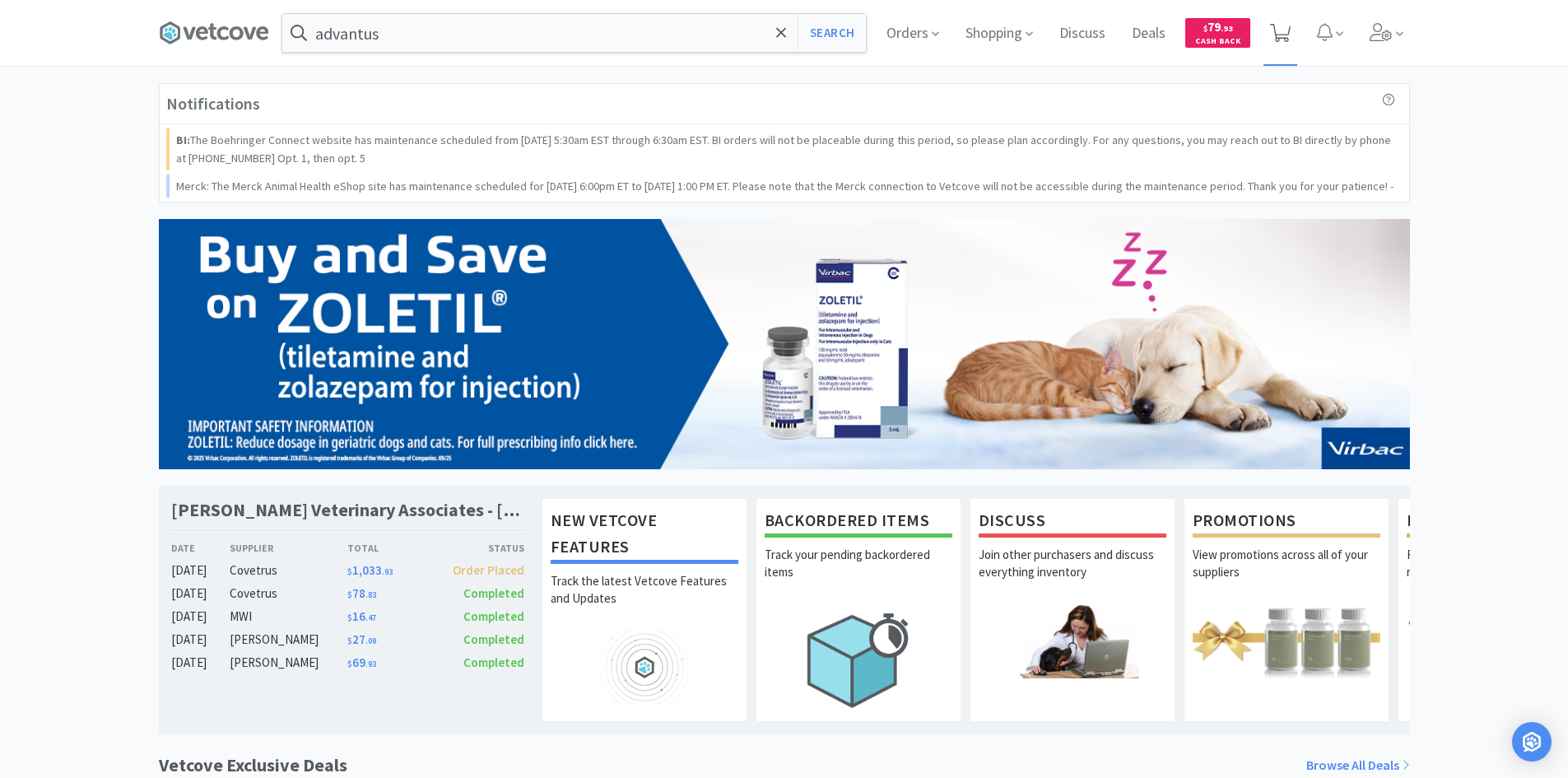
click at [1293, 36] on span at bounding box center [1280, 32] width 34 height 66
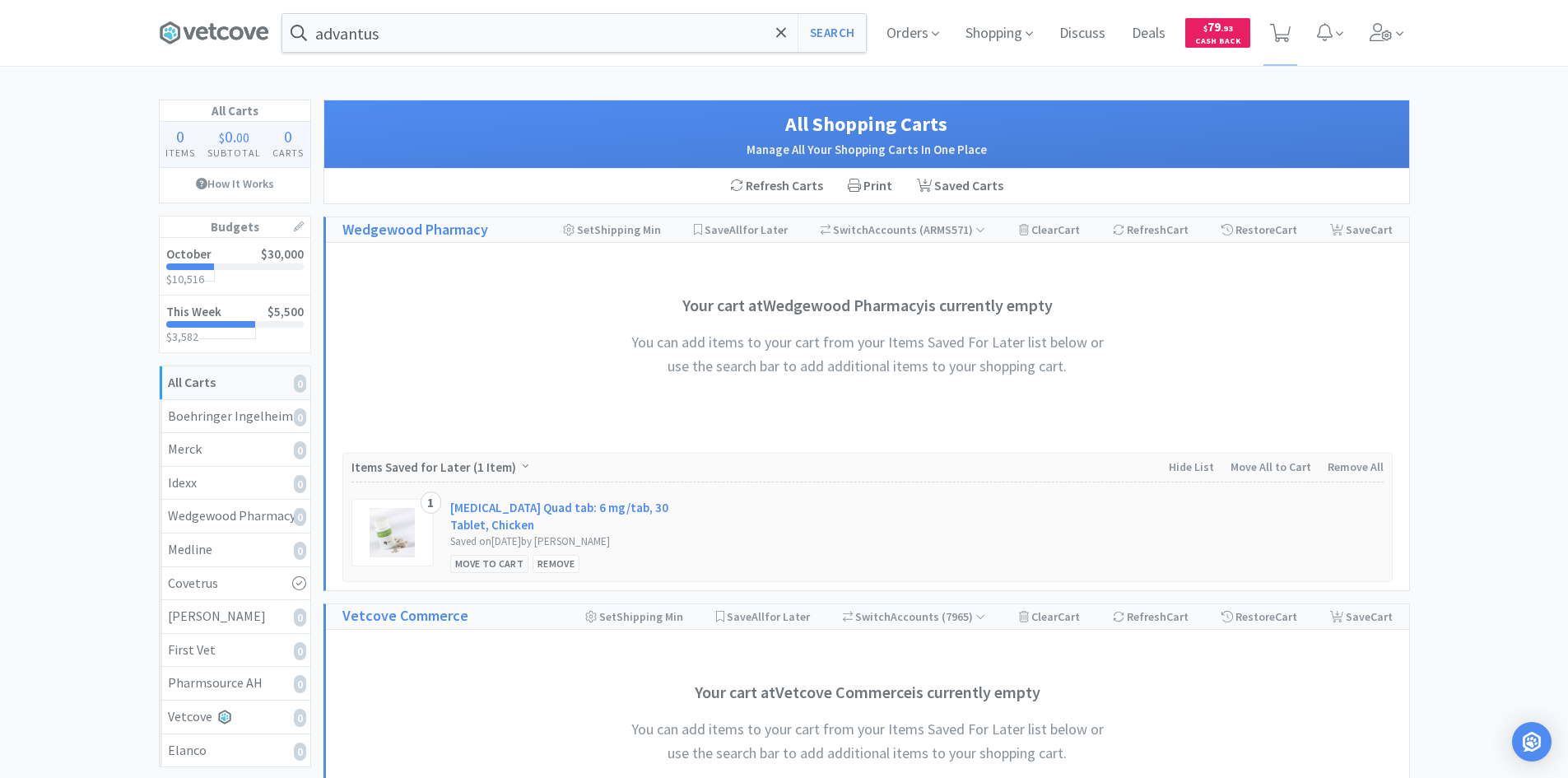
click at [511, 566] on div "Move to Cart" at bounding box center [490, 564] width 79 height 18
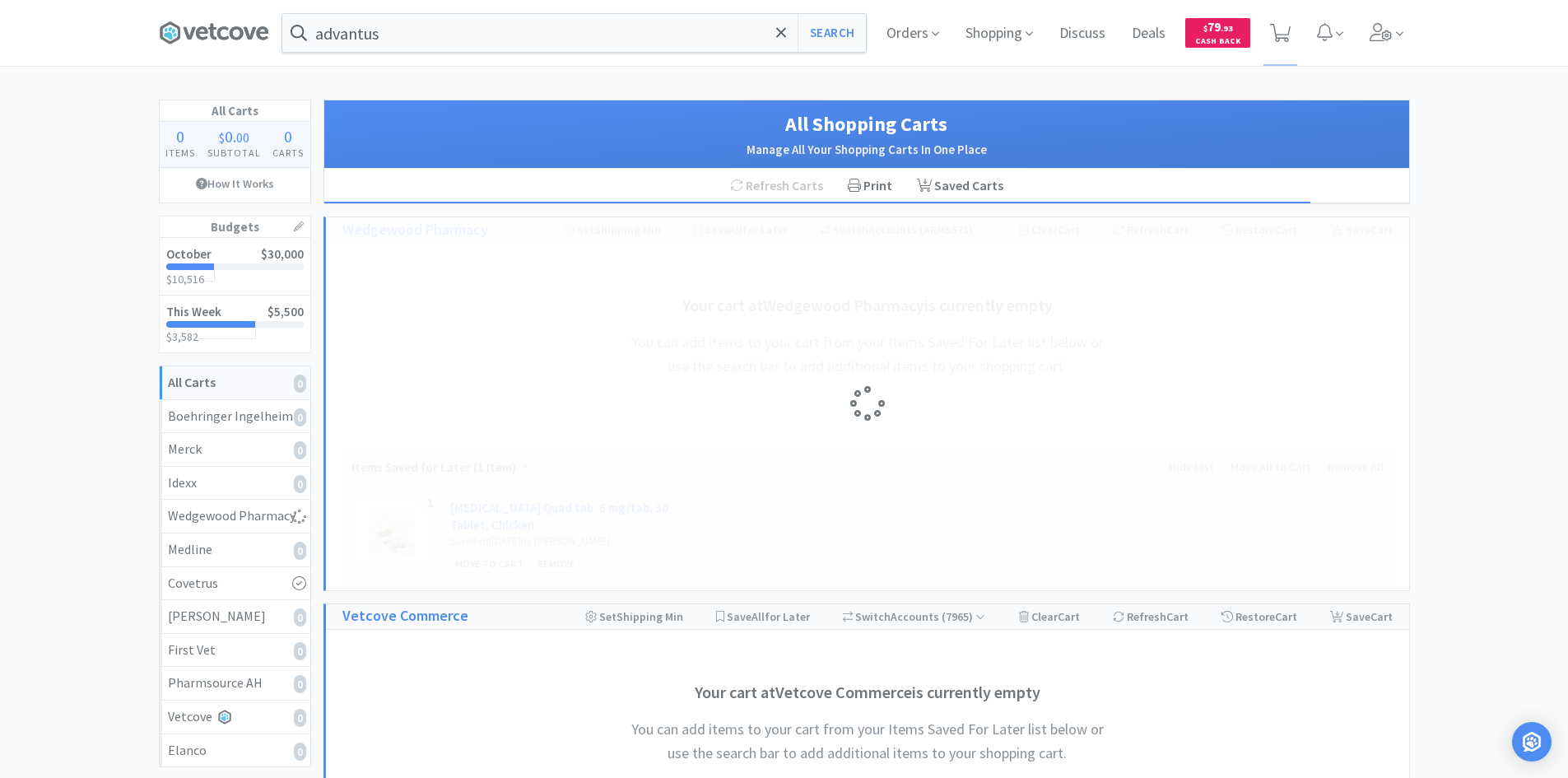
select select "1"
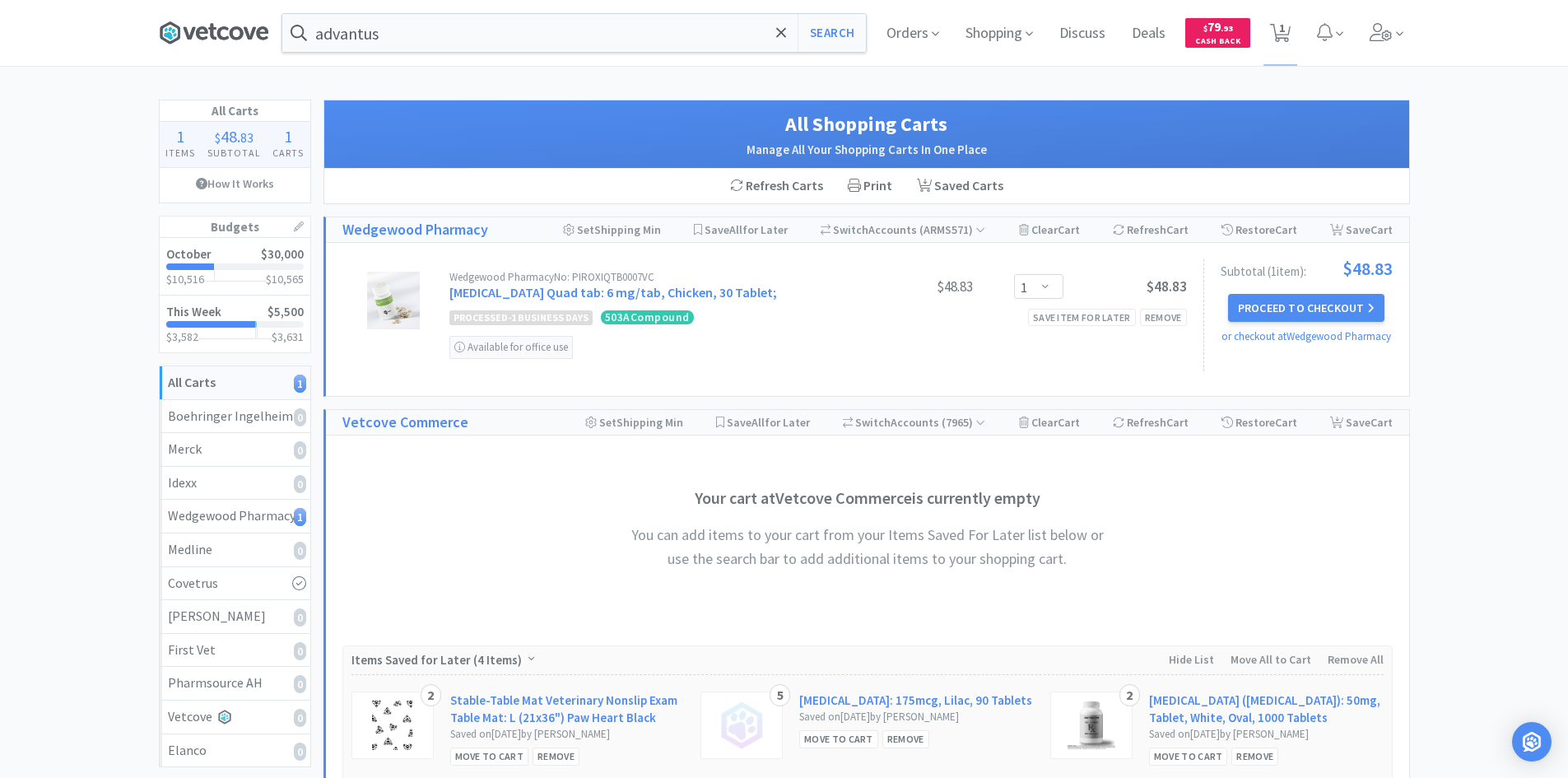
click at [249, 42] on icon at bounding box center [214, 33] width 110 height 25
